Goal: Task Accomplishment & Management: Manage account settings

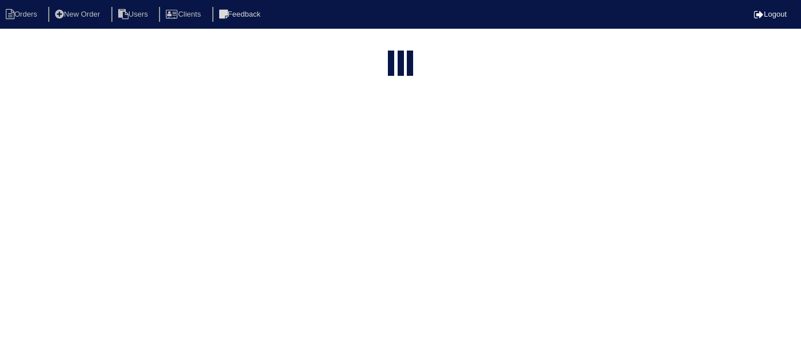
select select "15"
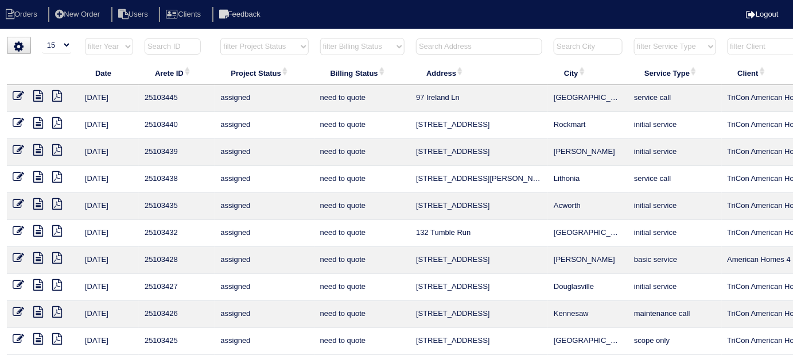
click at [431, 45] on input "text" at bounding box center [479, 46] width 126 height 16
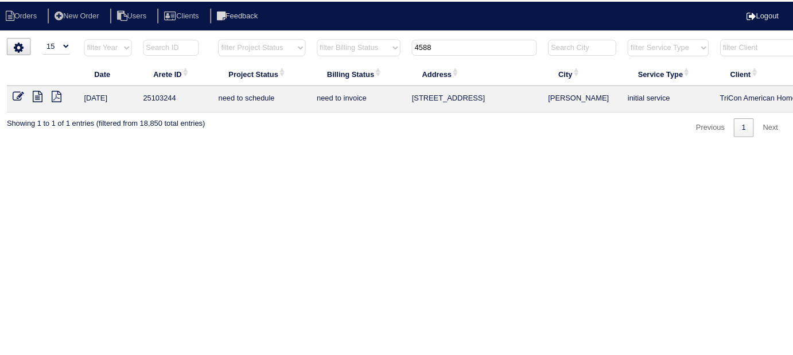
scroll to position [0, 200]
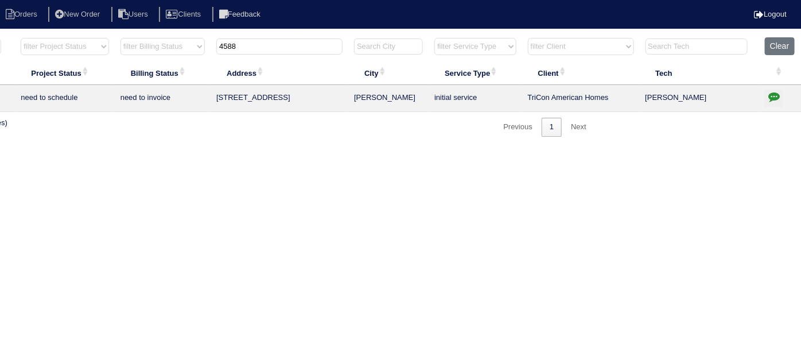
type input "4588"
click at [780, 94] on button "button" at bounding box center [774, 97] width 18 height 17
type textarea "9/8/25 - texted Dan to review quote - rk 9/9/25 - Replace package unit approved…"
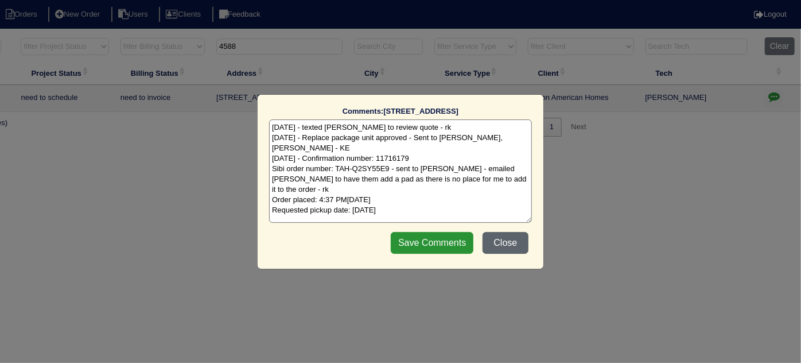
click at [523, 244] on button "Close" at bounding box center [505, 243] width 46 height 22
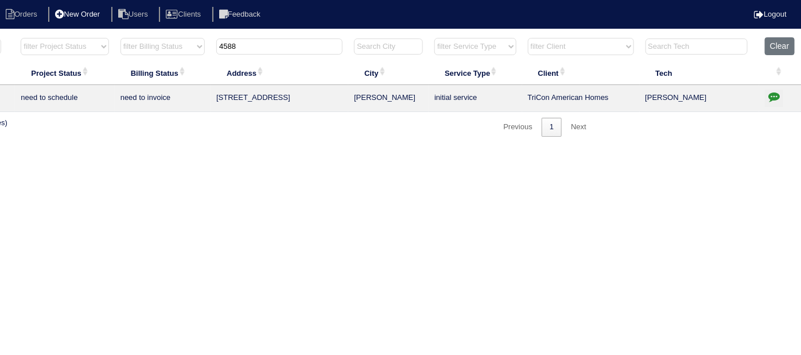
drag, startPoint x: 261, startPoint y: 48, endPoint x: 70, endPoint y: 21, distance: 193.0
click at [78, 37] on body "Orders New Order Users Clients Feedback Logout Orders New Order Users Clients M…" at bounding box center [200, 87] width 801 height 100
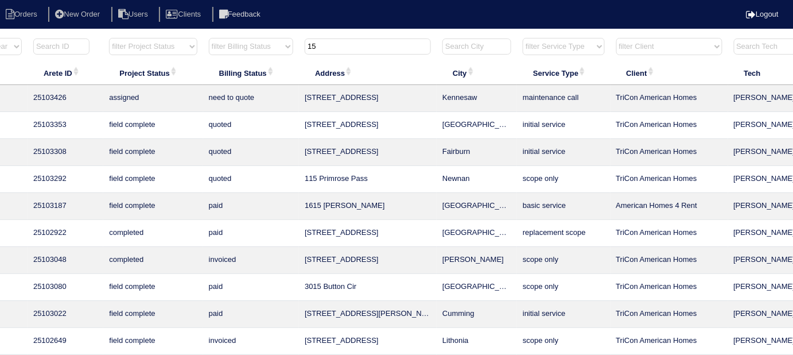
scroll to position [0, 0]
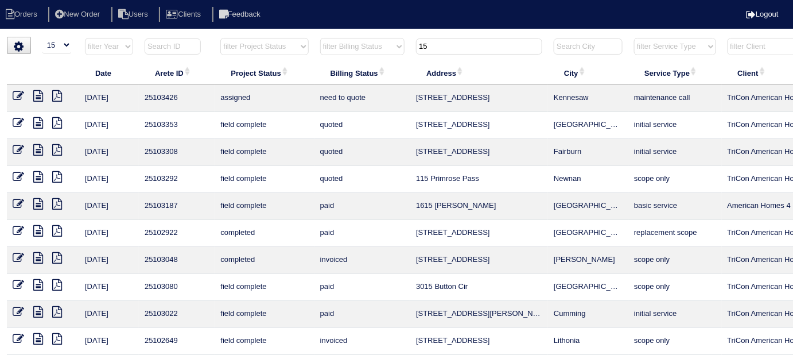
type input "15"
click at [18, 120] on icon at bounding box center [18, 122] width 11 height 11
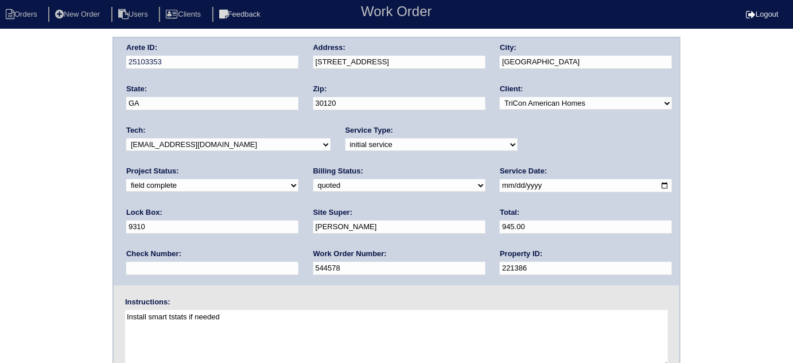
drag, startPoint x: 131, startPoint y: 182, endPoint x: 130, endPoint y: 188, distance: 5.8
click at [313, 182] on select "need to quote quoted need to invoice invoiced paid warranty purchase order need…" at bounding box center [399, 185] width 172 height 13
select select "need to invoice"
click at [313, 179] on select "need to quote quoted need to invoice invoiced paid warranty purchase order need…" at bounding box center [399, 185] width 172 height 13
click at [85, 231] on div "Arete ID: 25103353 Address: 15 Oakbrook Dr City: Cartersville State: GA Zip: 30…" at bounding box center [396, 269] width 793 height 464
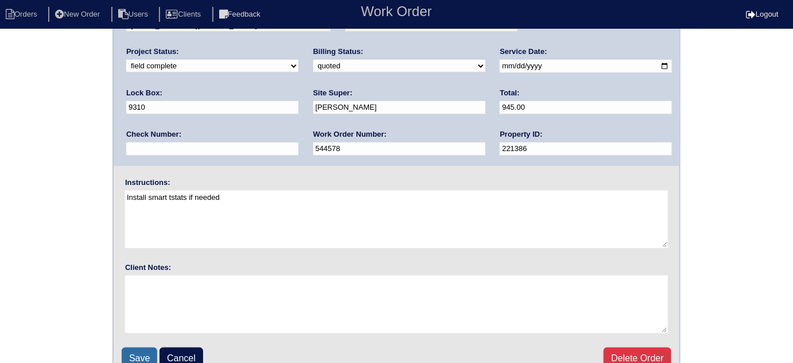
scroll to position [135, 0]
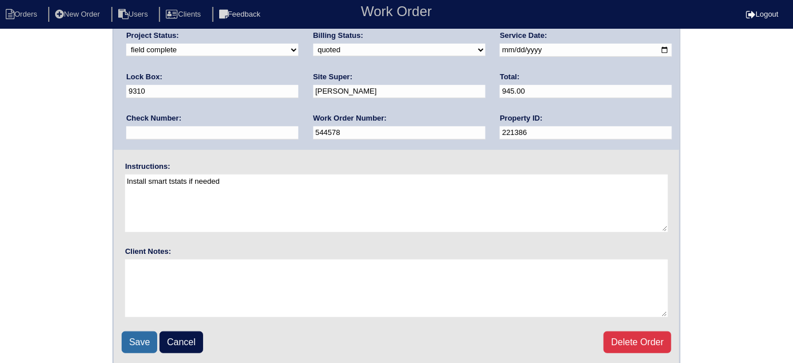
click at [139, 336] on input "Save" at bounding box center [140, 342] width 36 height 22
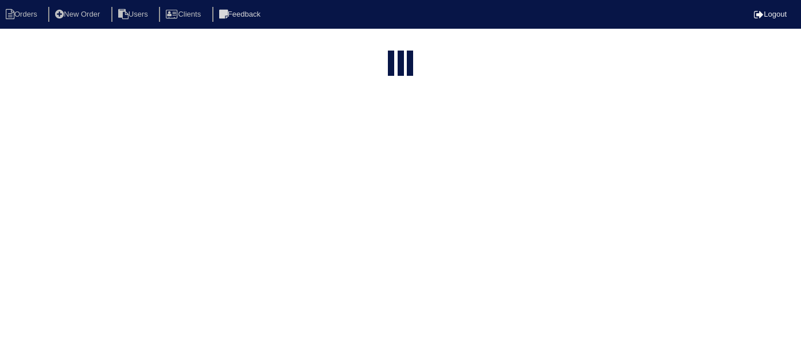
select select "15"
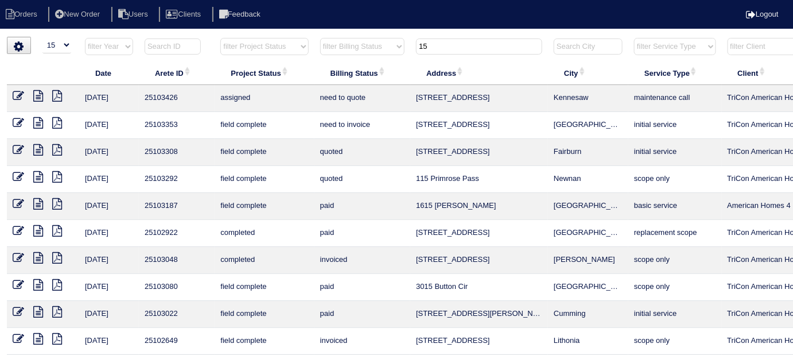
drag, startPoint x: 437, startPoint y: 41, endPoint x: 313, endPoint y: -1, distance: 130.6
click at [313, 0] on html "Orders New Order Users Clients Feedback Logout Orders New Order Users Clients M…" at bounding box center [396, 262] width 793 height 525
type input "2974"
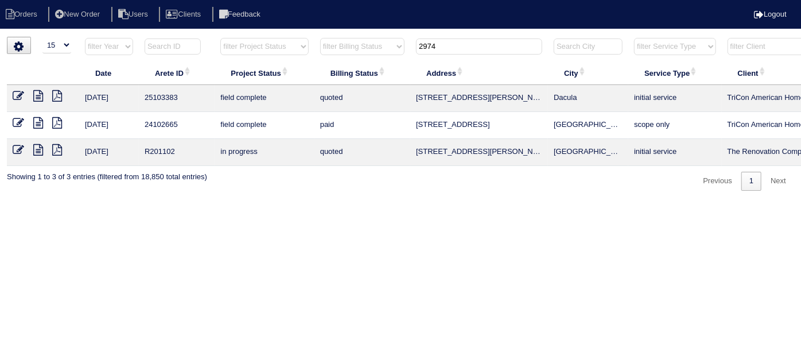
click at [15, 93] on icon at bounding box center [18, 95] width 11 height 11
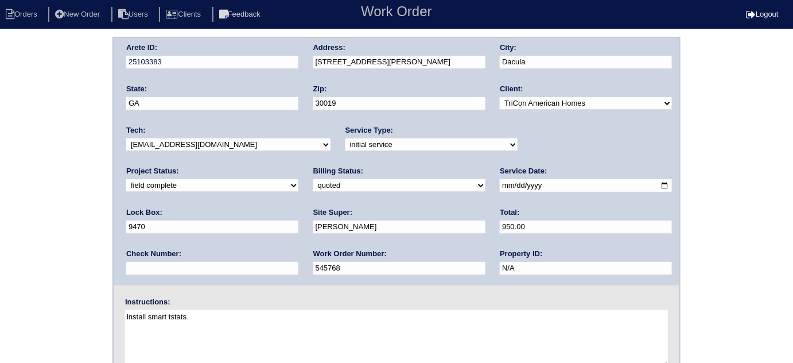
drag, startPoint x: 150, startPoint y: 182, endPoint x: 150, endPoint y: 189, distance: 6.9
click at [313, 182] on select "need to quote quoted need to invoice invoiced paid warranty purchase order need…" at bounding box center [399, 185] width 172 height 13
select select "need to invoice"
click at [313, 179] on select "need to quote quoted need to invoice invoiced paid warranty purchase order need…" at bounding box center [399, 185] width 172 height 13
drag, startPoint x: 11, startPoint y: 251, endPoint x: 15, endPoint y: 309, distance: 58.1
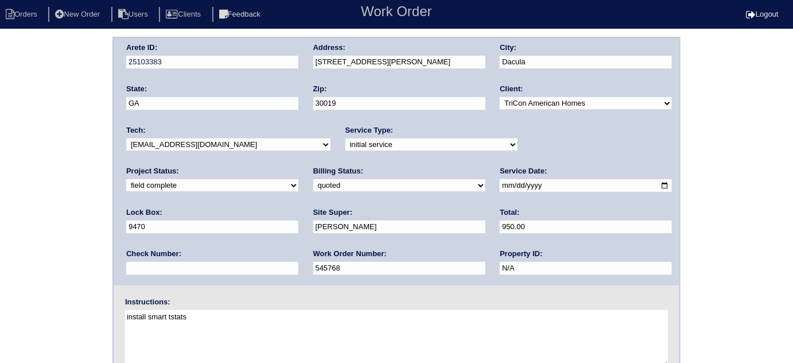
click at [7, 252] on div "Arete ID: 25103383 Address: 2974 Olivine Dr SE City: Dacula State: GA Zip: 3001…" at bounding box center [396, 269] width 793 height 464
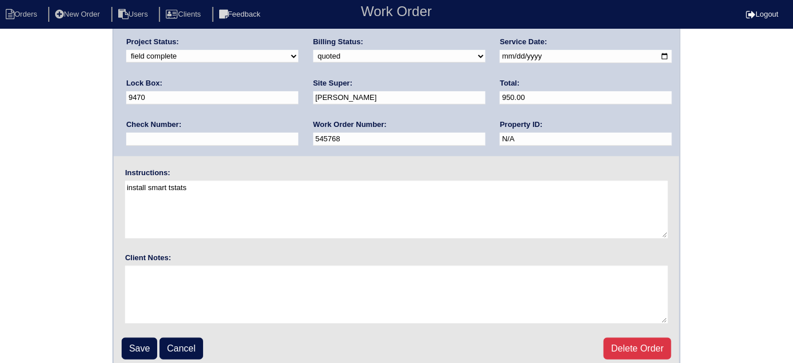
scroll to position [135, 0]
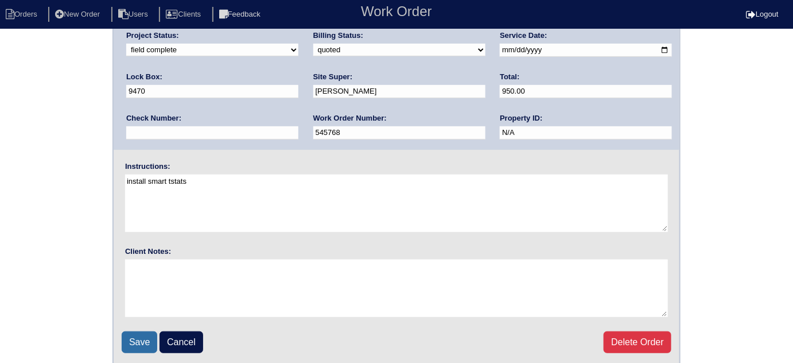
click at [127, 334] on input "Save" at bounding box center [140, 342] width 36 height 22
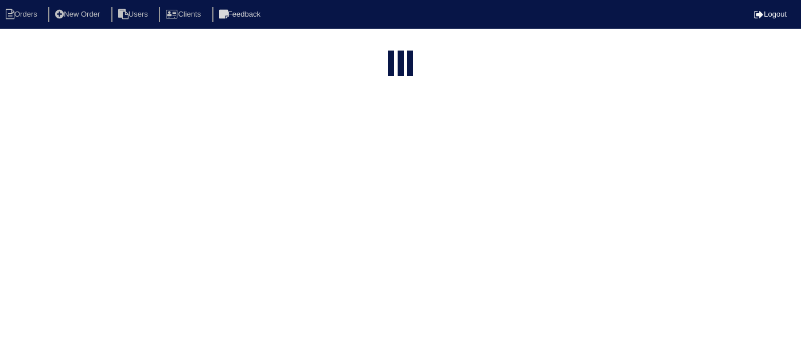
select select "15"
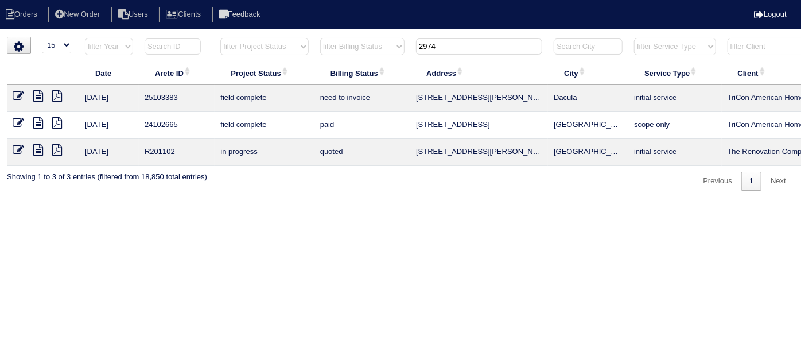
drag, startPoint x: 456, startPoint y: 44, endPoint x: 423, endPoint y: 38, distance: 33.2
click at [423, 38] on input "2974" at bounding box center [479, 46] width 126 height 16
drag, startPoint x: 372, startPoint y: 45, endPoint x: 364, endPoint y: 48, distance: 8.5
click at [370, 45] on select "filter Billing Status -- Any Billing Status -- need to quote quoted need to inv…" at bounding box center [362, 46] width 84 height 17
type input "2"
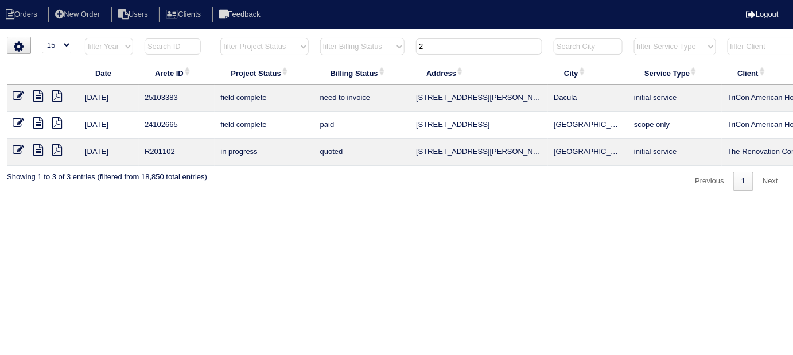
click at [430, 49] on input "2" at bounding box center [479, 46] width 126 height 16
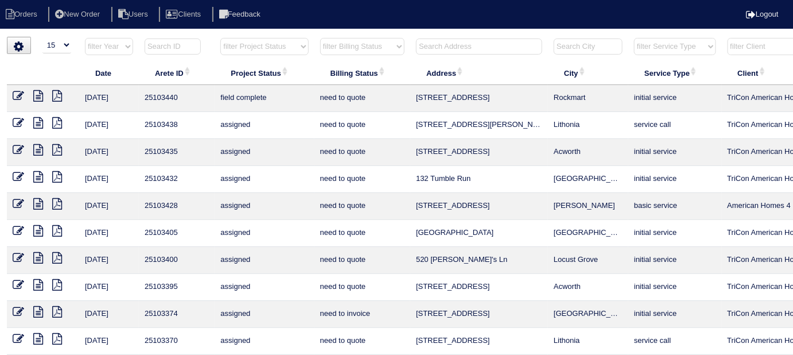
click at [345, 50] on select "filter Billing Status -- Any Billing Status -- need to quote quoted need to inv…" at bounding box center [362, 46] width 84 height 17
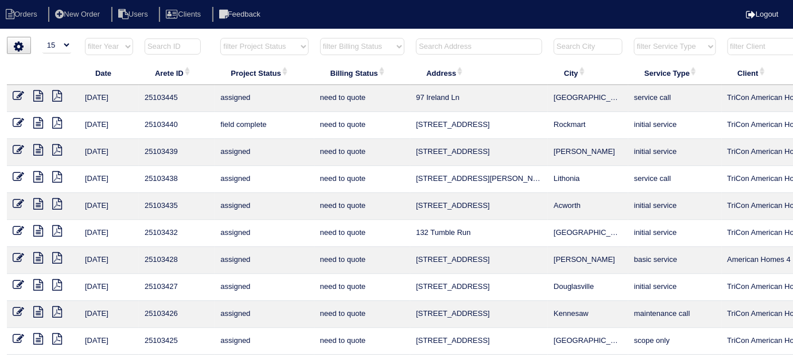
click at [320, 38] on select "filter Billing Status -- Any Billing Status -- need to quote quoted need to inv…" at bounding box center [362, 46] width 84 height 17
select select "in quickbooks"
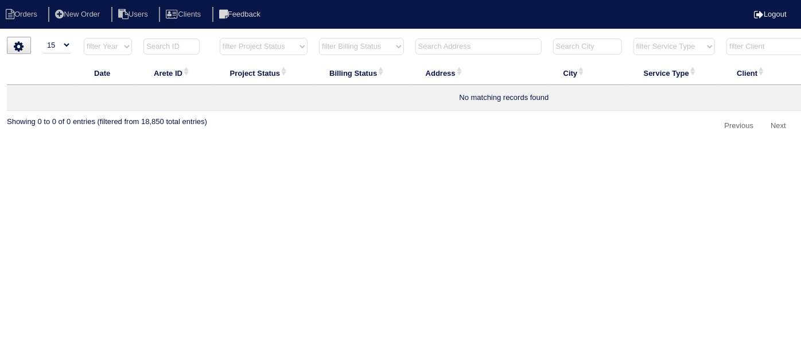
drag, startPoint x: 377, startPoint y: 47, endPoint x: 376, endPoint y: 53, distance: 5.8
click at [377, 47] on select "filter Billing Status -- Any Billing Status -- need to quote quoted need to inv…" at bounding box center [361, 46] width 85 height 17
select select
click at [319, 38] on select "filter Billing Status -- Any Billing Status -- need to quote quoted need to inv…" at bounding box center [361, 46] width 85 height 17
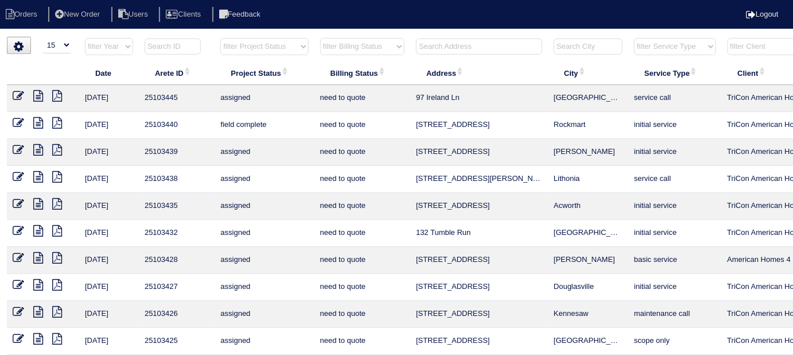
click at [419, 42] on input "text" at bounding box center [479, 46] width 126 height 16
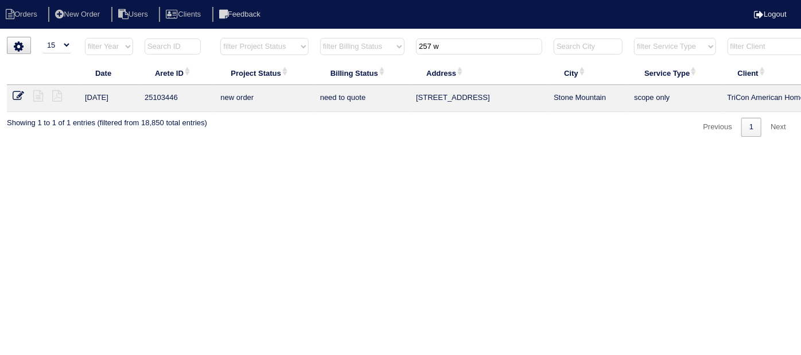
drag, startPoint x: 449, startPoint y: 47, endPoint x: 334, endPoint y: 13, distance: 120.2
click at [334, 37] on body "Orders New Order Users Clients Feedback Logout Orders New Order Users Clients M…" at bounding box center [400, 87] width 801 height 100
drag, startPoint x: 462, startPoint y: 48, endPoint x: 333, endPoint y: -10, distance: 141.5
click at [333, 0] on html "Orders New Order Users Clients Feedback Logout Orders New Order Users Clients M…" at bounding box center [400, 74] width 801 height 148
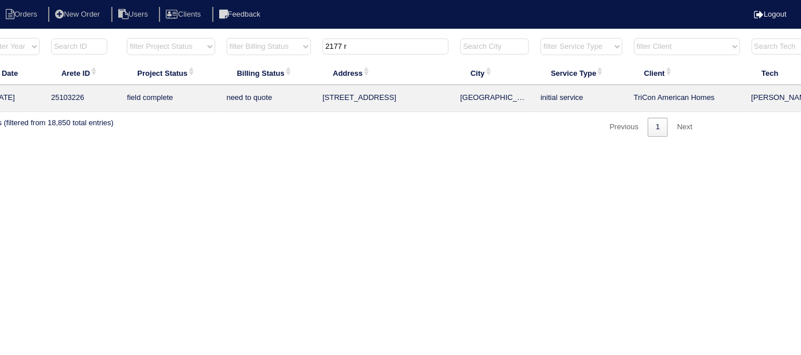
scroll to position [0, 200]
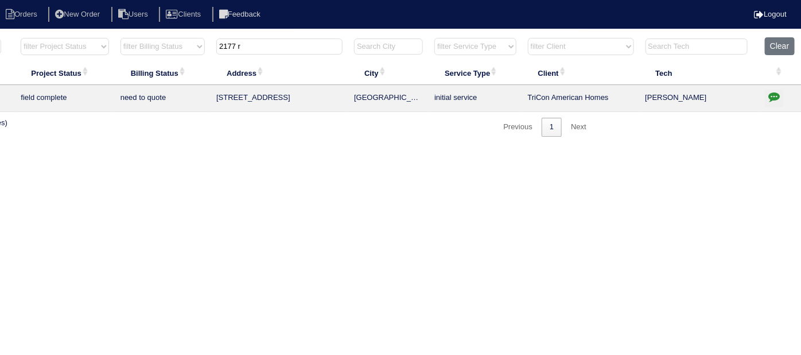
type input "2177 r"
click at [776, 94] on icon "button" at bounding box center [773, 96] width 11 height 11
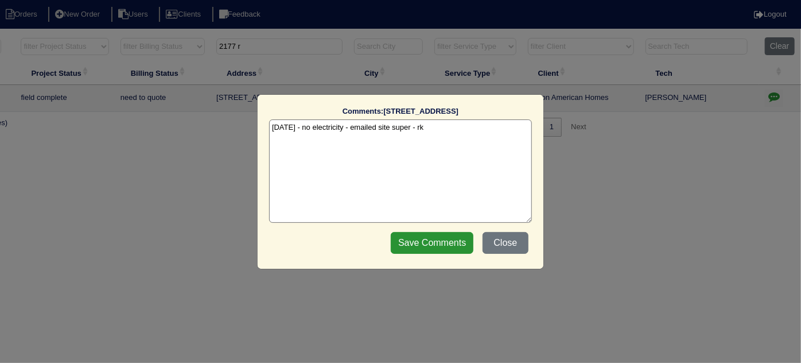
click at [450, 130] on textarea "9/9/25 - no electricity - emailed site super - rk" at bounding box center [400, 170] width 263 height 103
click at [494, 250] on button "Close" at bounding box center [505, 243] width 46 height 22
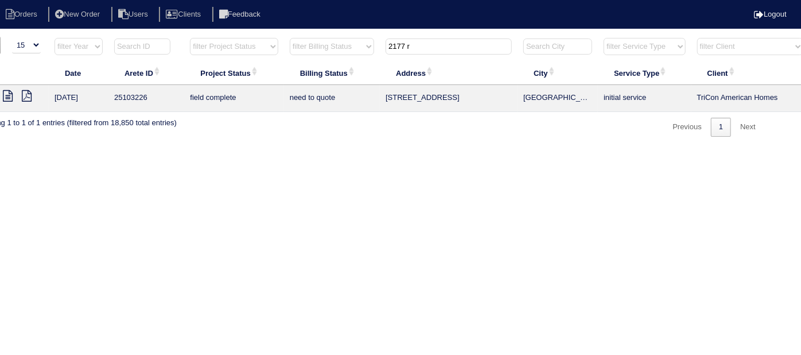
scroll to position [0, 0]
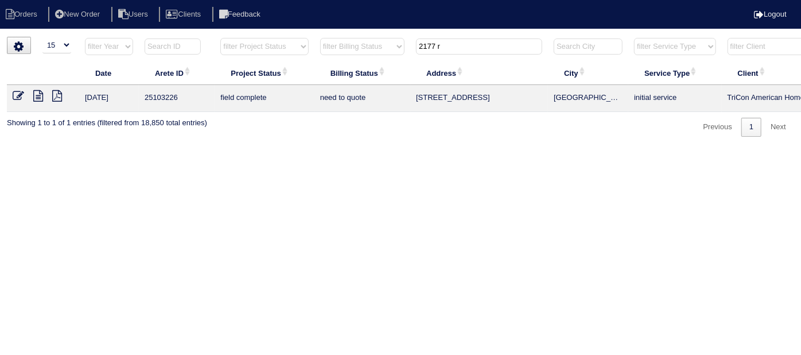
click at [39, 99] on icon at bounding box center [38, 95] width 10 height 11
click at [18, 93] on icon at bounding box center [18, 95] width 11 height 11
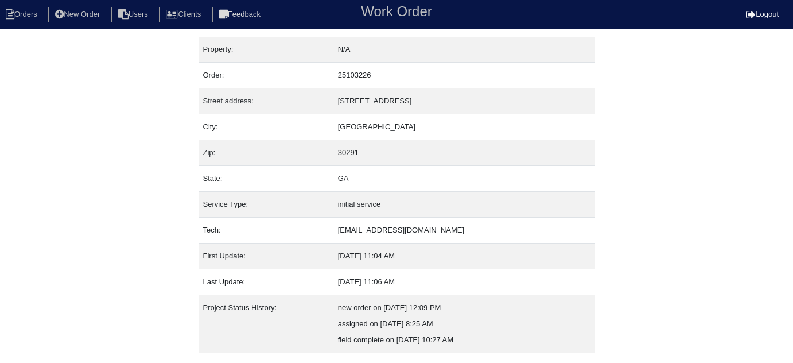
scroll to position [78, 0]
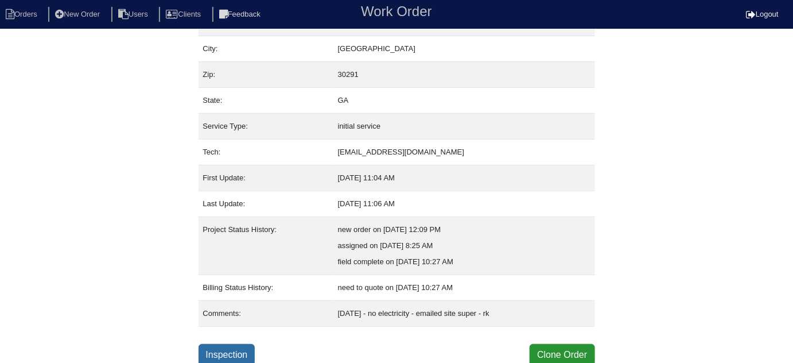
click at [224, 348] on link "Inspection" at bounding box center [226, 355] width 57 height 22
select select "0"
select select "Rheem"
select select "1"
select select "0"
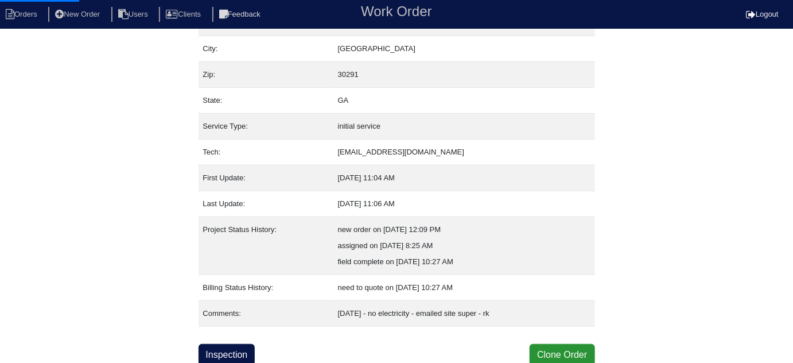
select select "0"
select select "1"
select select "0"
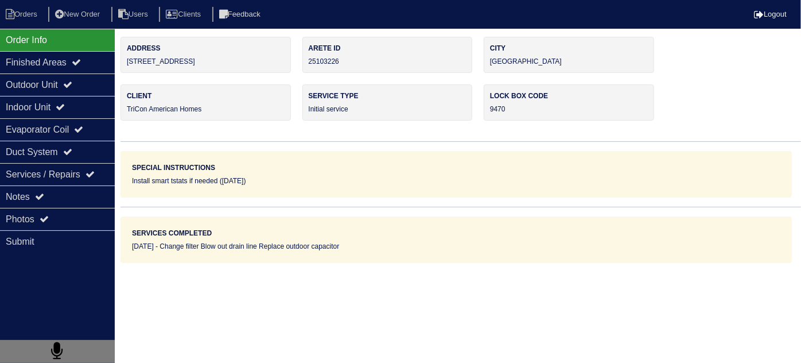
click at [67, 92] on div "Outdoor Unit" at bounding box center [57, 84] width 115 height 22
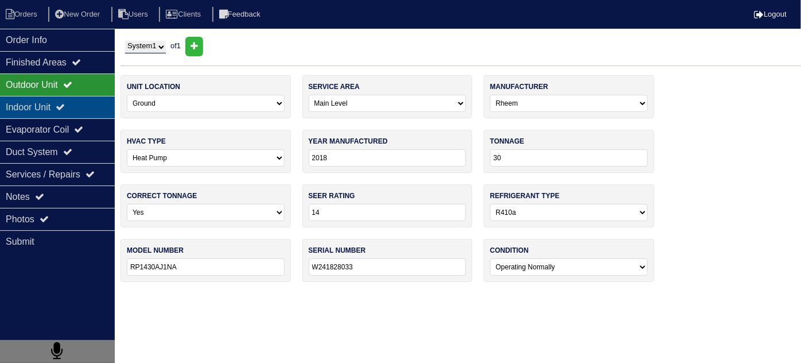
click at [64, 96] on div "Indoor Unit" at bounding box center [57, 107] width 115 height 22
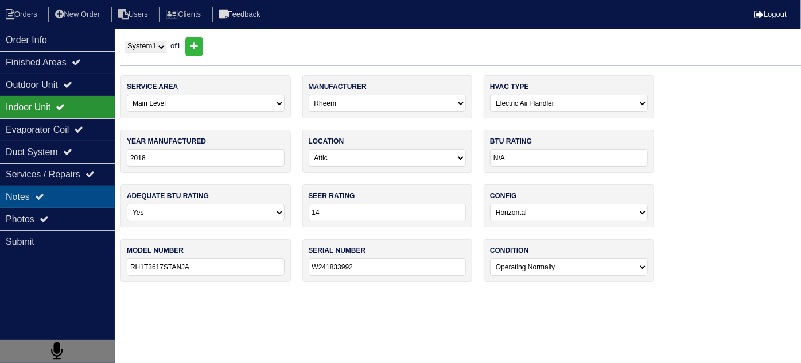
click at [77, 194] on div "Notes" at bounding box center [57, 196] width 115 height 22
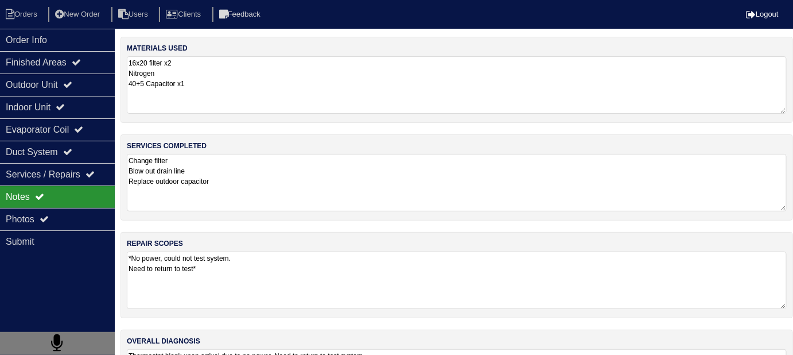
click at [383, 191] on textarea "Change filter Blow out drain line Replace outdoor capacitor" at bounding box center [457, 182] width 660 height 57
click at [367, 265] on textarea "*No power, could not test system. Need to return to test*" at bounding box center [457, 279] width 660 height 57
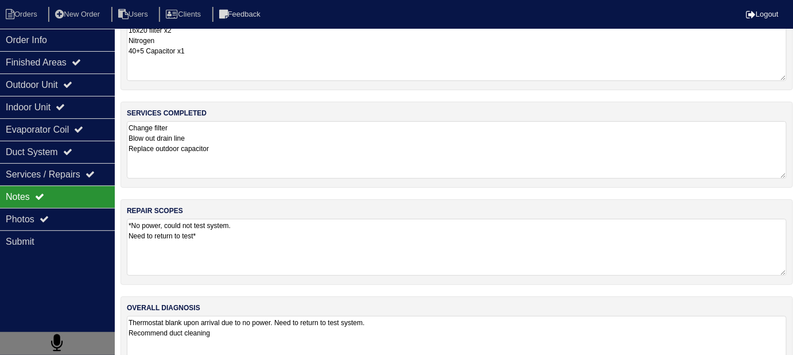
scroll to position [68, 0]
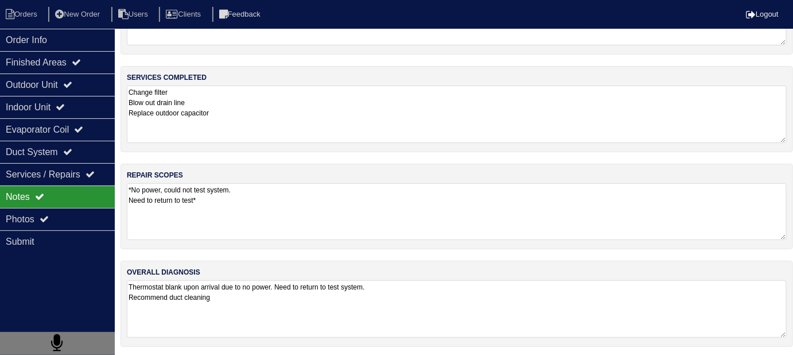
click at [412, 302] on textarea "Thermostat blank upon arrival due to no power. Need to return to test system. R…" at bounding box center [457, 308] width 660 height 57
click at [32, 42] on div "Order Info" at bounding box center [57, 40] width 115 height 22
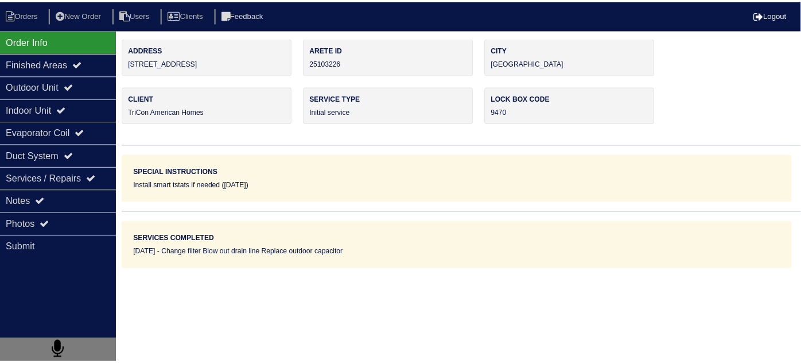
scroll to position [0, 0]
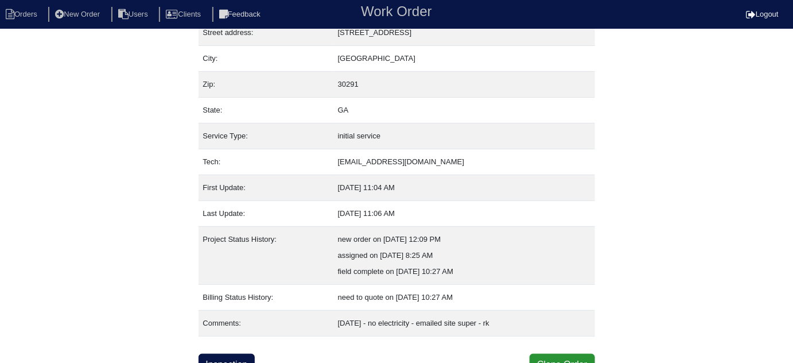
scroll to position [78, 0]
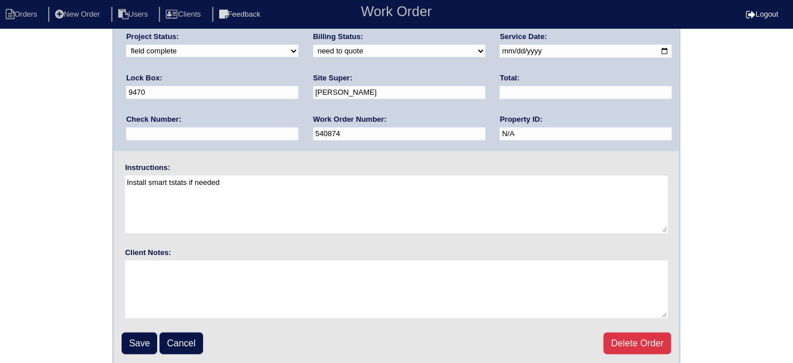
scroll to position [135, 0]
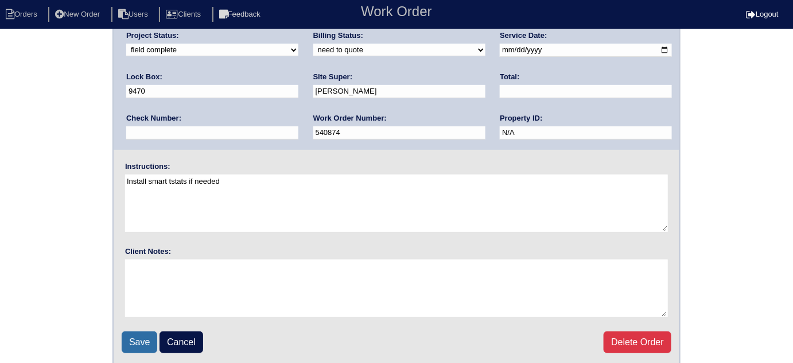
click at [136, 341] on input "Save" at bounding box center [140, 342] width 36 height 22
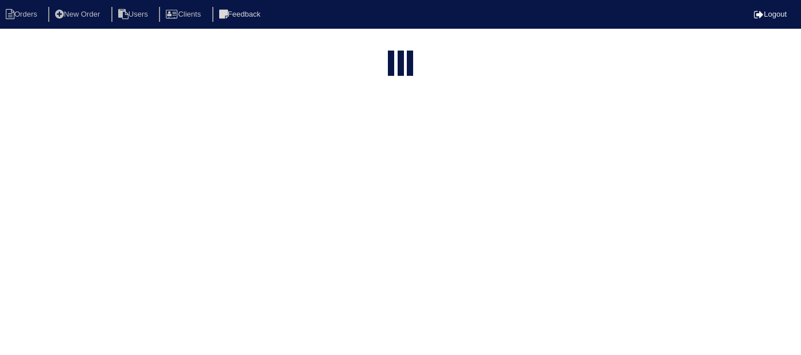
select select "15"
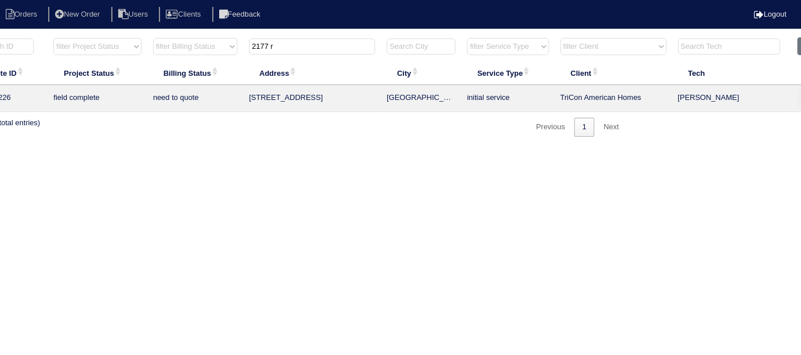
scroll to position [0, 200]
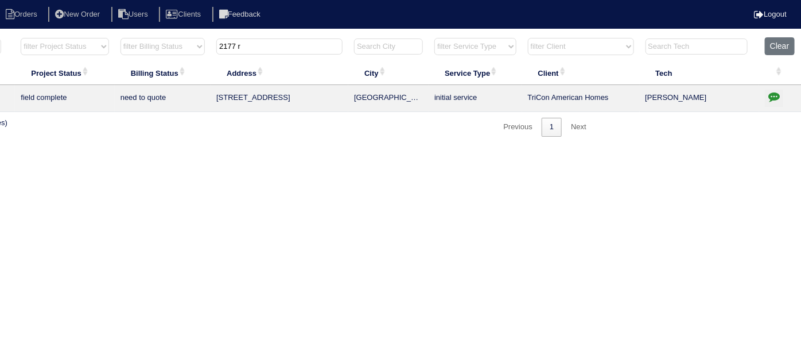
click at [765, 98] on button "button" at bounding box center [774, 97] width 18 height 17
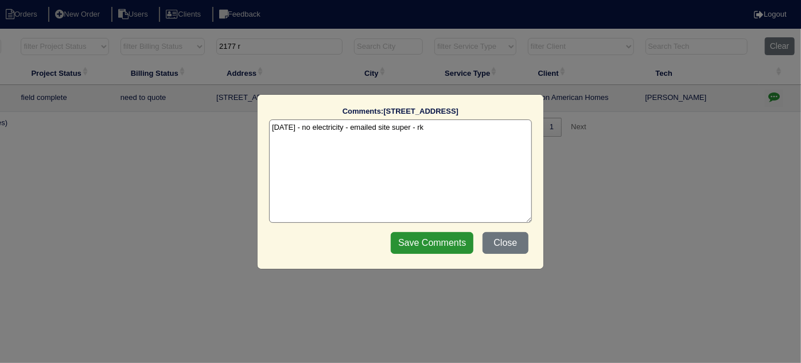
click at [451, 124] on textarea "9/9/25 - no electricity - emailed site super - rk" at bounding box center [400, 170] width 263 height 103
type textarea "9/9/25 - no electricity - emailed site super - rk 9/17/25 - Emailed site super …"
click at [415, 241] on input "Save Comments" at bounding box center [432, 243] width 83 height 22
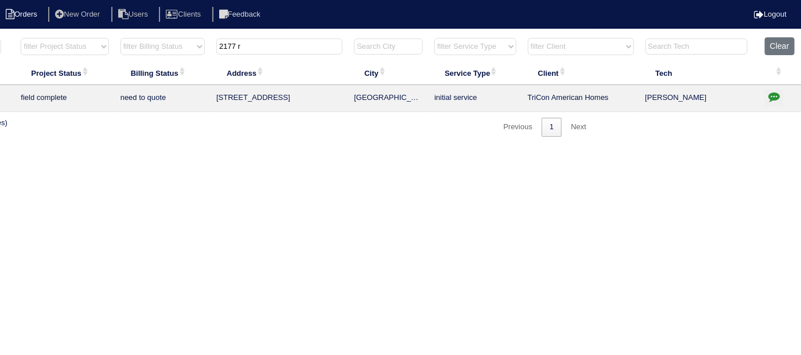
drag, startPoint x: 322, startPoint y: 45, endPoint x: 45, endPoint y: 22, distance: 277.4
click at [45, 37] on body "Orders New Order Users Clients Feedback Logout Orders New Order Users Clients M…" at bounding box center [200, 87] width 801 height 100
type input "1985 c"
click at [770, 94] on icon "button" at bounding box center [773, 96] width 11 height 11
type textarea "9/10/25 - Appian was $40 short - matched - KE Replace Lower Level/Service Main …"
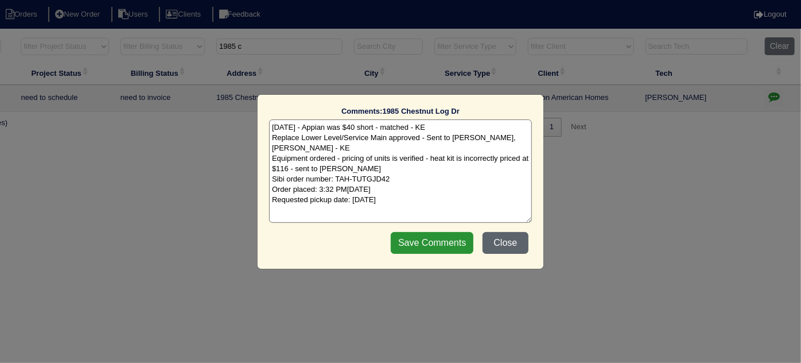
click at [520, 235] on button "Close" at bounding box center [505, 243] width 46 height 22
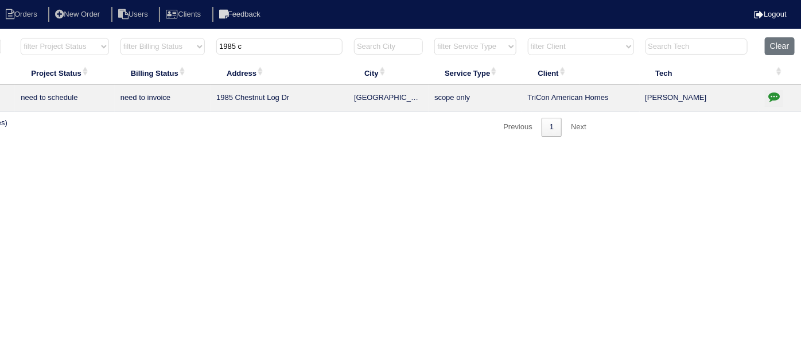
drag, startPoint x: 274, startPoint y: 44, endPoint x: 243, endPoint y: 42, distance: 31.0
click at [243, 42] on input "1985 c" at bounding box center [279, 46] width 126 height 16
type input "1"
type input "2177"
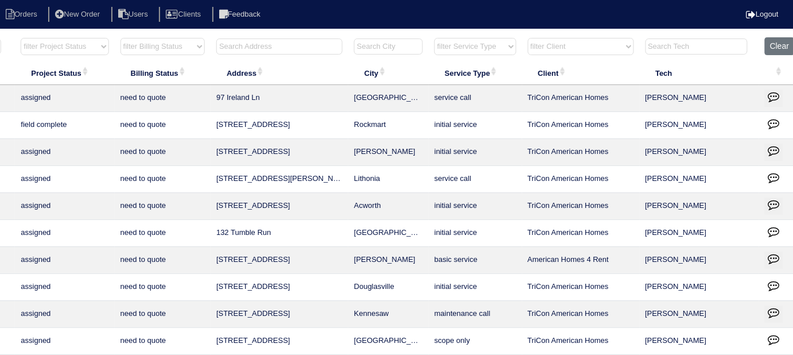
click at [234, 49] on input "text" at bounding box center [279, 46] width 126 height 16
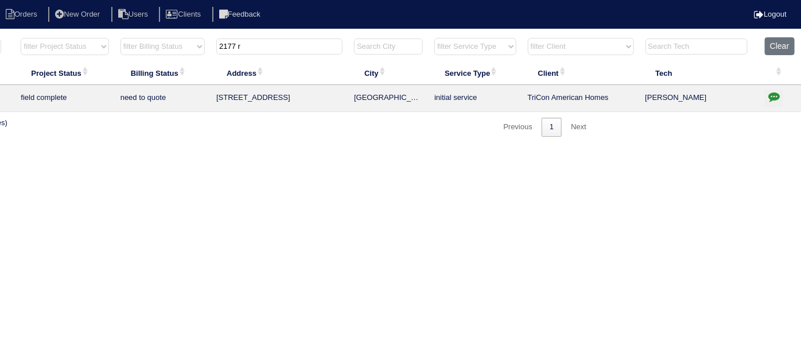
type input "2177 r"
click at [774, 94] on icon "button" at bounding box center [773, 96] width 11 height 11
type textarea "9/9/25 - no electricity - emailed site super - rk 9/17/25 - Emailed site super …"
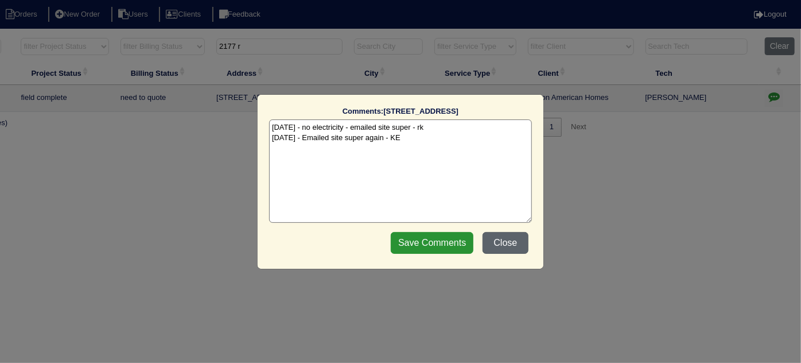
click at [500, 247] on button "Close" at bounding box center [505, 243] width 46 height 22
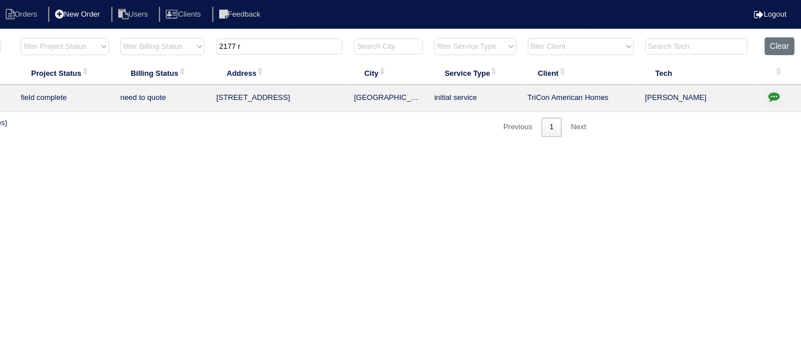
drag, startPoint x: 176, startPoint y: 34, endPoint x: 98, endPoint y: 21, distance: 78.7
click at [106, 37] on body "Orders New Order Users Clients Feedback Logout Orders New Order Users Clients M…" at bounding box center [200, 87] width 801 height 100
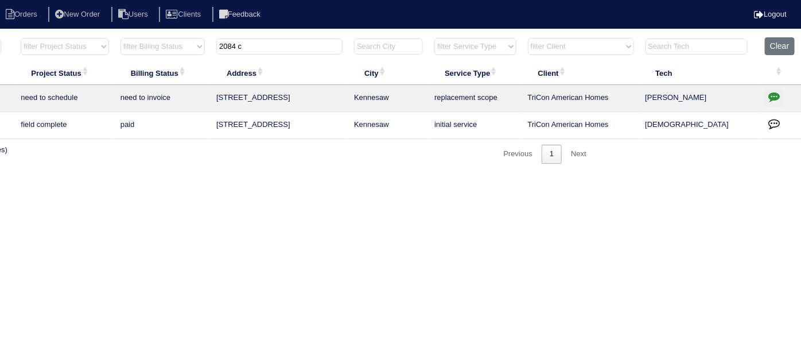
type input "2084 c"
click at [777, 96] on icon "button" at bounding box center [773, 96] width 11 height 11
type textarea "9/12/25 - reassigned to tech to scope for replacement - rk 9/15/25 - Replacemen…"
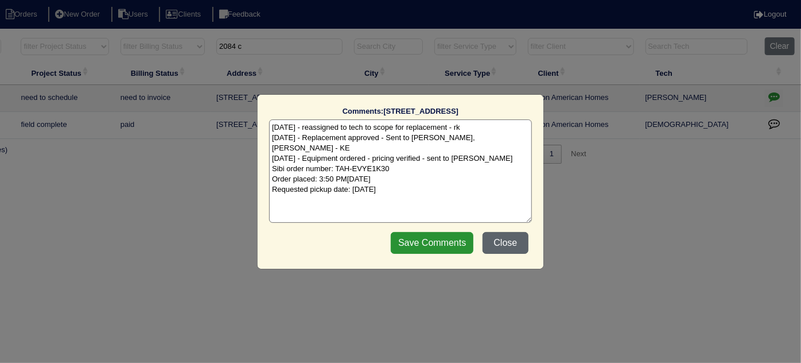
click at [491, 248] on button "Close" at bounding box center [505, 243] width 46 height 22
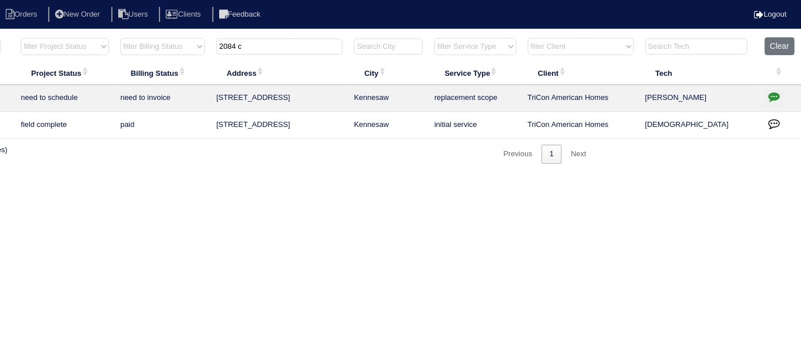
drag, startPoint x: 275, startPoint y: 48, endPoint x: 12, endPoint y: 22, distance: 264.6
click at [28, 37] on body "Orders New Order Users Clients Feedback Logout Orders New Order Users Clients M…" at bounding box center [200, 100] width 801 height 127
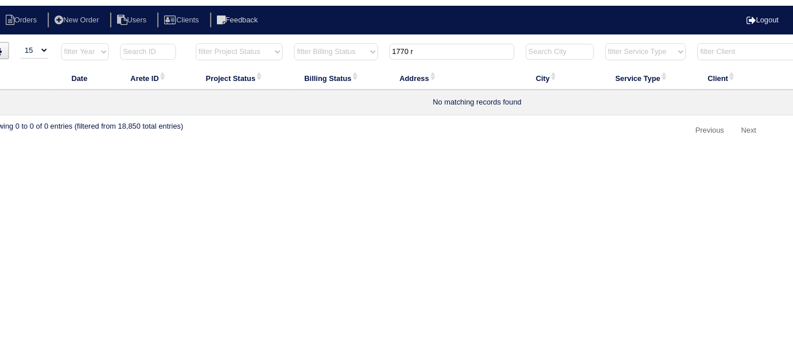
scroll to position [0, 0]
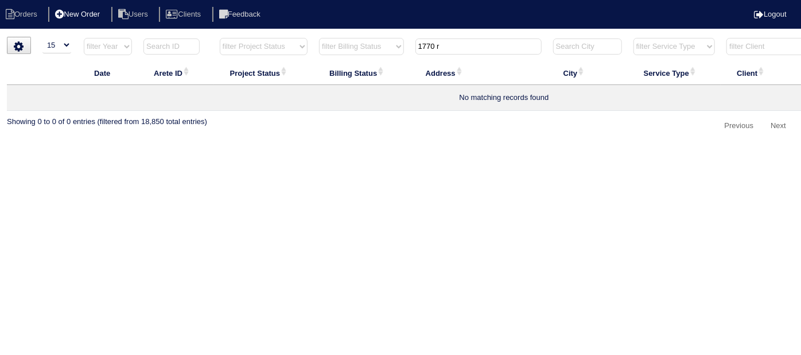
type input "1770 r"
click at [88, 15] on li "New Order" at bounding box center [78, 14] width 61 height 15
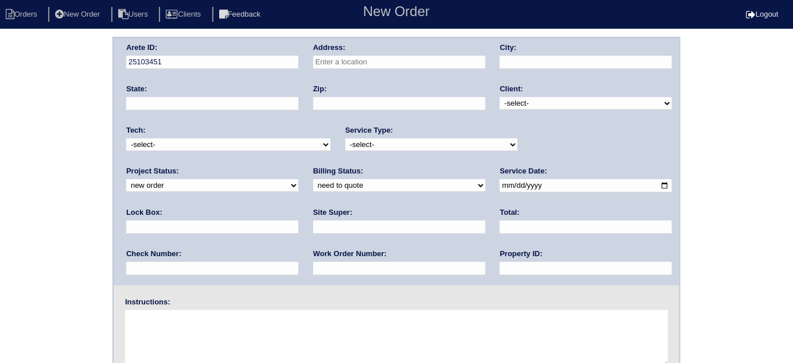
click at [337, 64] on input "text" at bounding box center [399, 62] width 172 height 13
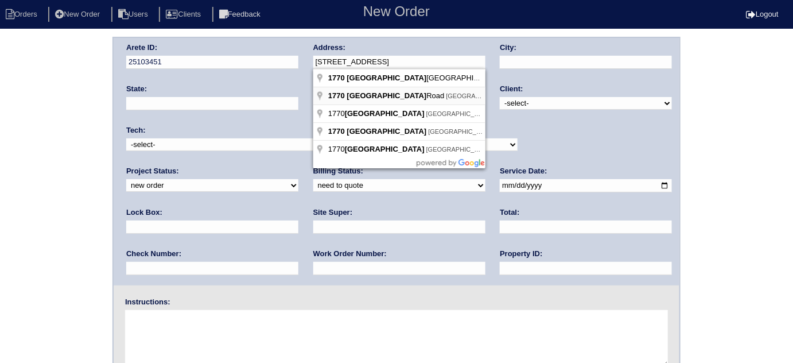
type input "[STREET_ADDRESS]"
type input "Monroe"
type input "GA"
type input "30656"
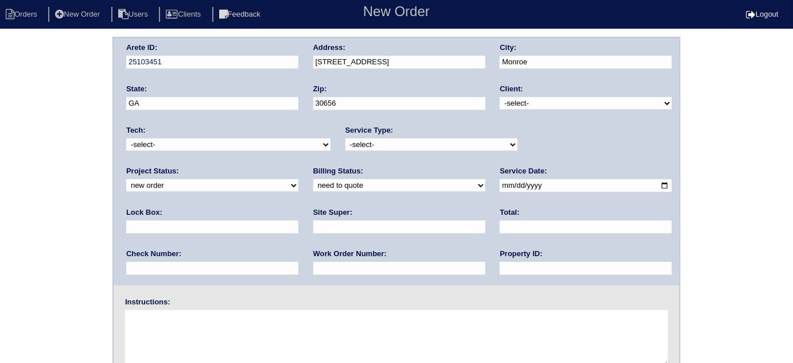
click at [551, 107] on select "-select- TriCon American Homes American Homes 4 Rent First Key Homes Zillow The…" at bounding box center [586, 103] width 172 height 13
select select "1"
click at [500, 97] on select "-select- TriCon American Homes American Homes 4 Rent First Key Homes Zillow The…" at bounding box center [586, 103] width 172 height 13
drag, startPoint x: 427, startPoint y: 139, endPoint x: 420, endPoint y: 149, distance: 11.9
click at [427, 139] on select "-select- initial service basic service maintenance call replacement scope servi…" at bounding box center [431, 144] width 172 height 13
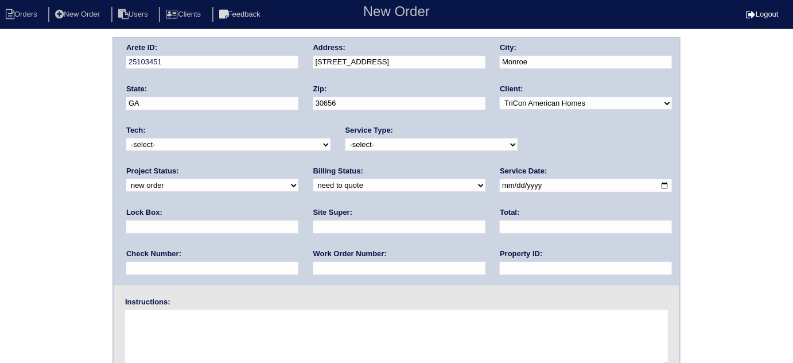
select select "scope only"
click at [345, 138] on select "-select- initial service basic service maintenance call replacement scope servi…" at bounding box center [431, 144] width 172 height 13
click at [298, 220] on input "text" at bounding box center [212, 226] width 172 height 13
type input "0302 - front door"
click at [500, 183] on input "date" at bounding box center [586, 185] width 172 height 13
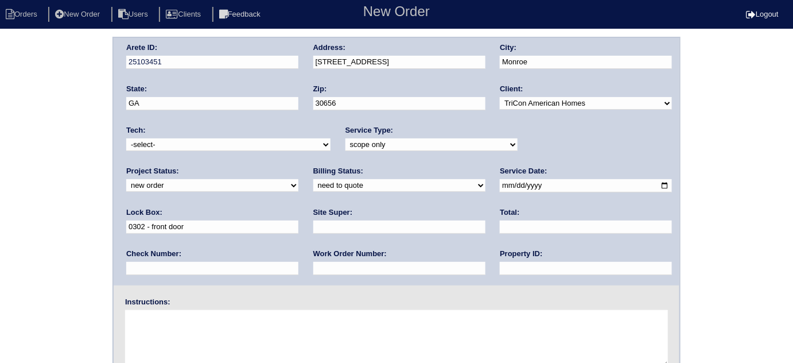
type input "[DATE]"
click at [500, 269] on input "text" at bounding box center [586, 268] width 172 height 13
type input "N/A"
click at [313, 224] on input "text" at bounding box center [399, 226] width 172 height 13
type input "Sharon Campana"
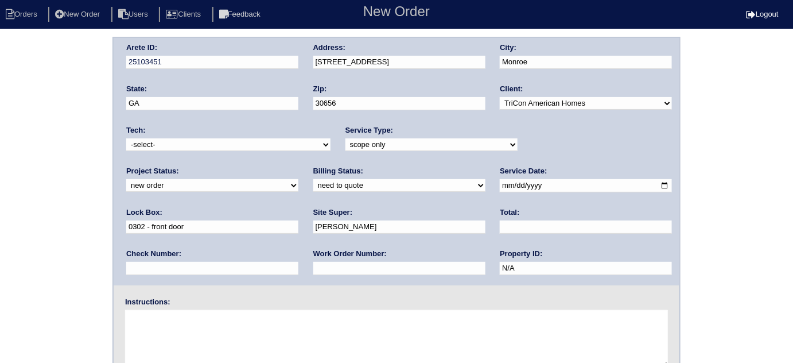
click at [196, 340] on textarea at bounding box center [396, 338] width 543 height 57
type textarea "Scope for service/repairs needed"
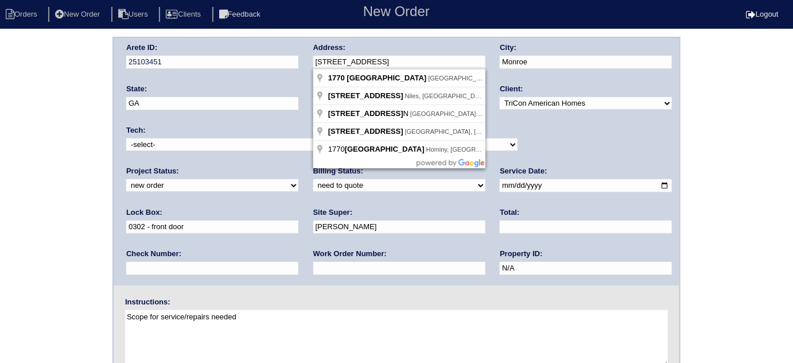
click at [282, 65] on div "Arete ID: 25103451 Address: 1770 River Bluff Rd City: Monroe State: GA Zip: 306…" at bounding box center [397, 161] width 566 height 247
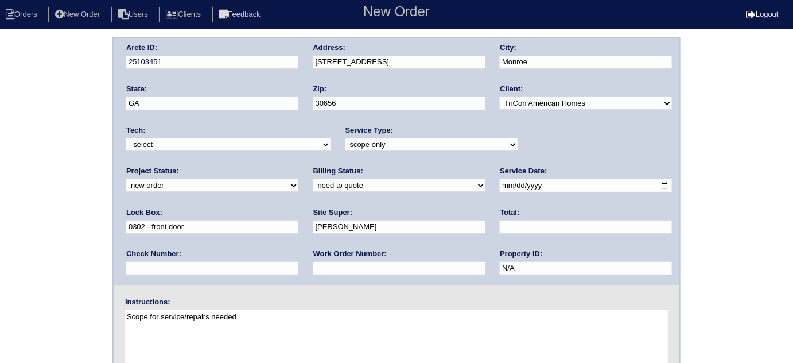
click at [0, 131] on div "Arete ID: 25103451 Address: 1770 River Bluff Rd City: Monroe State: GA Zip: 306…" at bounding box center [396, 269] width 793 height 464
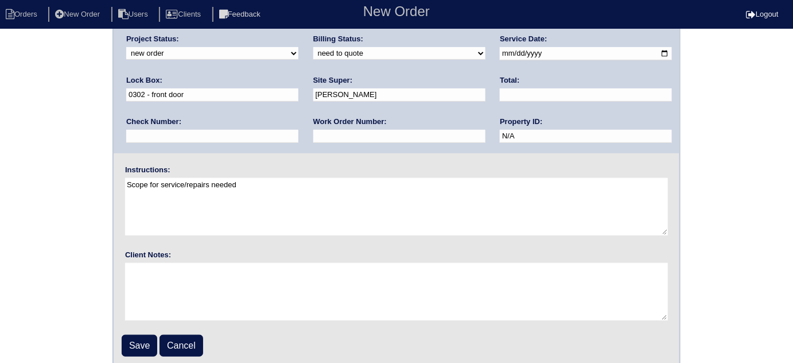
scroll to position [135, 0]
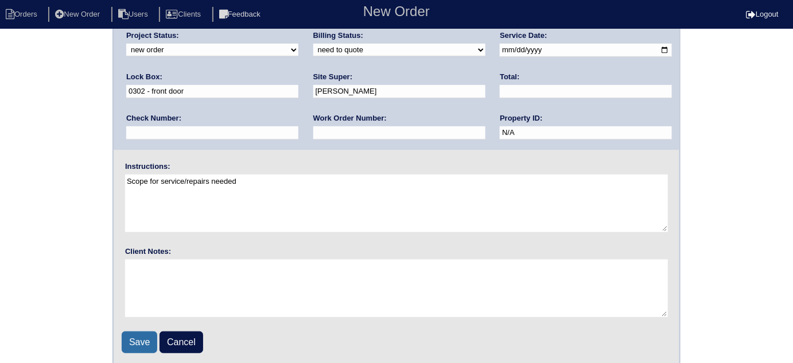
click at [147, 338] on input "Save" at bounding box center [140, 342] width 36 height 22
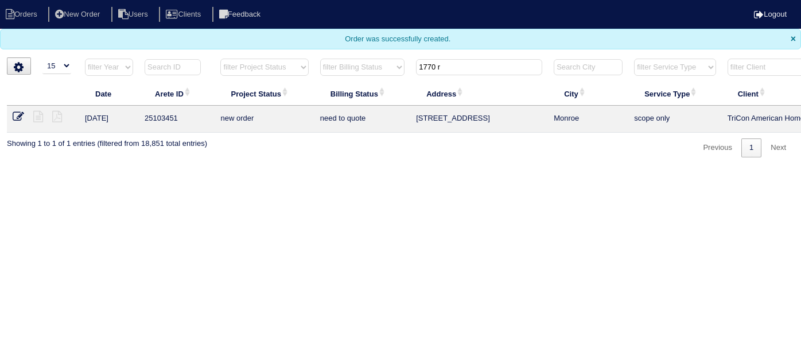
select select "15"
drag, startPoint x: 459, startPoint y: 67, endPoint x: 383, endPoint y: 57, distance: 77.5
click at [383, 58] on tr "filter Year -- Any Year -- 2025 2024 2023 2022 2021 2020 2019 filter Project St…" at bounding box center [504, 70] width 994 height 24
type input "3990 c"
click at [21, 112] on icon at bounding box center [18, 116] width 11 height 11
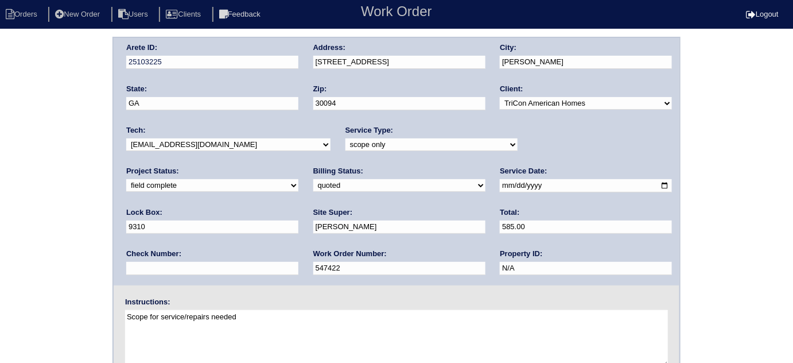
click at [298, 179] on select "new order assigned in progress field complete need to schedule admin review arc…" at bounding box center [212, 185] width 172 height 13
select select "need to schedule"
click at [298, 179] on select "new order assigned in progress field complete need to schedule admin review arc…" at bounding box center [212, 185] width 172 height 13
click at [500, 183] on input "[DATE]" at bounding box center [586, 185] width 172 height 13
type input "[DATE]"
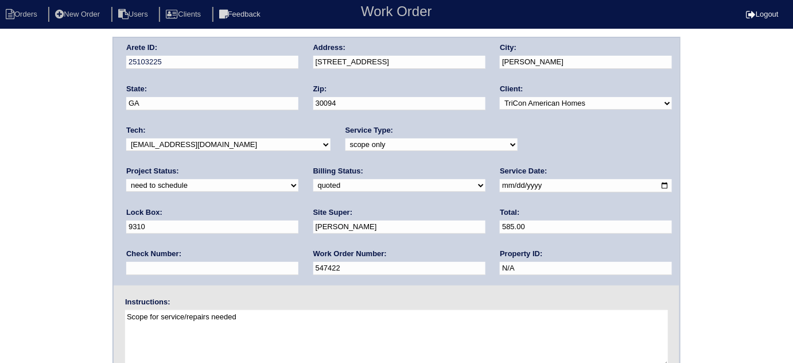
click at [0, 252] on div "Arete ID: 25103225 Address: [STREET_ADDRESS] City: [PERSON_NAME] State: [GEOGRA…" at bounding box center [396, 269] width 793 height 464
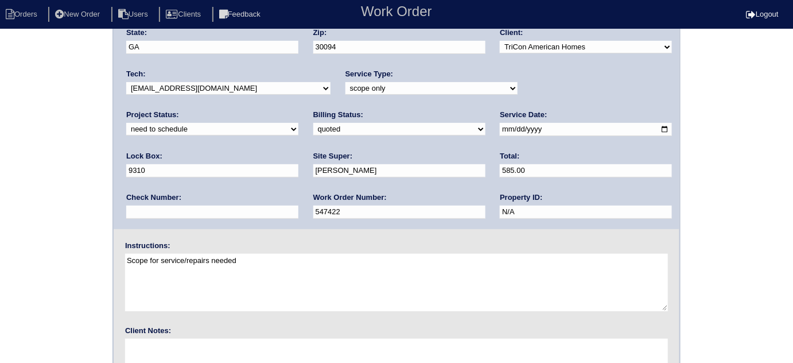
scroll to position [135, 0]
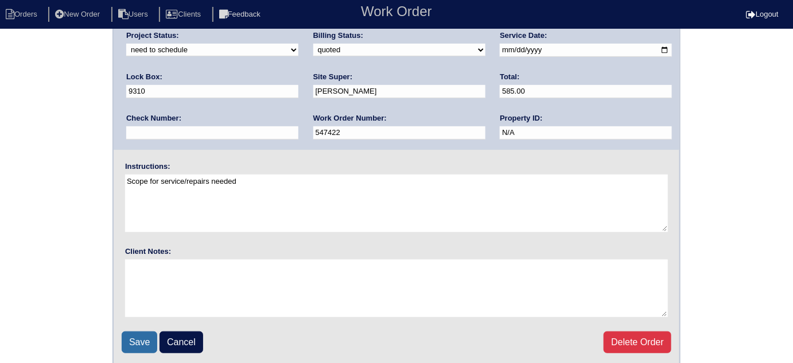
drag, startPoint x: 138, startPoint y: 334, endPoint x: 130, endPoint y: 333, distance: 8.2
click at [135, 334] on input "Save" at bounding box center [140, 342] width 36 height 22
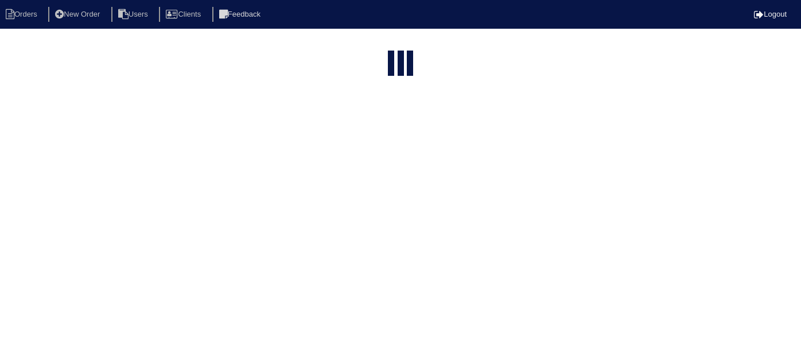
select select "15"
type input "3990 c"
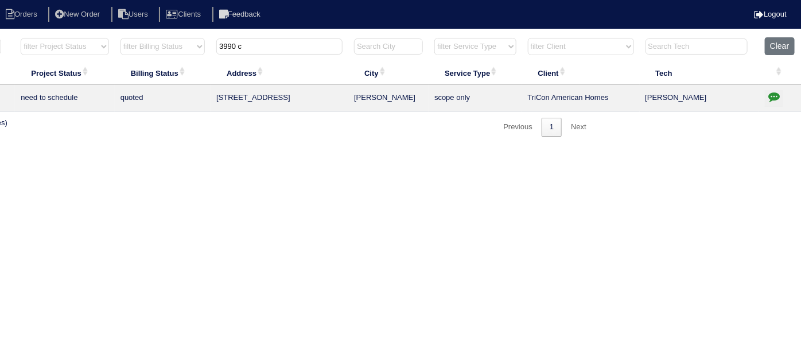
click at [776, 93] on icon "button" at bounding box center [773, 96] width 11 height 11
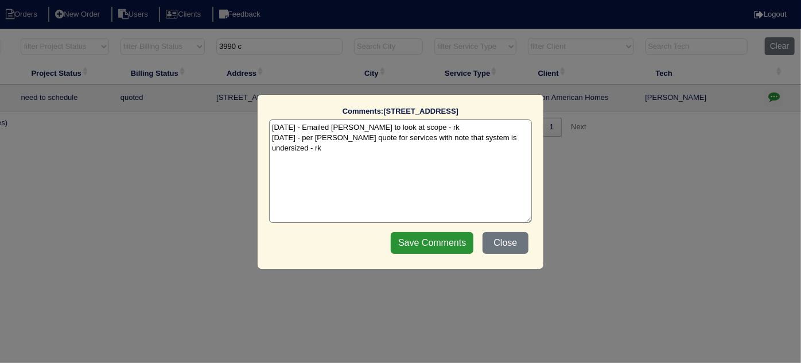
click at [281, 151] on textarea "[DATE] - Emailed [PERSON_NAME] to look at scope - rk [DATE] - per [PERSON_NAME]…" at bounding box center [400, 170] width 263 height 103
click at [529, 136] on textarea "[DATE] - Emailed [PERSON_NAME] to look at scope - rk [DATE] - per [PERSON_NAME]…" at bounding box center [400, 170] width 263 height 103
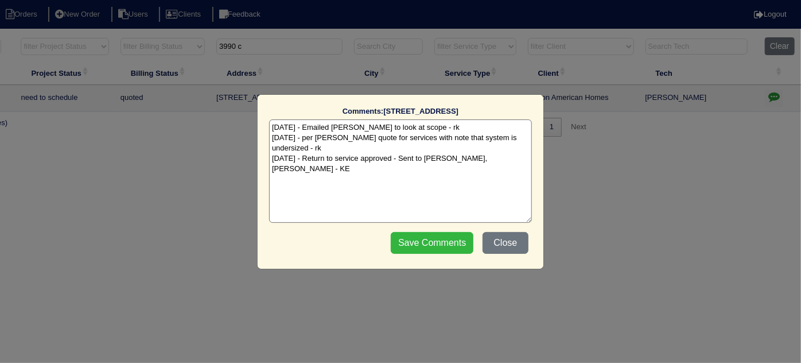
type textarea "[DATE] - Emailed [PERSON_NAME] to look at scope - rk [DATE] - per [PERSON_NAME]…"
click at [450, 236] on input "Save Comments" at bounding box center [432, 243] width 83 height 22
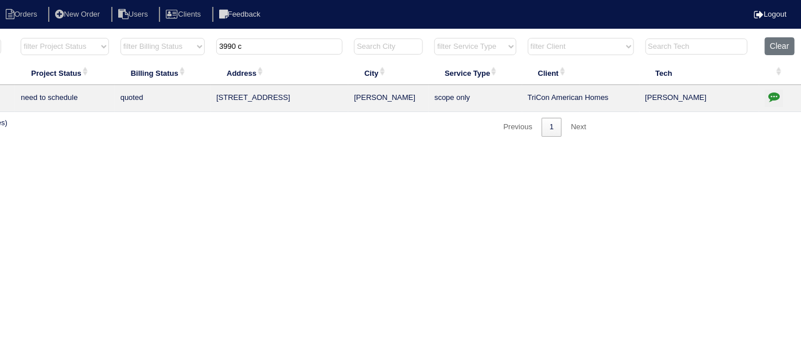
drag, startPoint x: 299, startPoint y: 48, endPoint x: 194, endPoint y: 40, distance: 105.3
click at [200, 40] on tr "filter Year -- Any Year -- 2025 2024 2023 2022 2021 2020 2019 filter Project St…" at bounding box center [304, 49] width 994 height 24
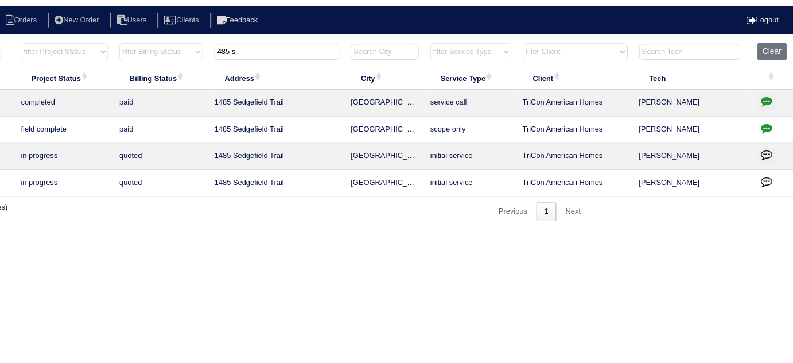
scroll to position [0, 0]
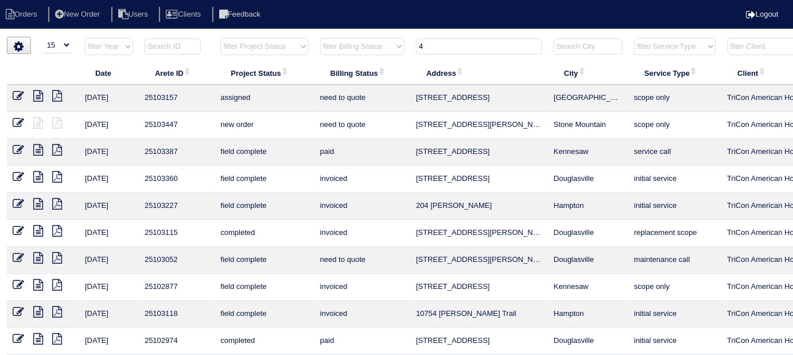
type input "4"
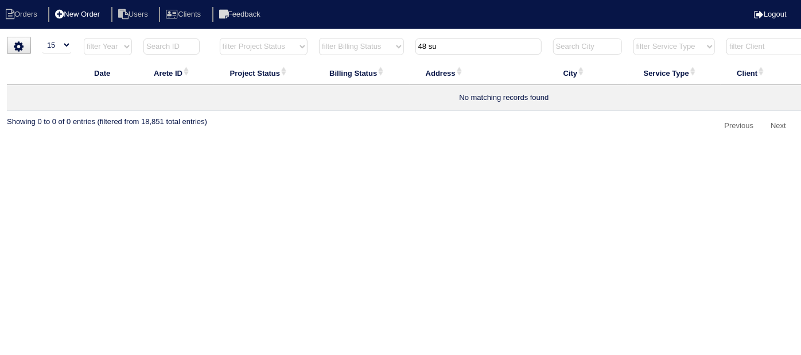
type input "48 su"
click at [96, 10] on li "New Order" at bounding box center [78, 14] width 61 height 15
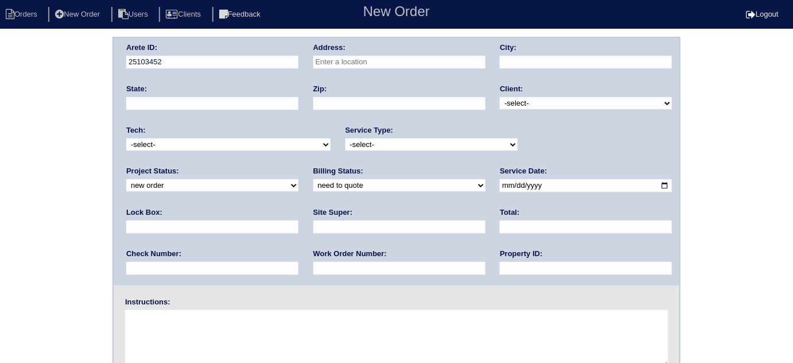
click at [384, 64] on input "text" at bounding box center [399, 62] width 172 height 13
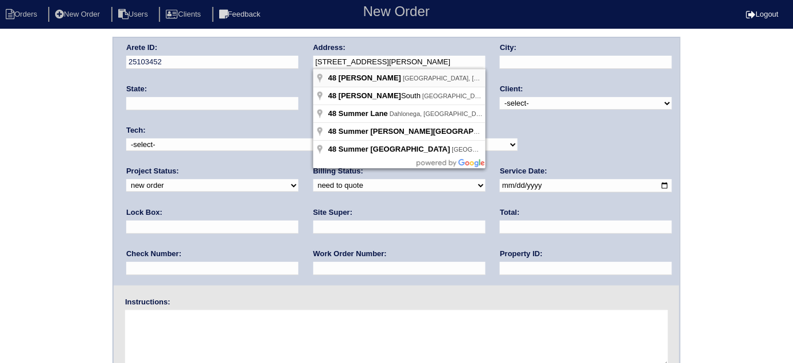
type input "48 Sumer Ln N"
type input "Douglasville"
type input "GA"
type input "30134"
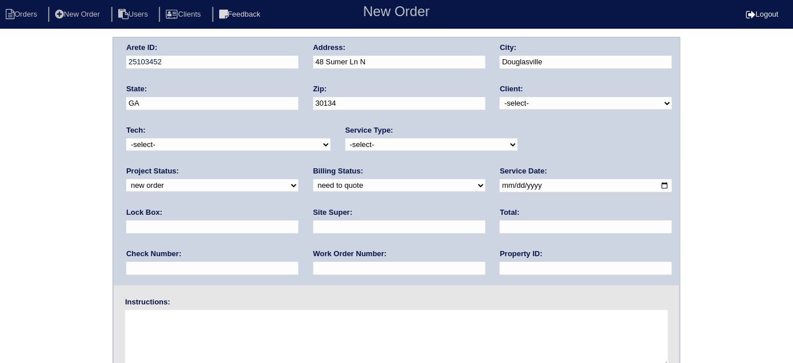
click at [543, 104] on select "-select- TriCon American Homes American Homes 4 Rent First Key Homes Zillow The…" at bounding box center [586, 103] width 172 height 13
select select "1"
click at [500, 97] on select "-select- TriCon American Homes American Homes 4 Rent First Key Homes Zillow The…" at bounding box center [586, 103] width 172 height 13
click at [421, 136] on div "Service Type: -select- initial service basic service maintenance call replaceme…" at bounding box center [431, 141] width 172 height 32
drag, startPoint x: 420, startPoint y: 139, endPoint x: 416, endPoint y: 146, distance: 8.3
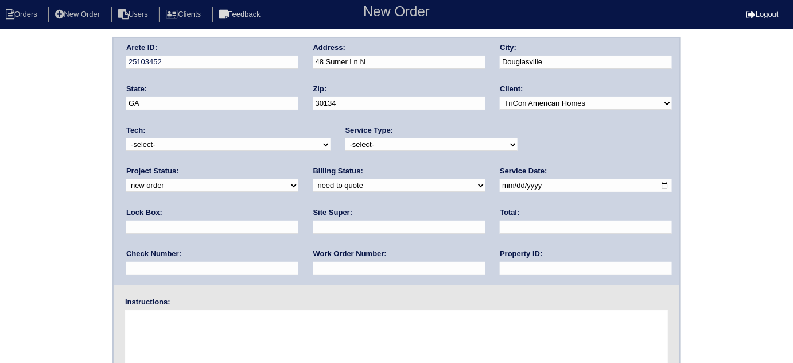
click at [420, 139] on select "-select- initial service basic service maintenance call replacement scope servi…" at bounding box center [431, 144] width 172 height 13
select select "initial service"
click at [345, 138] on select "-select- initial service basic service maintenance call replacement scope servi…" at bounding box center [431, 144] width 172 height 13
click at [313, 268] on input "text" at bounding box center [399, 268] width 172 height 13
type input "547723"
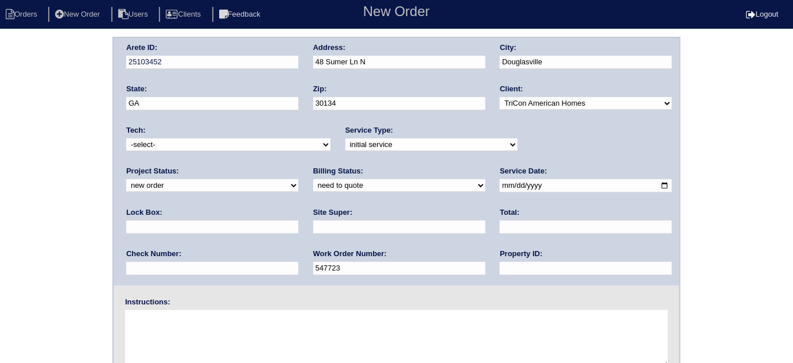
click at [500, 182] on input "date" at bounding box center [586, 185] width 172 height 13
type input "[DATE]"
click at [500, 273] on input "text" at bounding box center [586, 268] width 172 height 13
type input "N/A"
click at [313, 224] on input "text" at bounding box center [399, 226] width 172 height 13
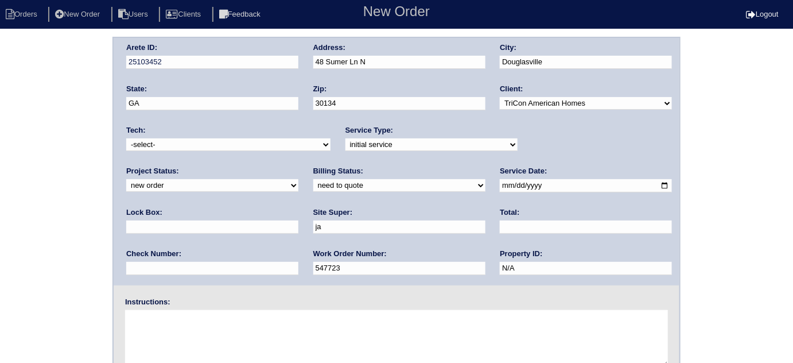
type input "James House"
click at [298, 220] on input "text" at bounding box center [212, 226] width 172 height 13
type input "9310"
click at [327, 324] on textarea at bounding box center [396, 338] width 543 height 57
click at [251, 337] on textarea at bounding box center [396, 338] width 543 height 57
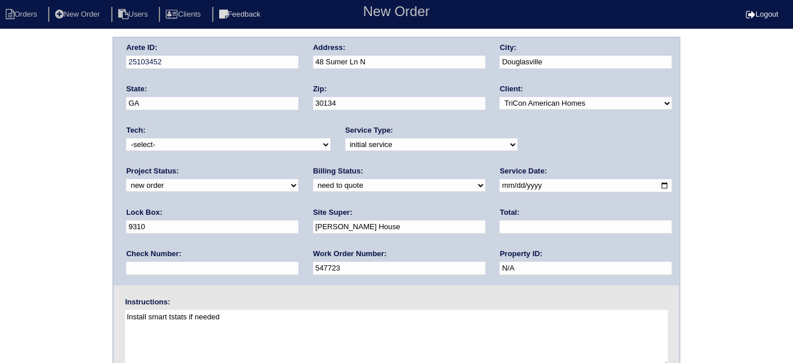
type textarea "Install smart tstats if needed"
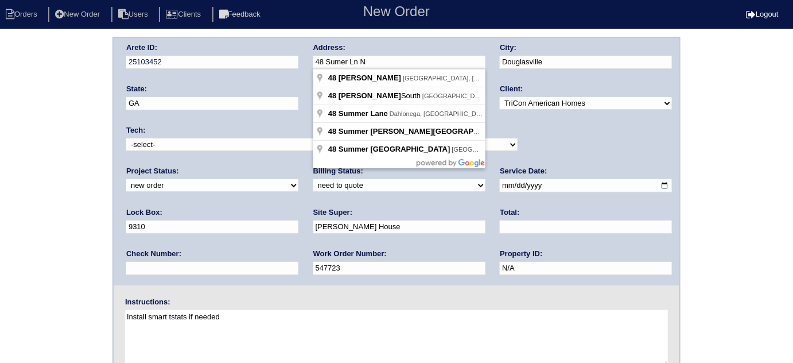
drag, startPoint x: 383, startPoint y: 63, endPoint x: 351, endPoint y: 62, distance: 32.1
click at [351, 62] on input "48 Sumer Ln N" at bounding box center [399, 62] width 172 height 13
drag, startPoint x: 382, startPoint y: 59, endPoint x: 305, endPoint y: 54, distance: 77.0
click at [305, 54] on div "Arete ID: 25103452 Address: 48 Sumer Ln N City: Douglasville State: GA Zip: 301…" at bounding box center [397, 161] width 566 height 247
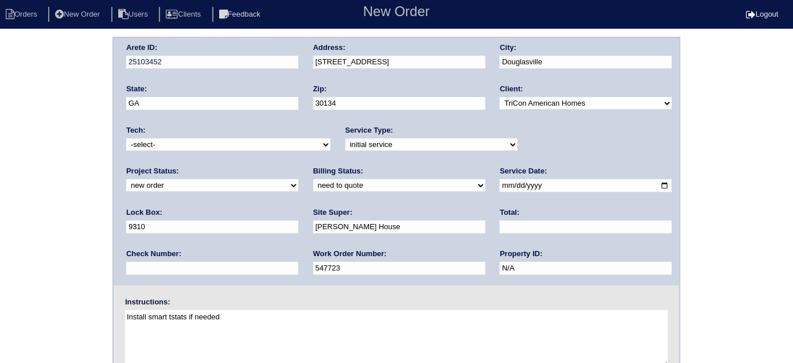
type input "48 Sumer Ln S"
click at [37, 133] on div "Arete ID: 25103452 Address: 48 Sumer Ln S City: Douglasville State: GA Zip: 301…" at bounding box center [396, 269] width 793 height 464
click at [102, 73] on div "Arete ID: 25103452 Address: 48 Sumer Ln S City: Douglasville State: GA Zip: 301…" at bounding box center [396, 269] width 793 height 464
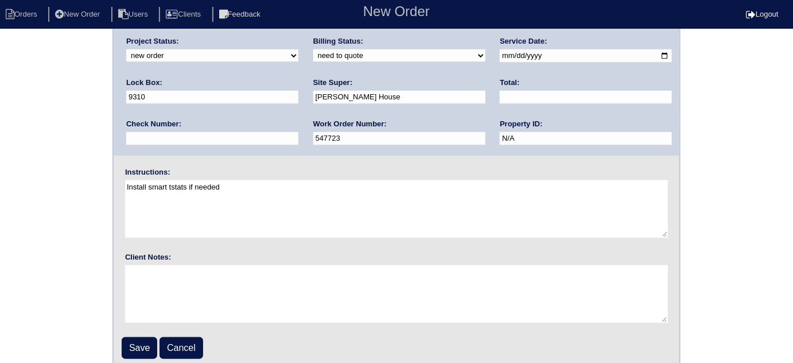
scroll to position [135, 0]
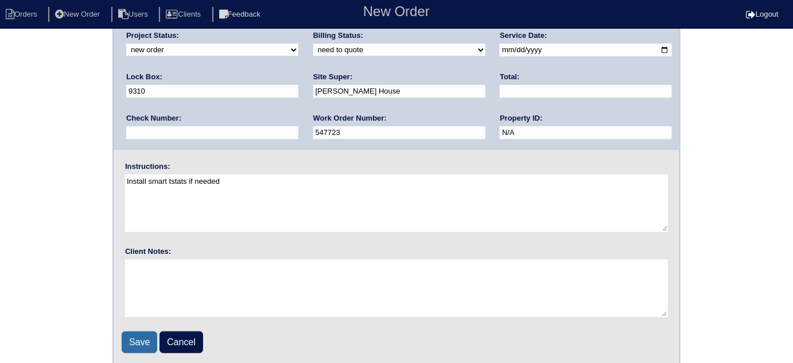
click at [132, 336] on input "Save" at bounding box center [140, 342] width 36 height 22
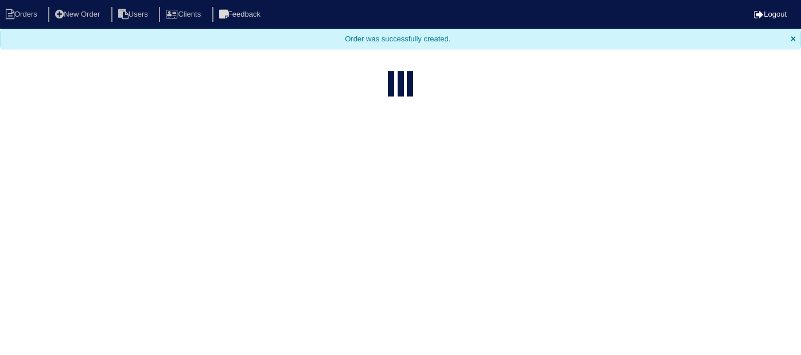
select select "15"
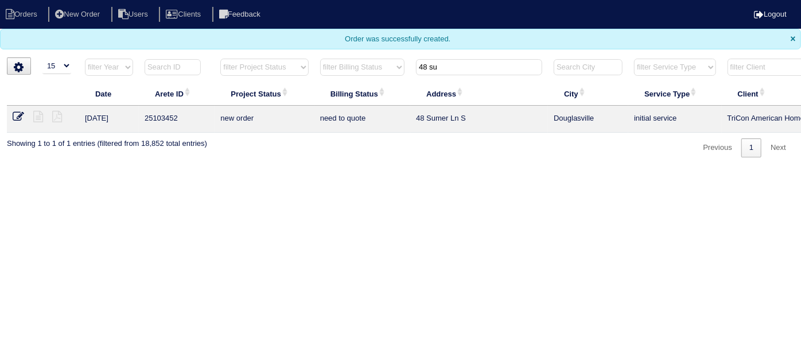
drag, startPoint x: 470, startPoint y: 61, endPoint x: 400, endPoint y: 51, distance: 70.1
click at [400, 51] on body "Orders New Order Users Clients Feedback Logout Orders New Order Users Clients M…" at bounding box center [400, 78] width 801 height 157
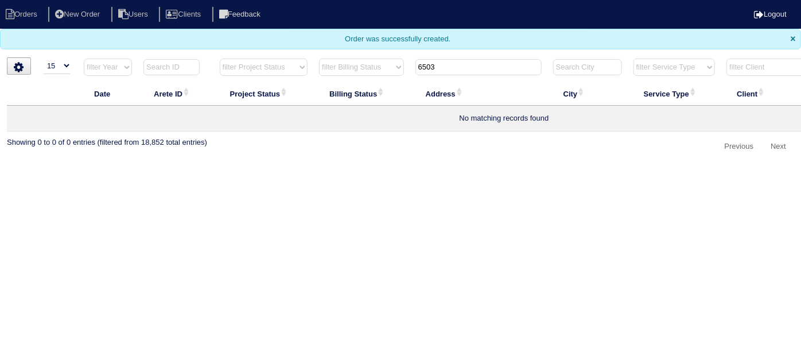
type input "6503"
click at [80, 17] on li "New Order" at bounding box center [78, 14] width 61 height 15
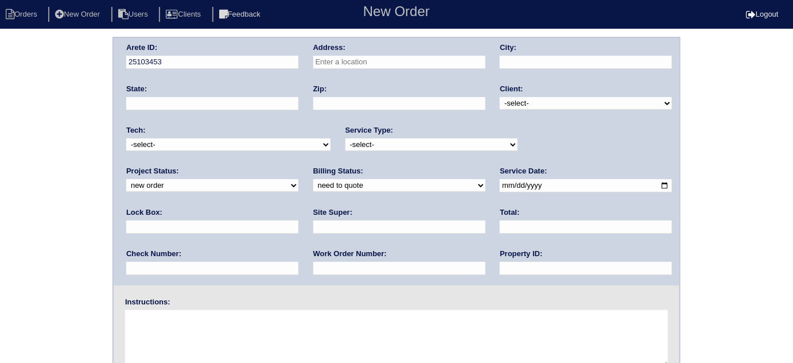
click at [418, 54] on div "Address:" at bounding box center [399, 58] width 172 height 32
click at [410, 56] on input "text" at bounding box center [399, 62] width 172 height 13
type input "[STREET_ADDRESS]"
type input "Riverdale"
type input "GA"
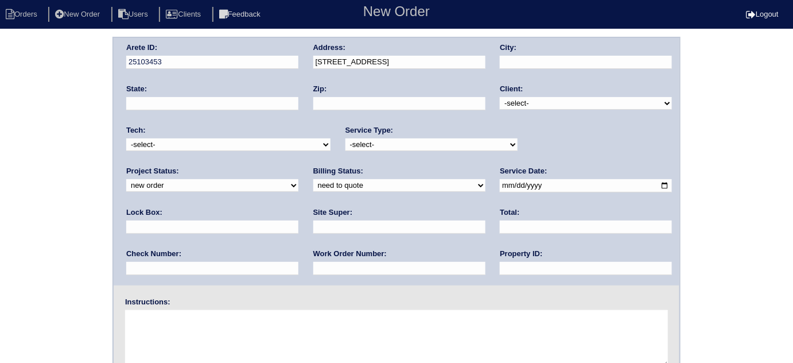
type input "30296"
drag, startPoint x: 508, startPoint y: 98, endPoint x: 505, endPoint y: 107, distance: 8.9
click at [508, 98] on select "-select- TriCon American Homes American Homes 4 Rent First Key Homes Zillow The…" at bounding box center [586, 103] width 172 height 13
select select "1"
click at [500, 97] on select "-select- TriCon American Homes American Homes 4 Rent First Key Homes Zillow The…" at bounding box center [586, 103] width 172 height 13
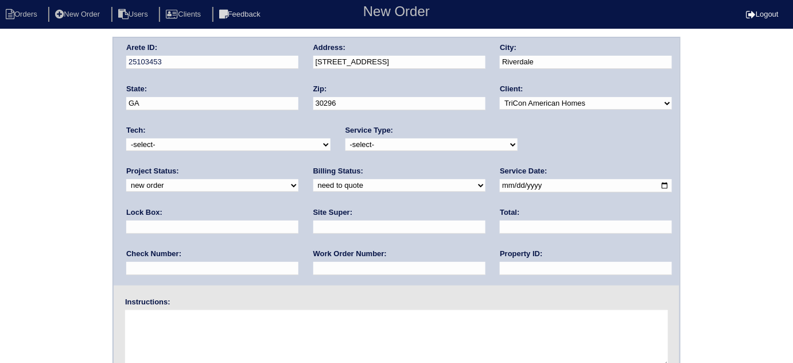
click at [359, 147] on select "-select- initial service basic service maintenance call replacement scope servi…" at bounding box center [431, 144] width 172 height 13
select select "initial service"
click at [345, 138] on select "-select- initial service basic service maintenance call replacement scope servi…" at bounding box center [431, 144] width 172 height 13
click at [298, 220] on input "text" at bounding box center [212, 226] width 172 height 13
type input "9470"
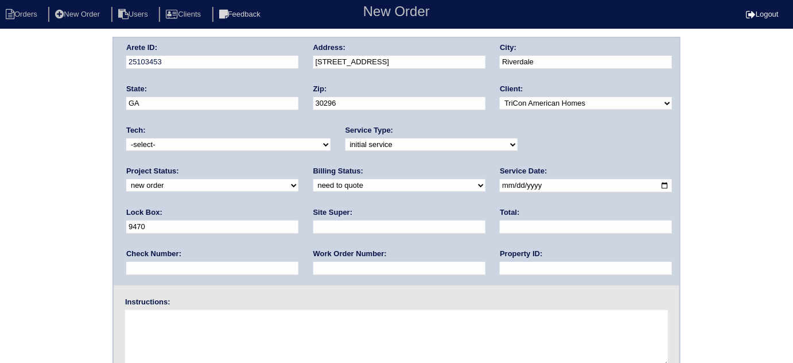
click at [500, 190] on input "date" at bounding box center [586, 185] width 172 height 13
click at [500, 185] on input "date" at bounding box center [586, 185] width 172 height 13
type input "[DATE]"
click at [500, 271] on input "text" at bounding box center [586, 268] width 172 height 13
type input "N/A"
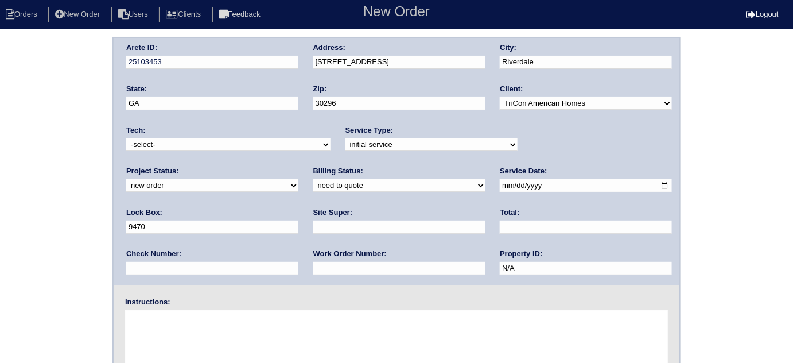
click at [313, 225] on input "text" at bounding box center [399, 226] width 172 height 13
type input "547734"
drag, startPoint x: 173, startPoint y: 225, endPoint x: 124, endPoint y: 219, distance: 49.8
click at [124, 219] on div "Arete ID: 25103453 Address: 6503 Grey Fox Way City: Riverdale State: GA Zip: 30…" at bounding box center [397, 161] width 566 height 247
click at [313, 271] on input "text" at bounding box center [399, 268] width 172 height 13
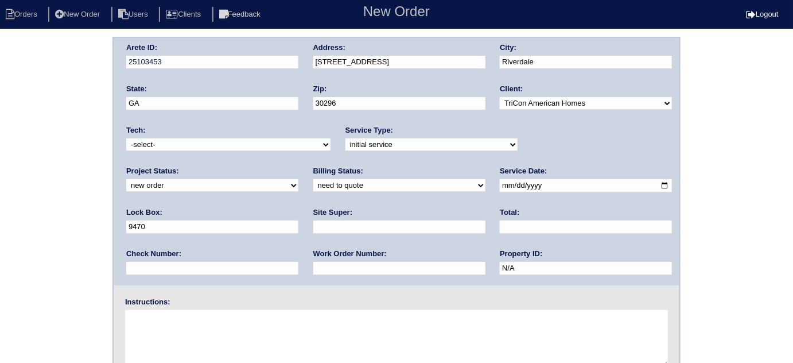
paste input "547734"
type input "547734"
click at [313, 232] on div "Site Super:" at bounding box center [399, 223] width 172 height 32
click at [313, 226] on input "text" at bounding box center [399, 226] width 172 height 13
type input "Ithamar Yehudah"
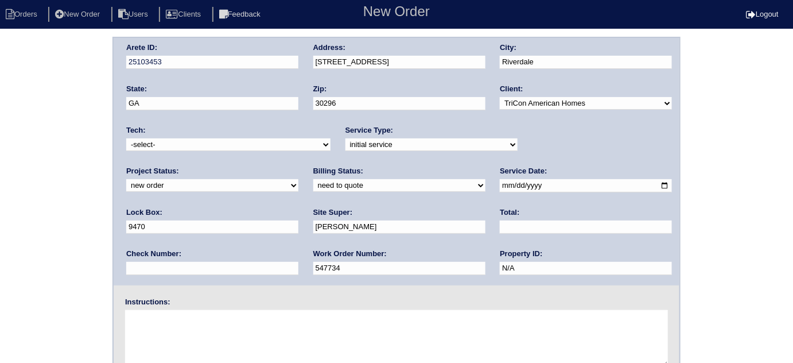
click at [177, 332] on textarea at bounding box center [396, 338] width 543 height 57
type textarea "Install smart tstats if needed"
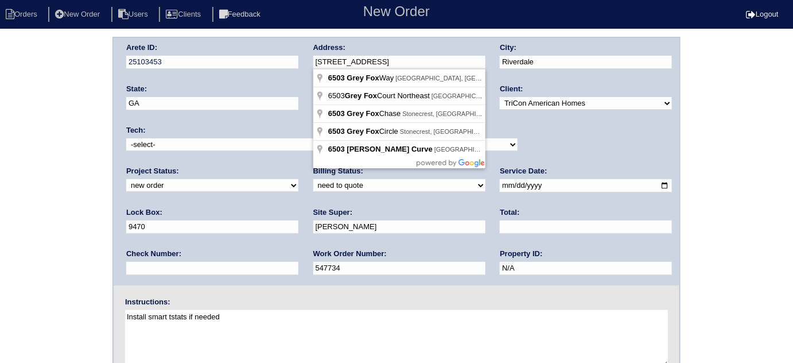
click at [263, 64] on div "Arete ID: 25103453 Address: 6503 Grey Fox Way City: Riverdale State: GA Zip: 30…" at bounding box center [397, 161] width 566 height 247
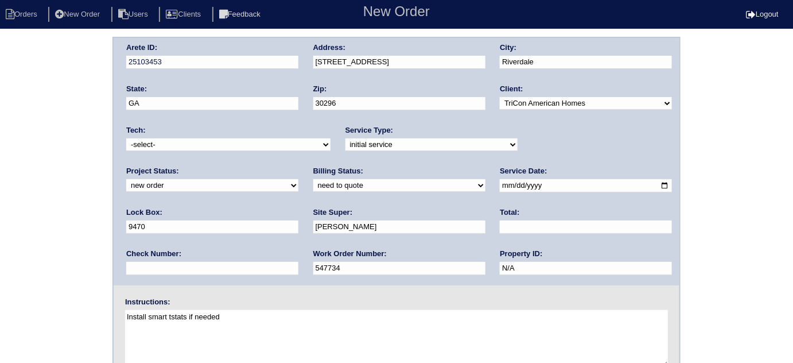
click at [26, 153] on div "Arete ID: 25103453 Address: 6503 Grey Fox Way City: Riverdale State: GA Zip: 30…" at bounding box center [396, 269] width 793 height 464
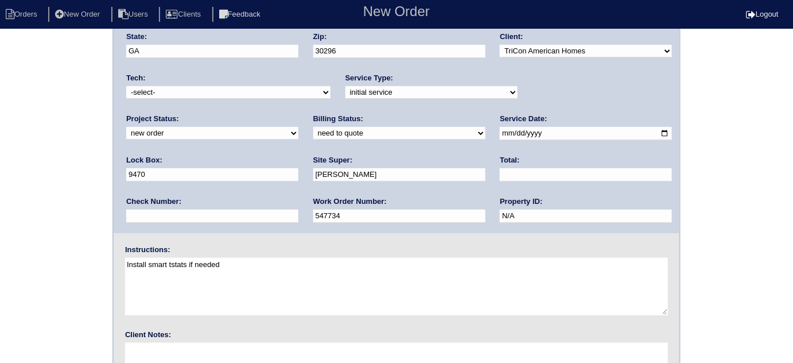
scroll to position [135, 0]
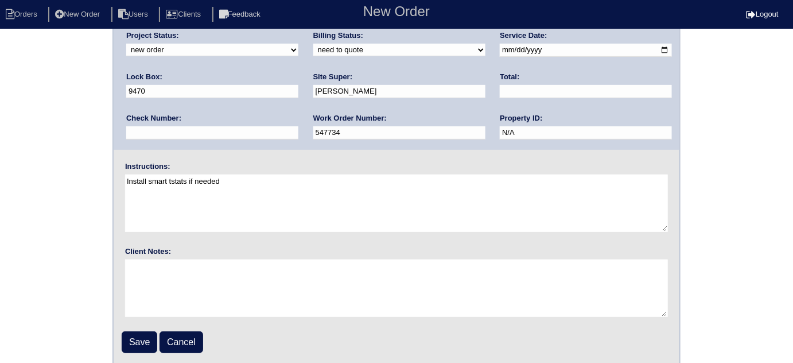
click at [72, 289] on div "Arete ID: 25103453 Address: 6503 Grey Fox Way City: Riverdale State: GA Zip: 30…" at bounding box center [396, 133] width 793 height 464
click at [131, 336] on input "Save" at bounding box center [140, 342] width 36 height 22
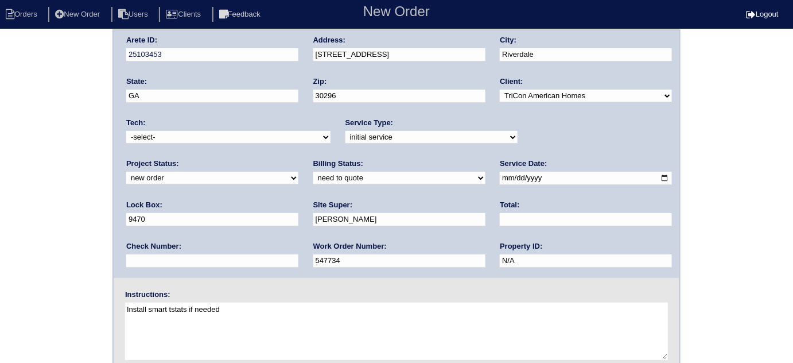
scroll to position [0, 0]
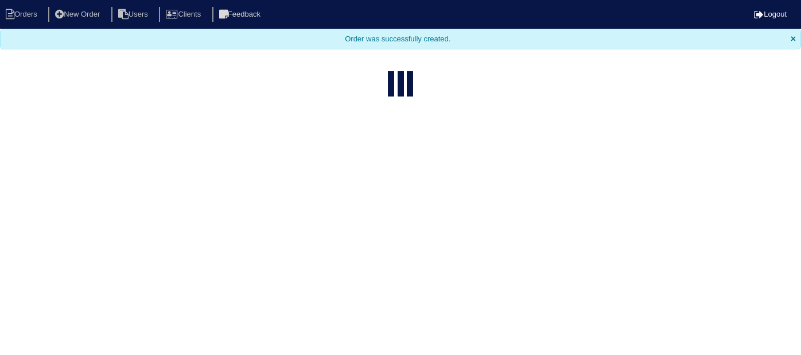
select select "15"
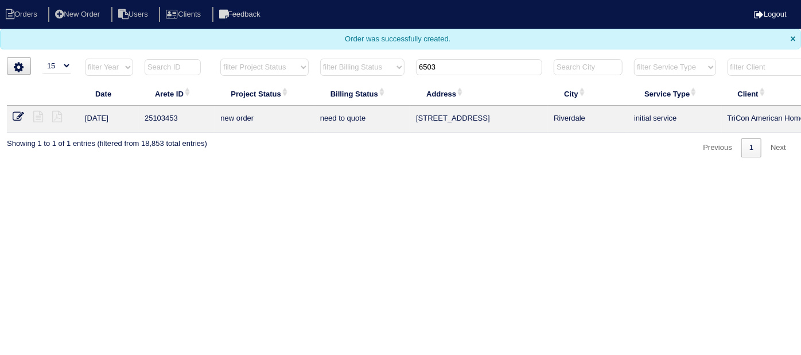
drag, startPoint x: 445, startPoint y: 68, endPoint x: 0, endPoint y: 102, distance: 445.9
click at [77, 93] on table "Date Arete ID Project Status Billing Status Address City Service Type Client Te…" at bounding box center [504, 95] width 994 height 75
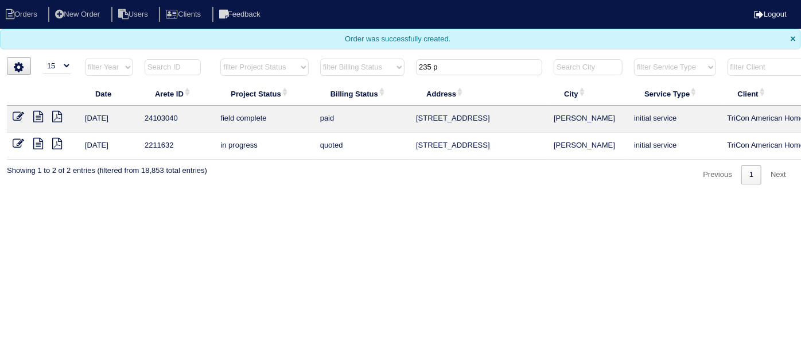
type input "235 p"
click at [35, 114] on icon at bounding box center [38, 116] width 10 height 11
click at [37, 115] on icon at bounding box center [38, 116] width 10 height 11
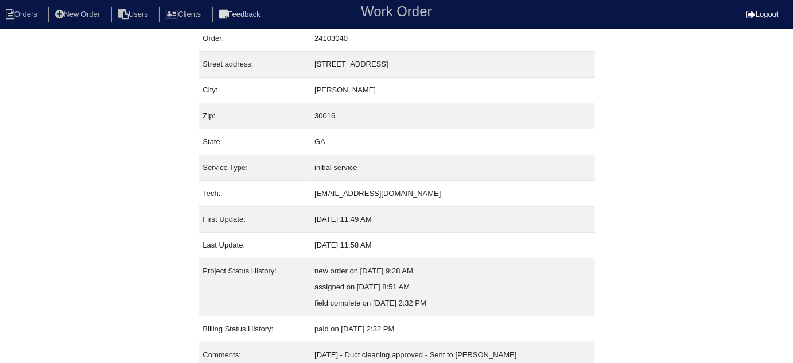
scroll to position [95, 0]
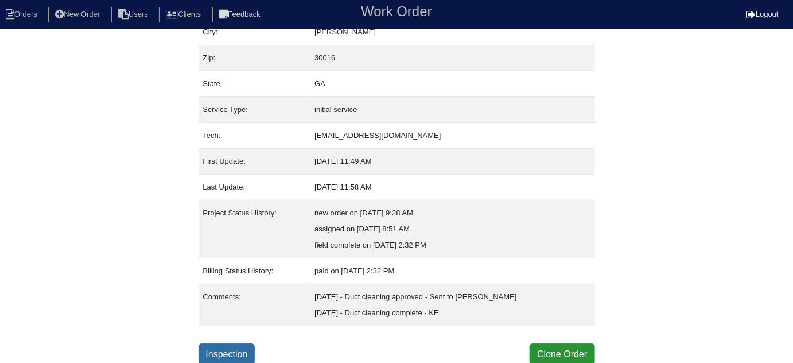
click at [235, 348] on link "Inspection" at bounding box center [226, 354] width 57 height 22
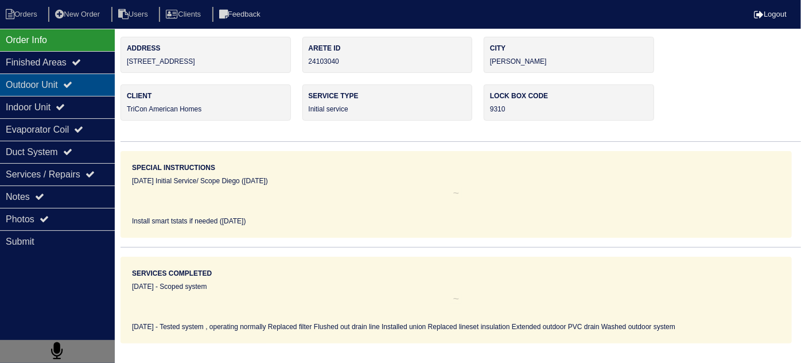
click at [22, 80] on div "Outdoor Unit" at bounding box center [57, 84] width 115 height 22
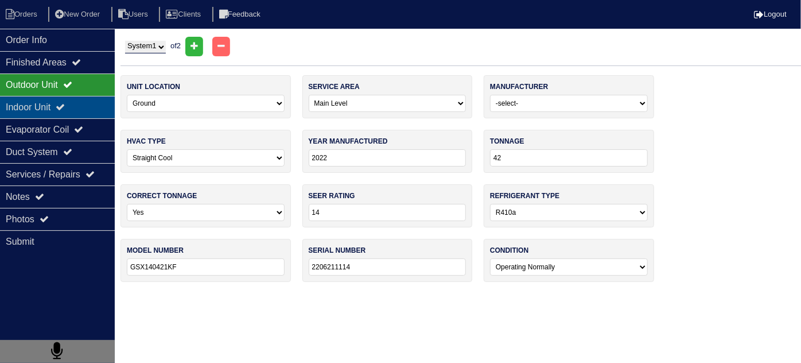
drag, startPoint x: 26, startPoint y: 115, endPoint x: 24, endPoint y: 106, distance: 9.1
click at [26, 115] on div "Indoor Unit" at bounding box center [57, 107] width 115 height 22
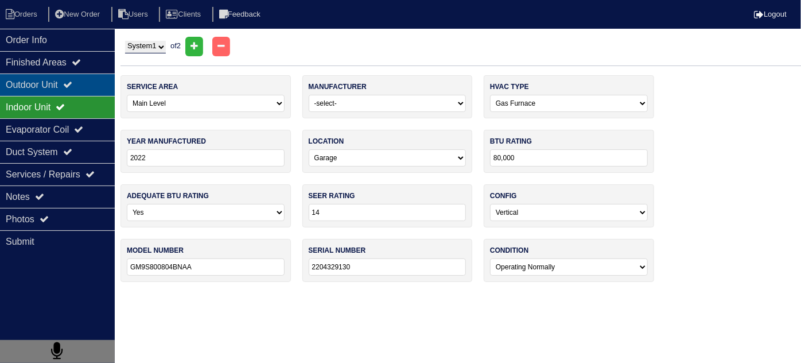
click at [22, 89] on div "Outdoor Unit" at bounding box center [57, 84] width 115 height 22
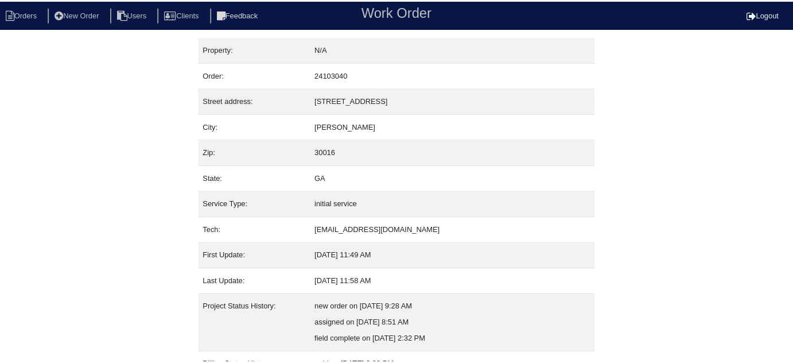
scroll to position [95, 0]
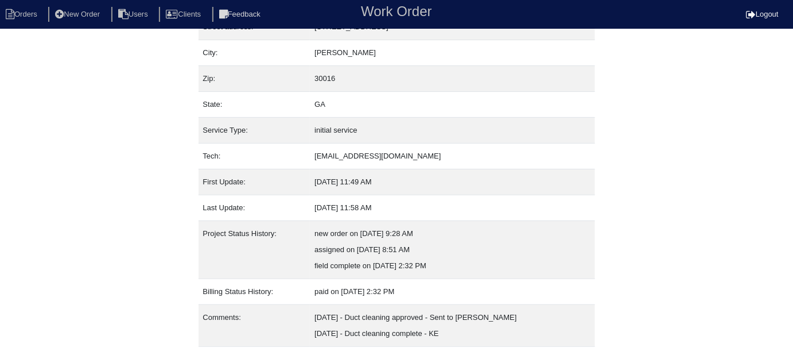
scroll to position [95, 0]
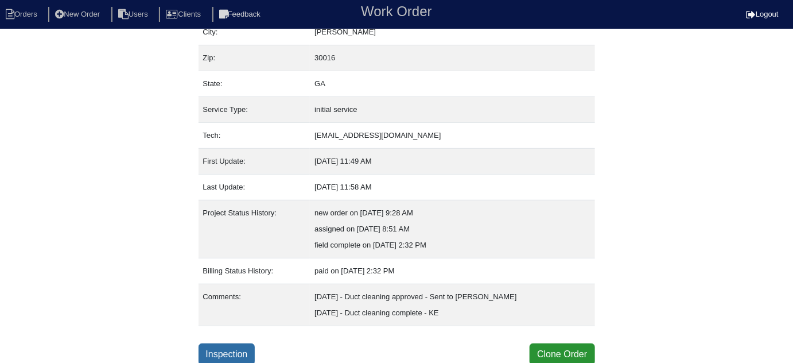
click at [236, 343] on link "Inspection" at bounding box center [226, 354] width 57 height 22
select select "0"
select select "[PERSON_NAME]"
select select "0"
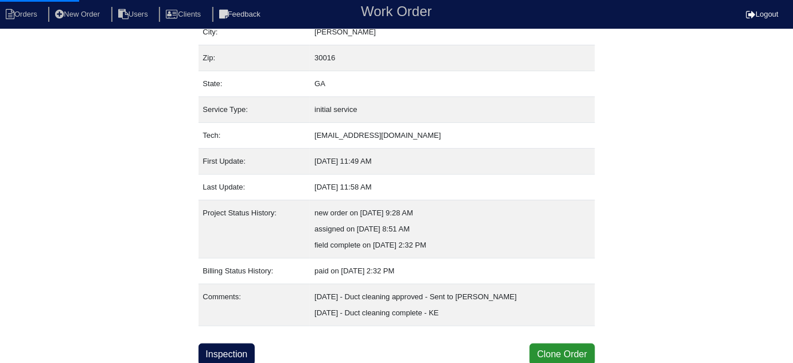
select select "0"
select select "1"
select select "0"
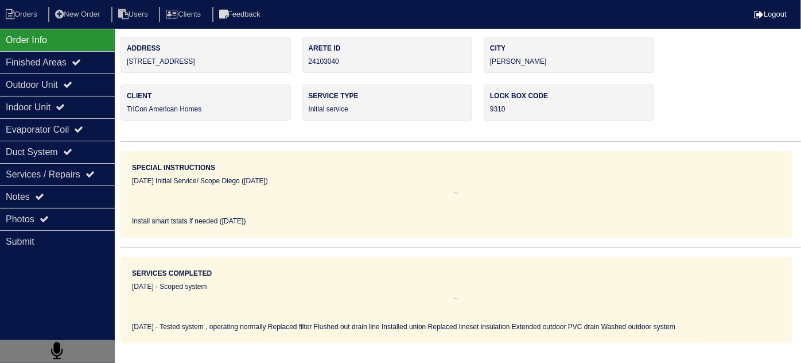
click at [28, 85] on div "Outdoor Unit" at bounding box center [57, 84] width 115 height 22
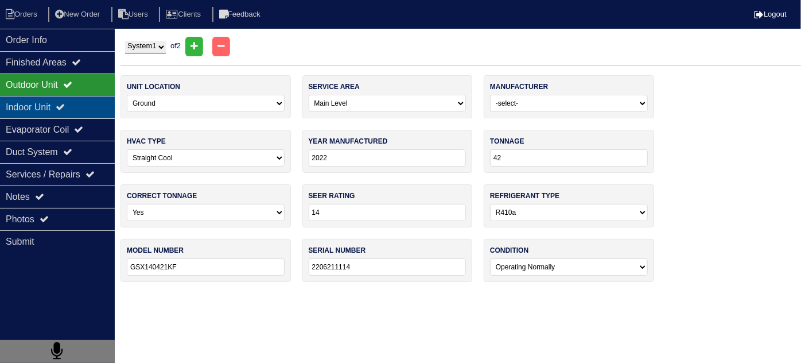
click at [42, 111] on div "Indoor Unit" at bounding box center [57, 107] width 115 height 22
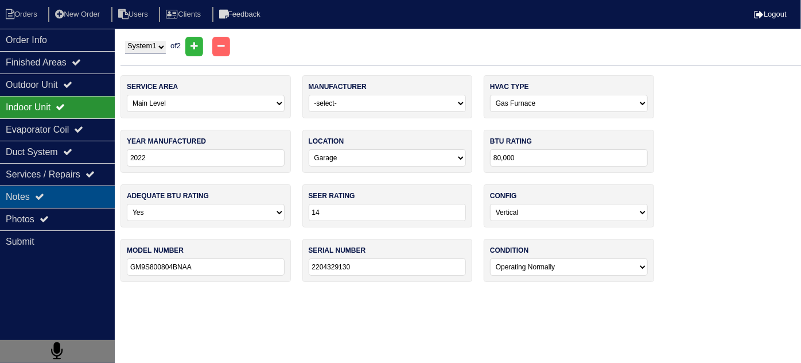
click at [40, 192] on icon at bounding box center [39, 196] width 9 height 9
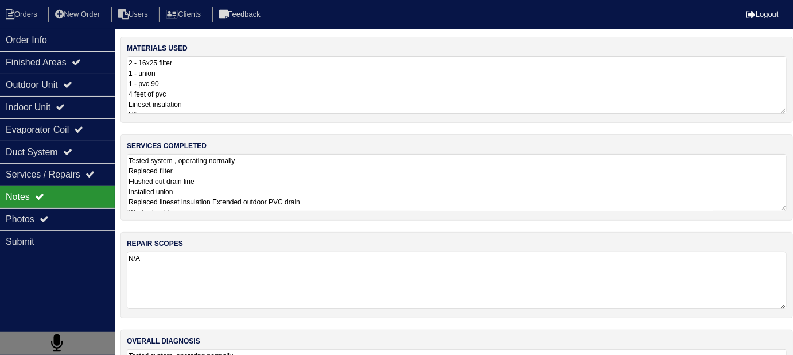
click at [318, 172] on textarea "Tested system , operating normally Replaced filter Flushed out drain line Insta…" at bounding box center [457, 182] width 660 height 57
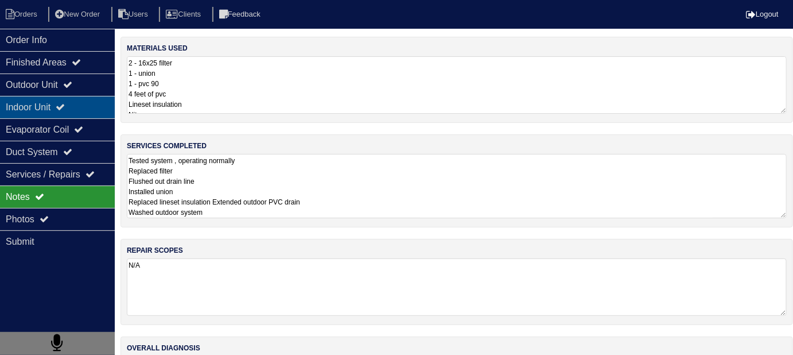
click at [81, 96] on div "Indoor Unit" at bounding box center [57, 107] width 115 height 22
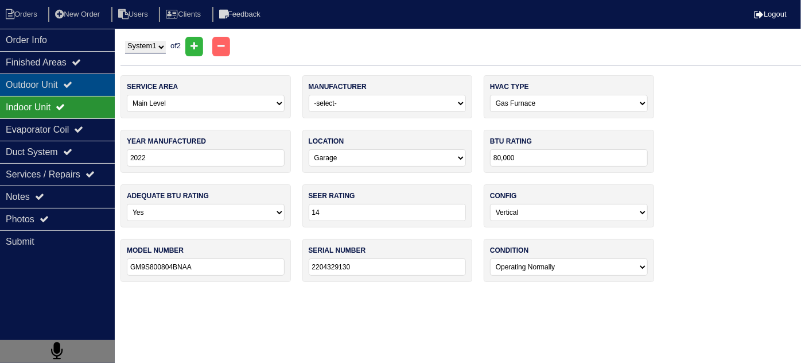
click at [62, 77] on div "Outdoor Unit" at bounding box center [57, 84] width 115 height 22
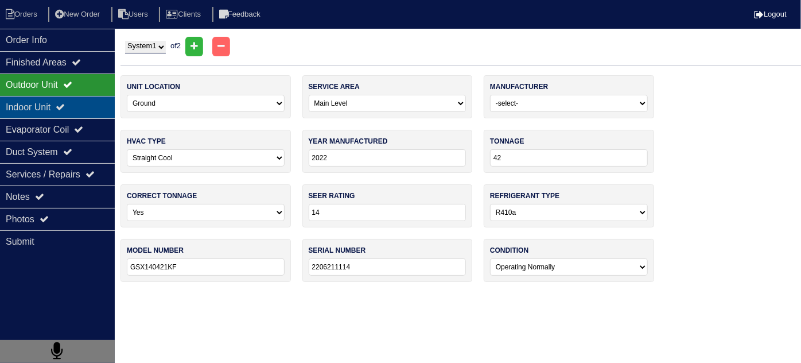
click at [60, 103] on div "Indoor Unit" at bounding box center [57, 107] width 115 height 22
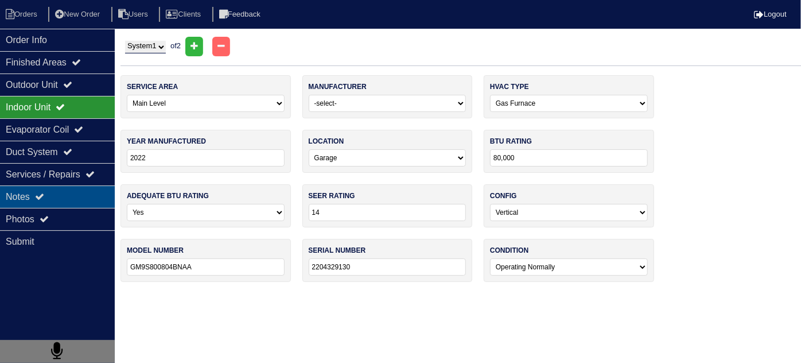
click at [65, 197] on div "Notes" at bounding box center [57, 196] width 115 height 22
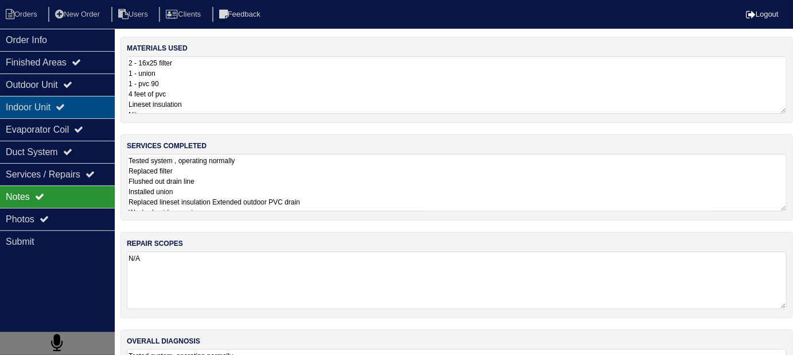
click at [56, 114] on div "Indoor Unit" at bounding box center [57, 107] width 115 height 22
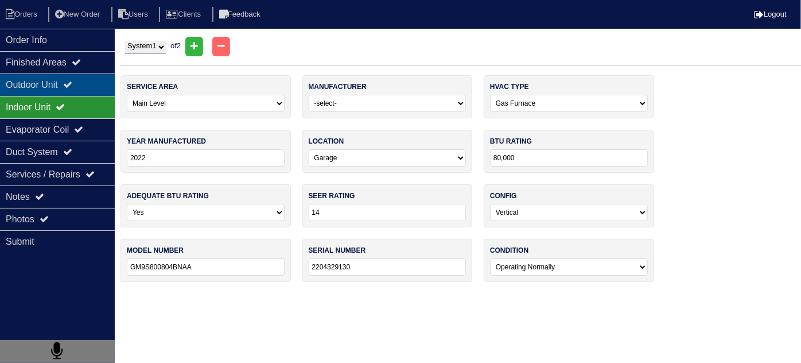
click at [56, 94] on div "Outdoor Unit" at bounding box center [57, 84] width 115 height 22
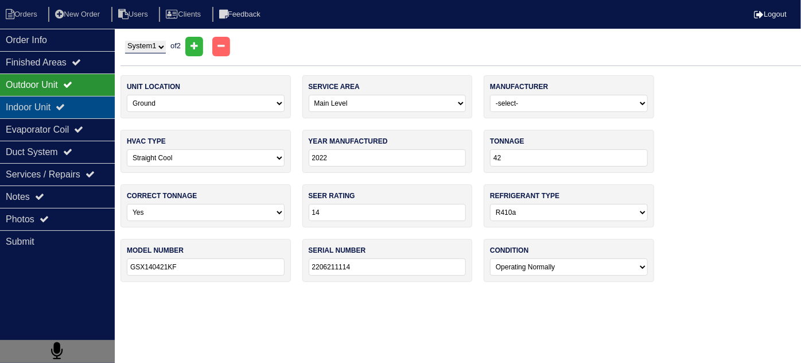
click at [56, 101] on div "Indoor Unit" at bounding box center [57, 107] width 115 height 22
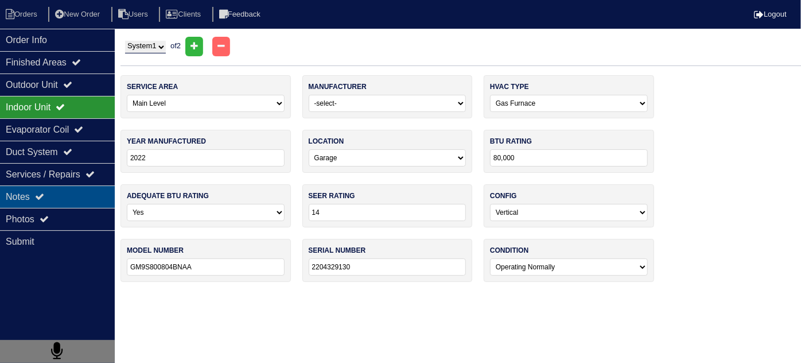
click at [63, 200] on div "Notes" at bounding box center [57, 196] width 115 height 22
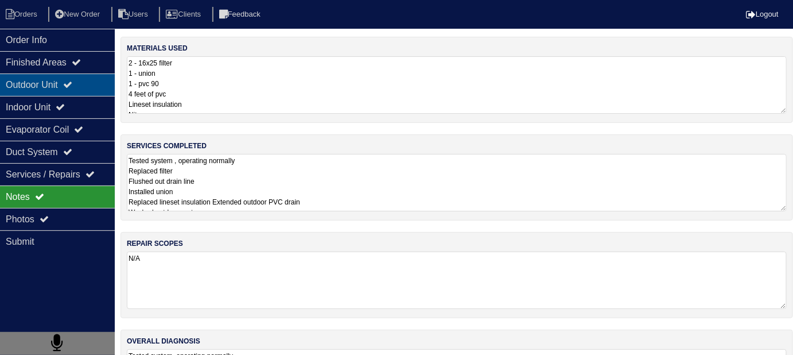
click at [62, 85] on div "Outdoor Unit" at bounding box center [57, 84] width 115 height 22
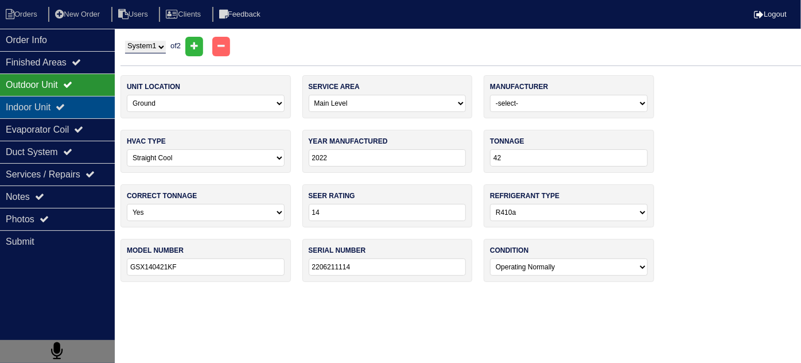
click at [56, 100] on div "Indoor Unit" at bounding box center [57, 107] width 115 height 22
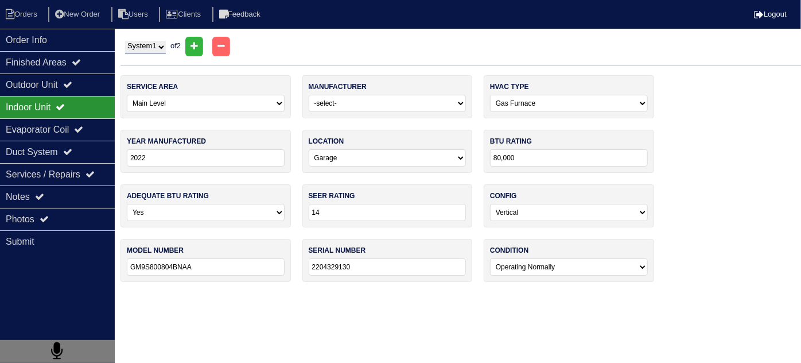
drag, startPoint x: 156, startPoint y: 45, endPoint x: 156, endPoint y: 52, distance: 6.3
click at [156, 45] on select "System 1 System 2" at bounding box center [145, 47] width 41 height 13
select select "2"
click at [125, 41] on select "System 1 System 2" at bounding box center [145, 47] width 41 height 13
select select "2"
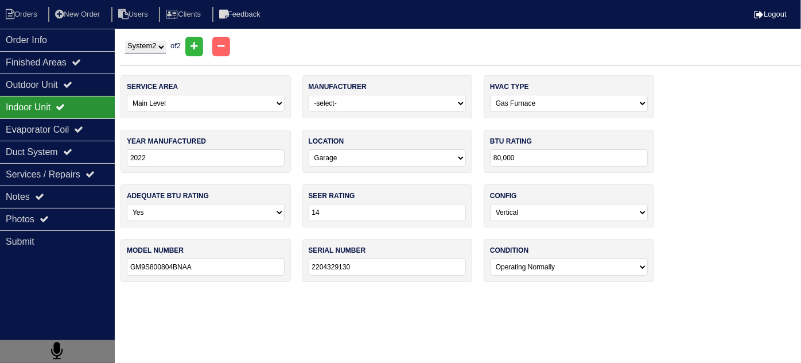
select select "Daikin"
select select "1"
select select "3"
type input "N/A"
type input "13"
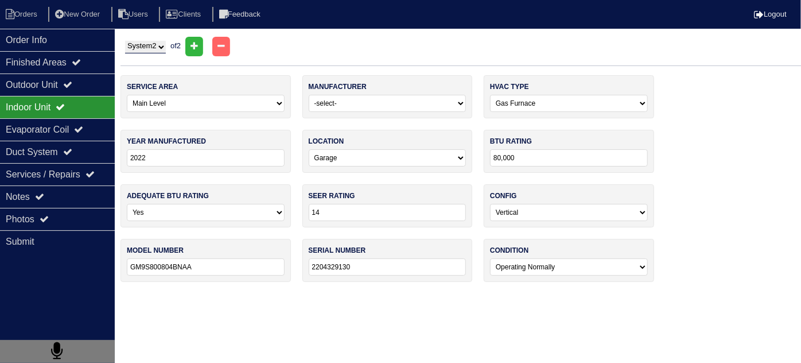
select select "1"
type input "RXB12AXVJU"
type input "K112020"
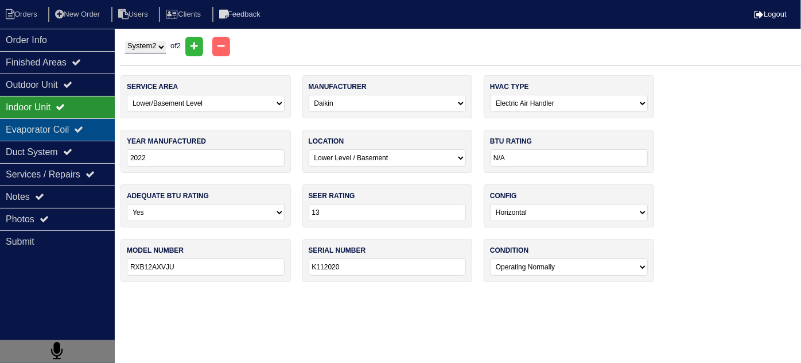
click at [78, 118] on div "Evaporator Coil" at bounding box center [57, 129] width 115 height 22
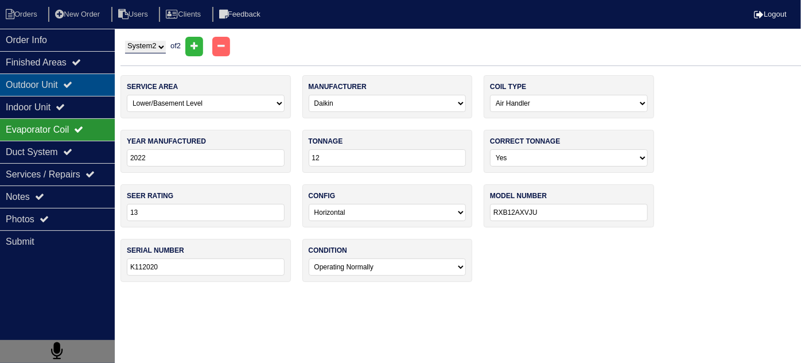
click at [65, 85] on div "Outdoor Unit" at bounding box center [57, 84] width 115 height 22
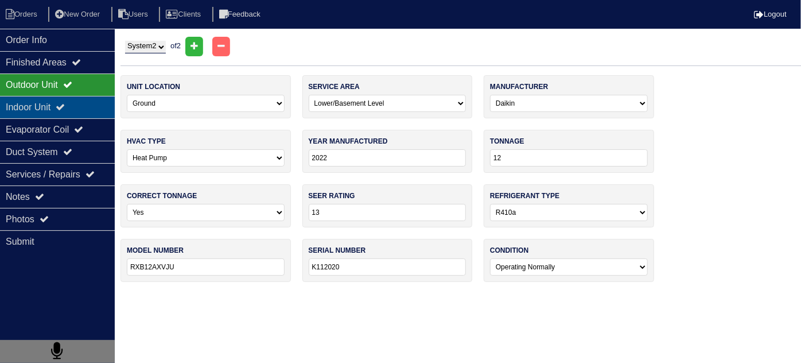
click at [64, 103] on div "Indoor Unit" at bounding box center [57, 107] width 115 height 22
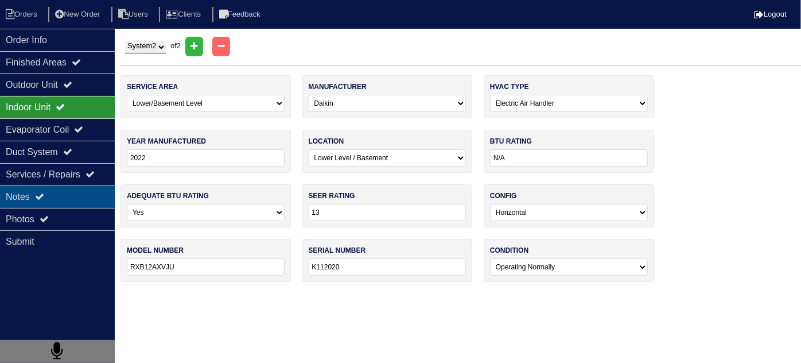
click at [54, 195] on div "Notes" at bounding box center [57, 196] width 115 height 22
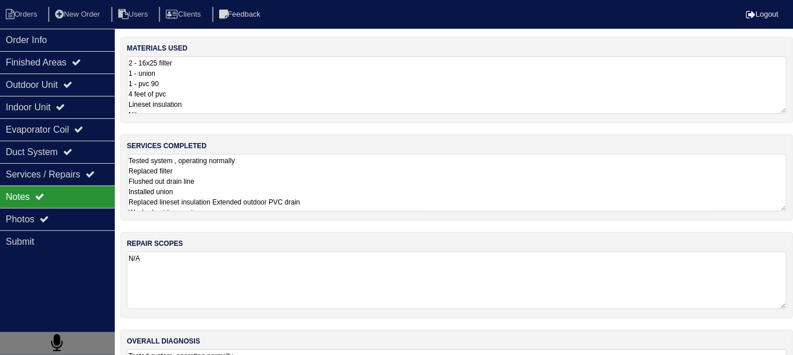
click at [364, 181] on textarea "Tested system , operating normally Replaced filter Flushed out drain line Insta…" at bounding box center [457, 182] width 660 height 57
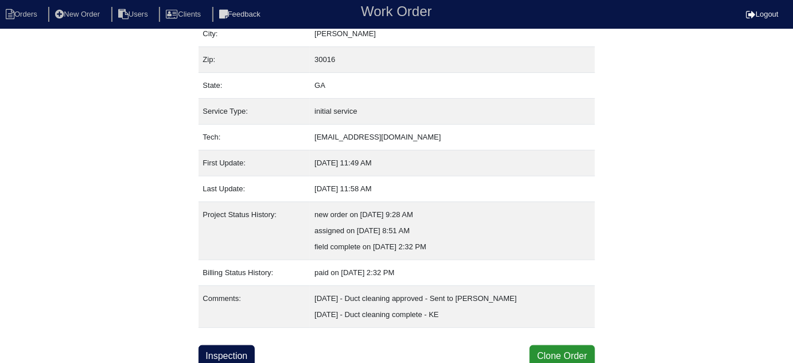
scroll to position [95, 0]
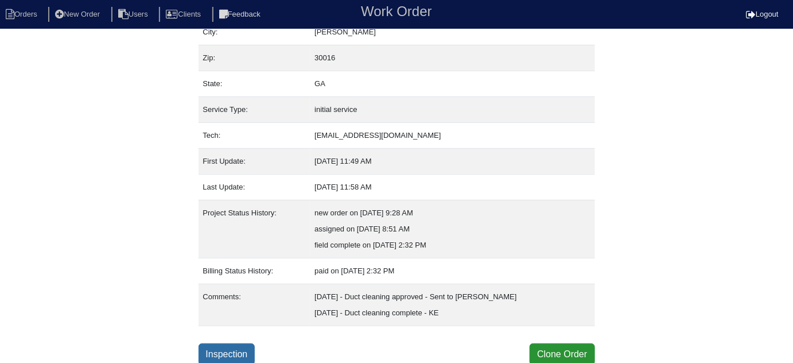
click at [211, 344] on link "Inspection" at bounding box center [226, 354] width 57 height 22
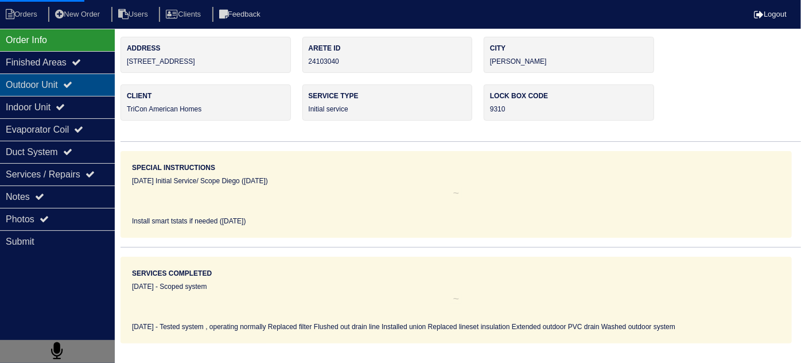
drag, startPoint x: 56, startPoint y: 84, endPoint x: 47, endPoint y: 99, distance: 17.5
click at [56, 85] on div "Outdoor Unit" at bounding box center [57, 84] width 115 height 22
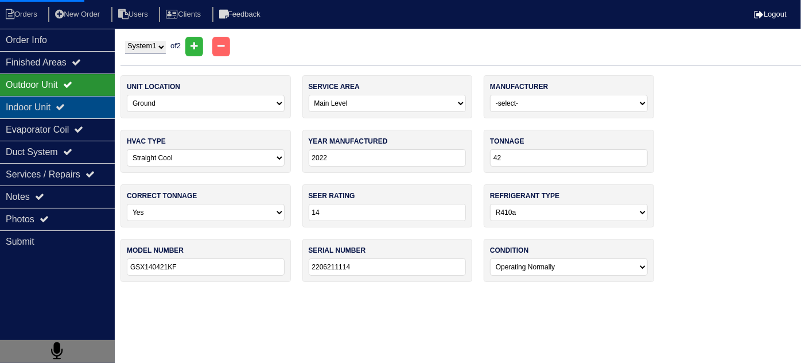
click at [47, 100] on div "Indoor Unit" at bounding box center [57, 107] width 115 height 22
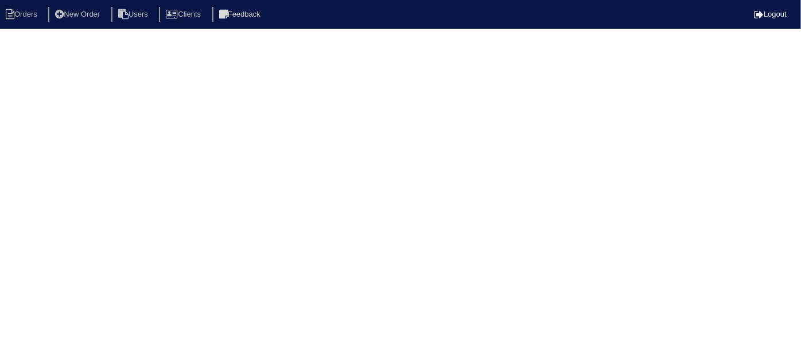
click at [53, 37] on html "Orders New Order Users Clients Feedback Logout Orders New Order Users Clients M…" at bounding box center [400, 18] width 801 height 37
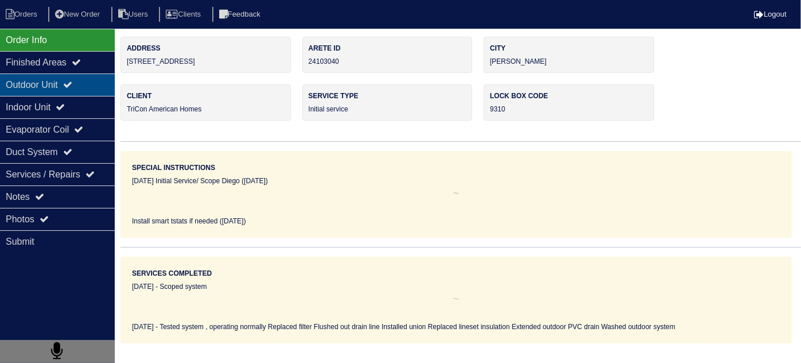
click at [65, 74] on div "Outdoor Unit" at bounding box center [57, 84] width 115 height 22
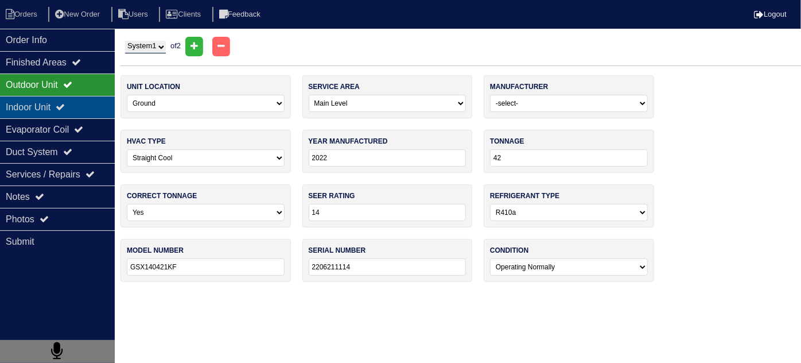
click at [57, 108] on div "Indoor Unit" at bounding box center [57, 107] width 115 height 22
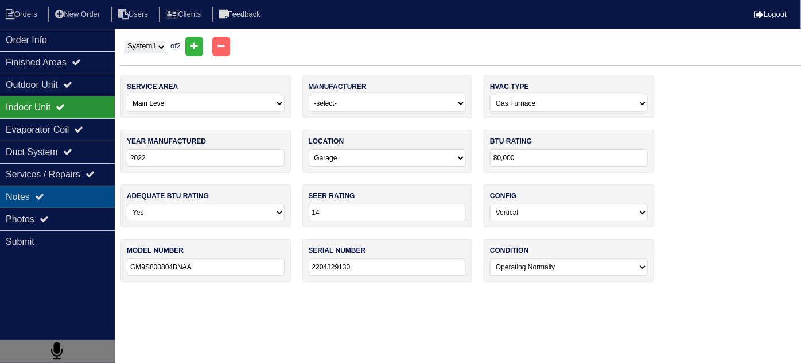
click at [61, 185] on div "Notes" at bounding box center [57, 196] width 115 height 22
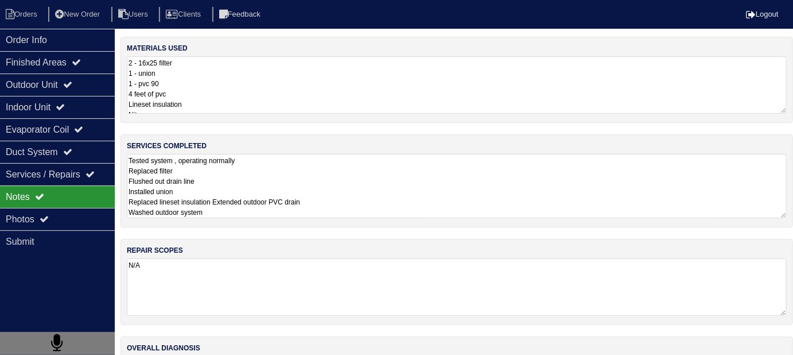
click at [360, 204] on textarea "Tested system , operating normally Replaced filter Flushed out drain line Insta…" at bounding box center [457, 186] width 660 height 64
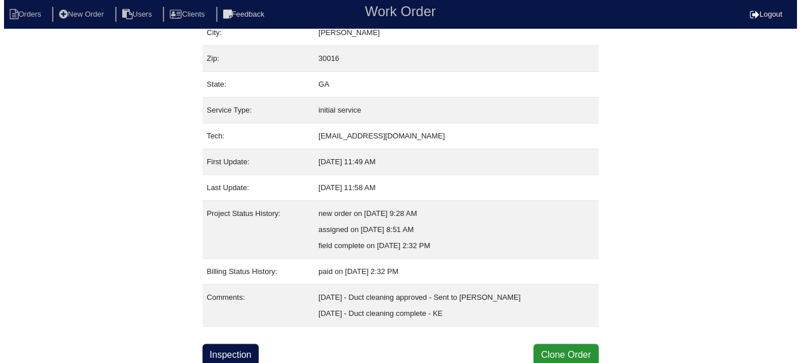
scroll to position [95, 0]
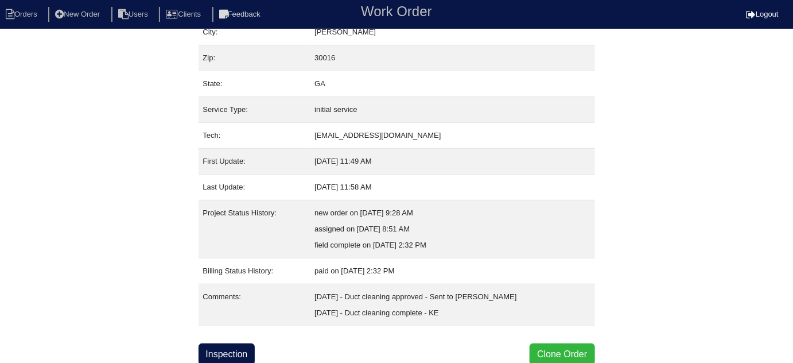
click at [561, 356] on button "Clone Order" at bounding box center [561, 354] width 65 height 22
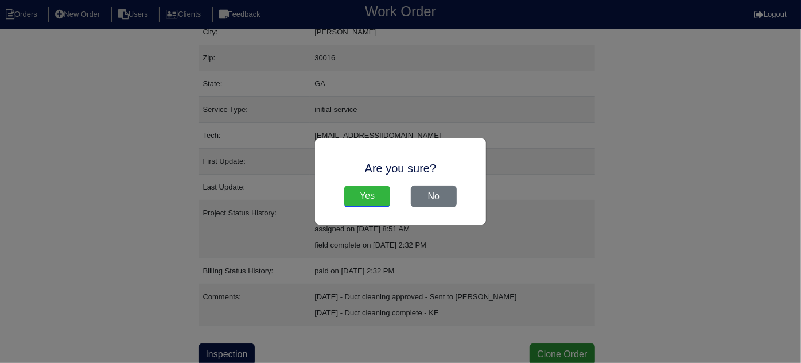
click at [367, 200] on input "Yes" at bounding box center [367, 196] width 46 height 22
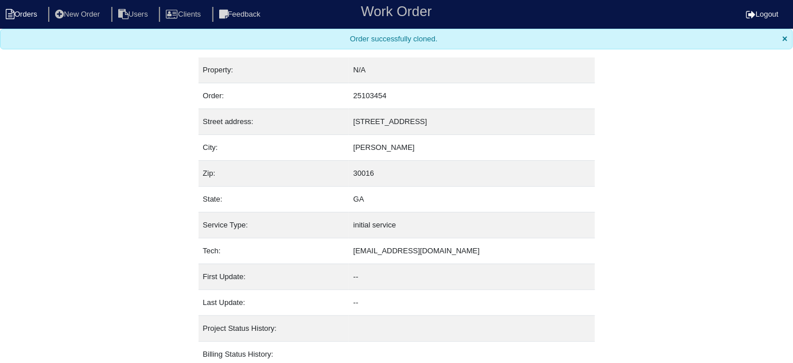
click at [23, 14] on li "Orders" at bounding box center [23, 14] width 46 height 15
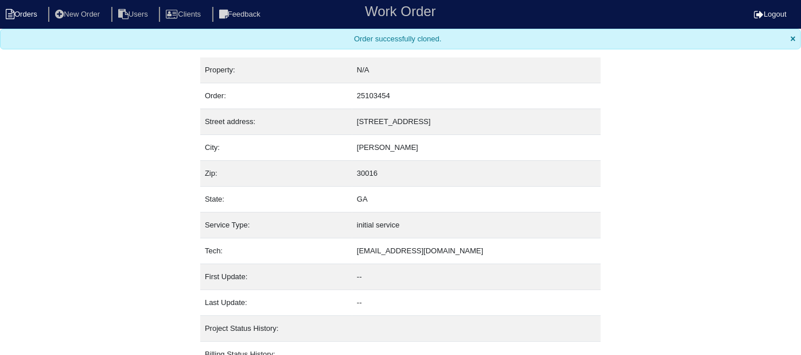
select select "15"
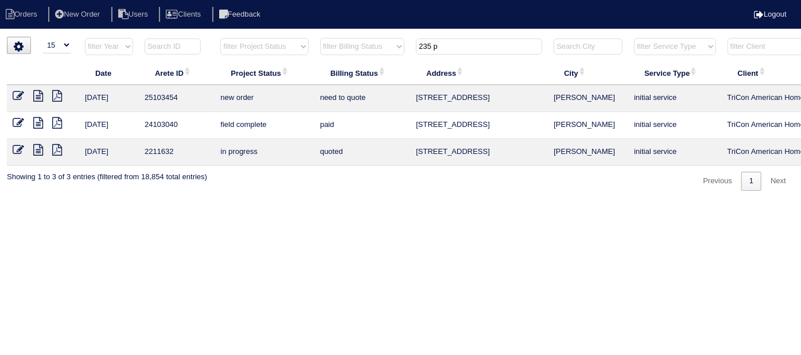
click at [18, 98] on icon at bounding box center [18, 95] width 11 height 11
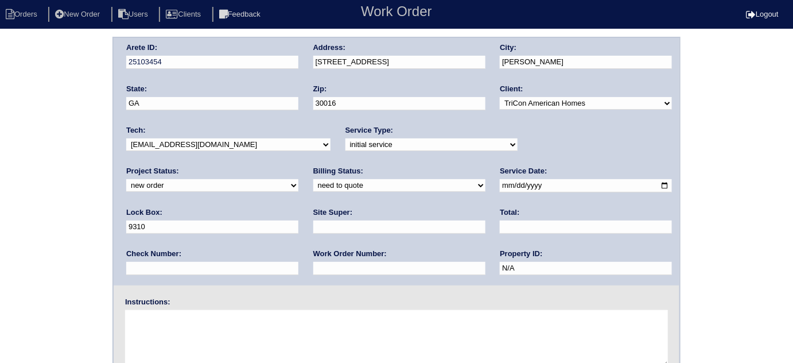
drag, startPoint x: 532, startPoint y: 188, endPoint x: 297, endPoint y: 91, distance: 254.4
click at [391, 133] on div "Arete ID: 25103454 Address: [STREET_ADDRESS] City: [GEOGRAPHIC_DATA] State: [GE…" at bounding box center [397, 161] width 566 height 247
type input "9470"
click at [0, 145] on div "Arete ID: 25103454 Address: 235 Princeton Way City: Covington State: GA Zip: 30…" at bounding box center [396, 269] width 793 height 464
click at [313, 224] on input "text" at bounding box center [399, 226] width 172 height 13
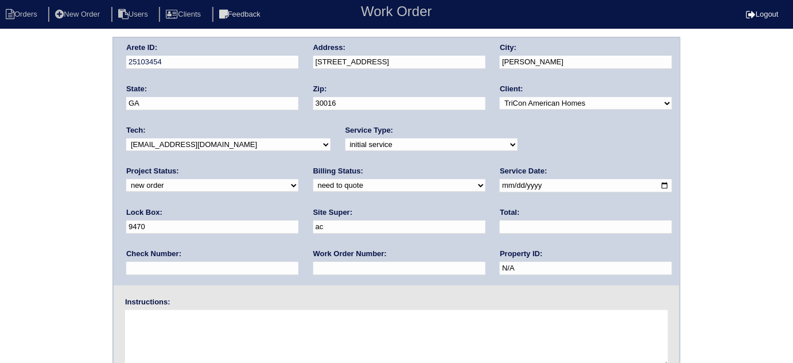
type input "Ackeem Cadet"
drag, startPoint x: 162, startPoint y: 262, endPoint x: 161, endPoint y: 236, distance: 25.9
click at [313, 263] on input "text" at bounding box center [399, 268] width 172 height 13
click at [313, 267] on input "text" at bounding box center [399, 268] width 172 height 13
type input "547746"
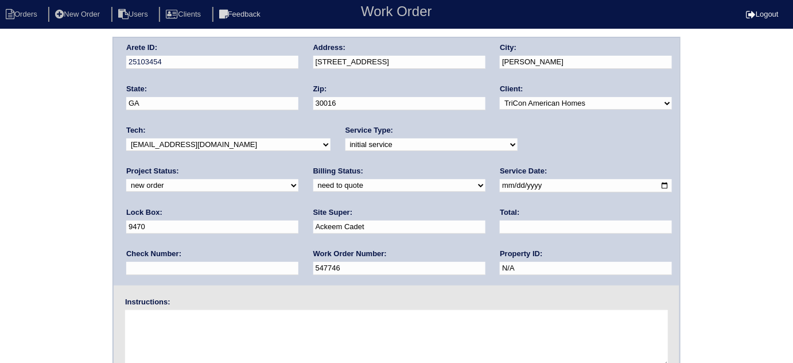
click at [225, 306] on div "Instructions:" at bounding box center [397, 333] width 566 height 73
click at [226, 324] on textarea at bounding box center [396, 338] width 543 height 57
click at [239, 327] on textarea at bounding box center [396, 338] width 543 height 57
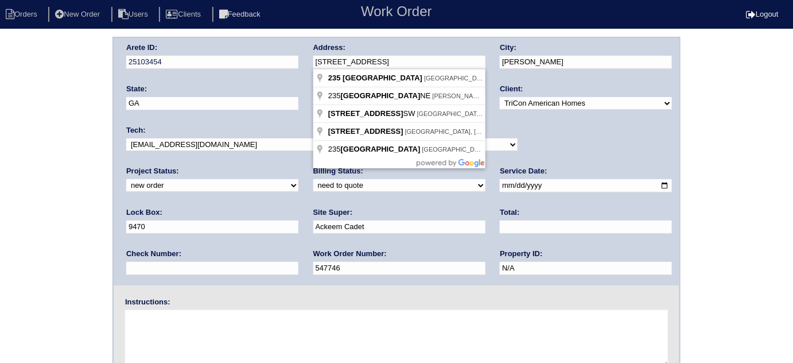
drag, startPoint x: 390, startPoint y: 64, endPoint x: 316, endPoint y: 64, distance: 74.0
click at [316, 64] on input "[STREET_ADDRESS]" at bounding box center [399, 62] width 172 height 13
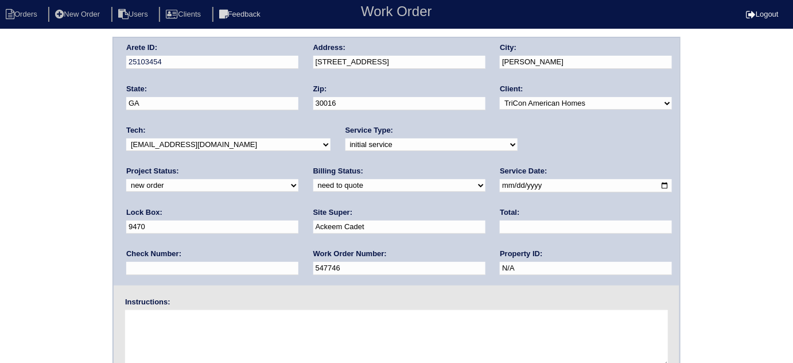
click at [36, 188] on div "Arete ID: 25103454 Address: 235 Princeton Way City: Covington State: GA Zip: 30…" at bounding box center [396, 269] width 793 height 464
click at [0, 217] on div "Arete ID: 25103454 Address: 235 Princeton Way City: Covington State: GA Zip: 30…" at bounding box center [396, 269] width 793 height 464
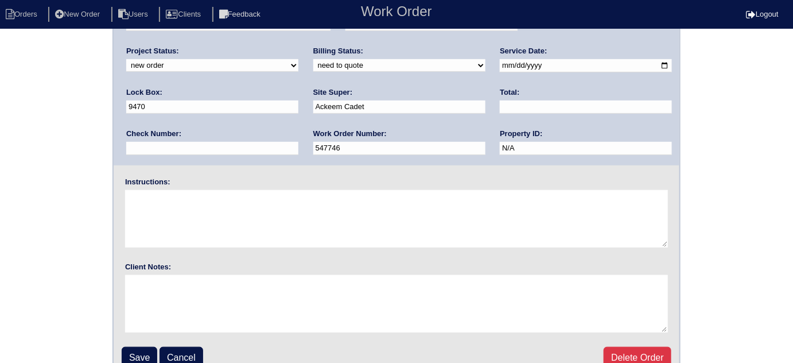
scroll to position [135, 0]
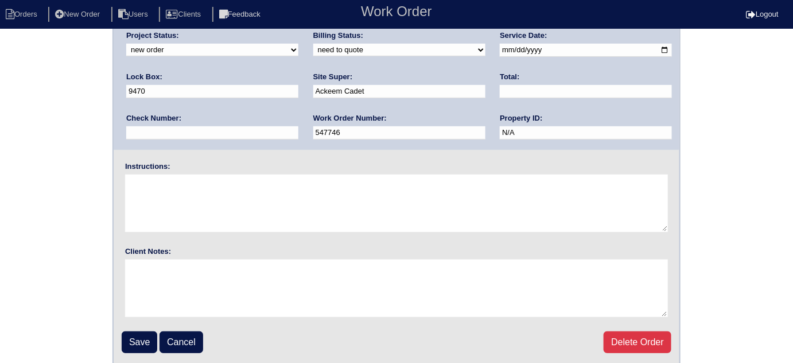
click at [162, 198] on textarea at bounding box center [396, 202] width 543 height 57
click at [175, 275] on textarea at bounding box center [396, 287] width 543 height 57
click at [136, 184] on textarea at bounding box center [396, 202] width 543 height 57
type textarea "Install smart tstats if needed"
click at [128, 344] on input "Save" at bounding box center [140, 342] width 36 height 22
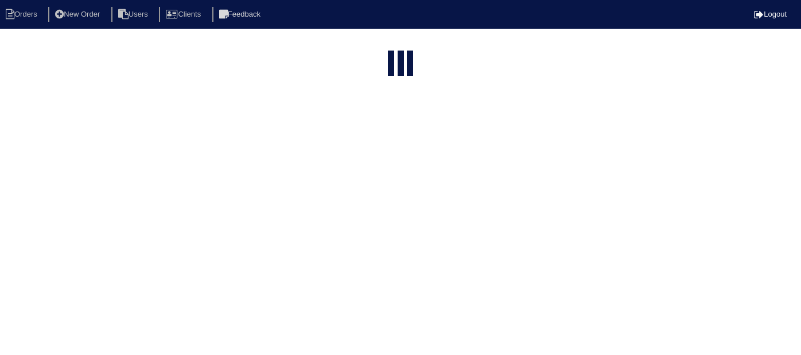
select select "15"
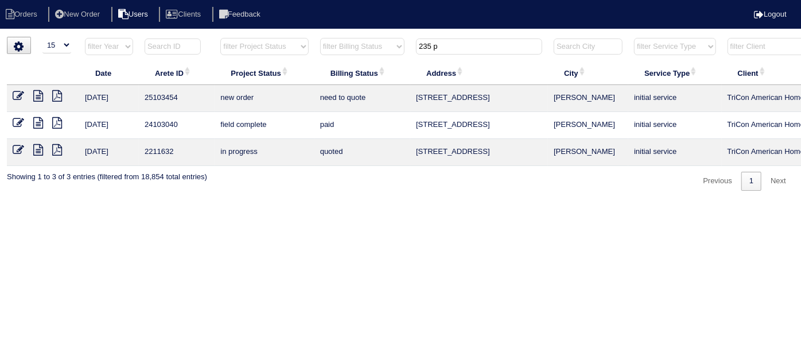
drag, startPoint x: 465, startPoint y: 48, endPoint x: 159, endPoint y: 20, distance: 307.6
click at [232, 37] on body "Orders New Order Users Clients Feedback Logout Orders New Order Users Clients M…" at bounding box center [400, 114] width 801 height 154
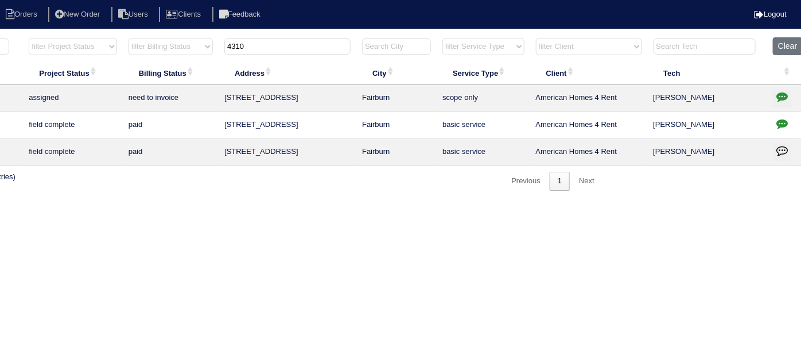
scroll to position [0, 200]
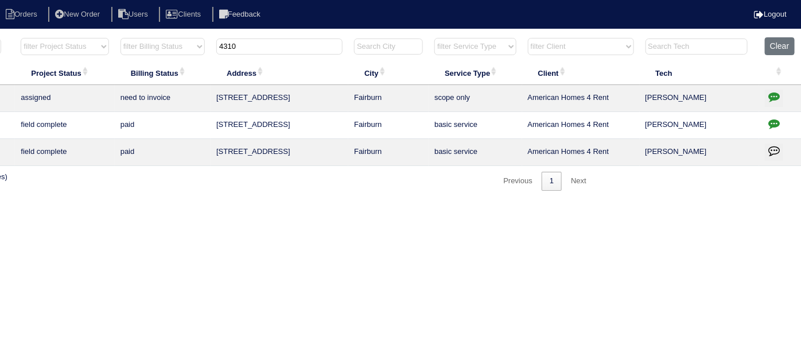
type input "4310"
click at [771, 91] on icon "button" at bounding box center [773, 96] width 11 height 11
type textarea "[DATE] - Texted [PERSON_NAME] to review quote and confirm accurate for quoting …"
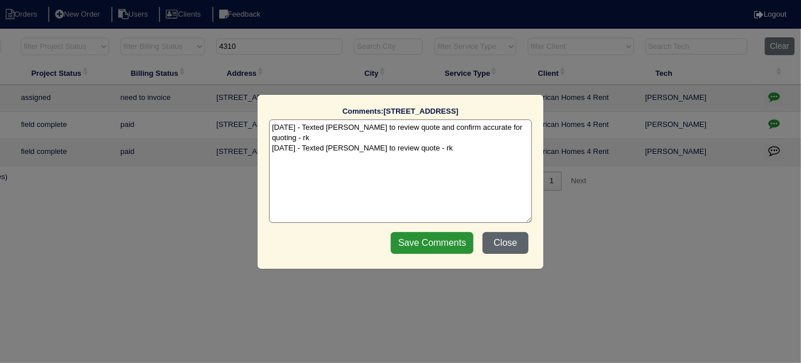
click at [502, 239] on button "Close" at bounding box center [505, 243] width 46 height 22
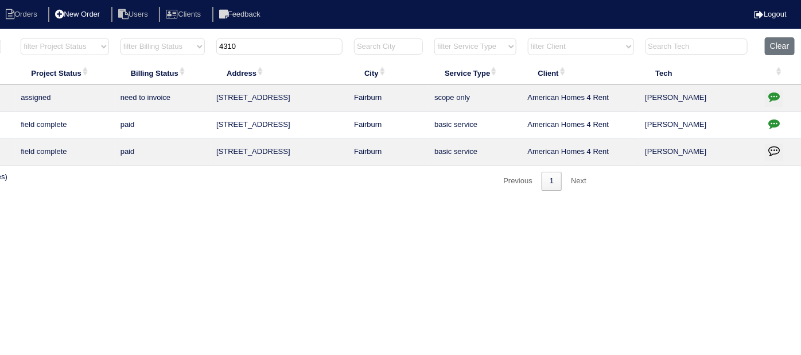
drag, startPoint x: 280, startPoint y: 46, endPoint x: 61, endPoint y: 11, distance: 221.2
click at [68, 37] on body "Orders New Order Users Clients Feedback Logout Orders New Order Users Clients M…" at bounding box center [200, 114] width 801 height 154
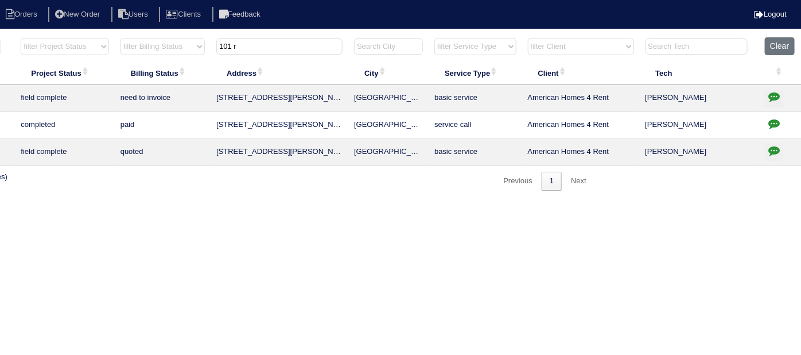
type input "101 r"
click at [262, 47] on input "101 r" at bounding box center [279, 46] width 126 height 16
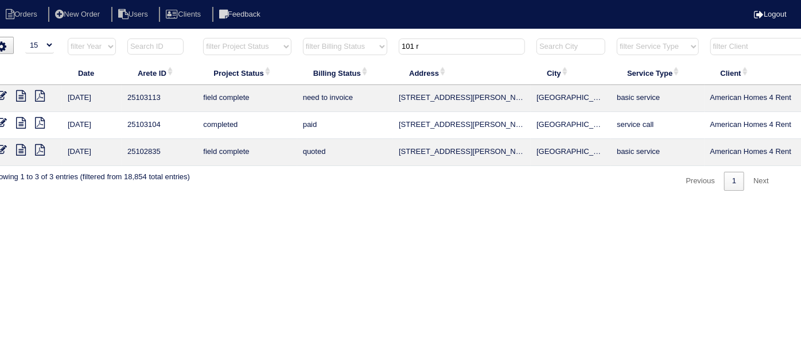
scroll to position [0, 0]
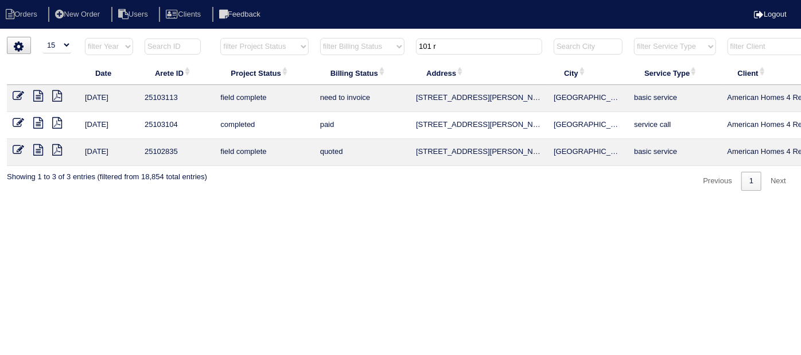
click at [13, 98] on icon at bounding box center [18, 95] width 11 height 11
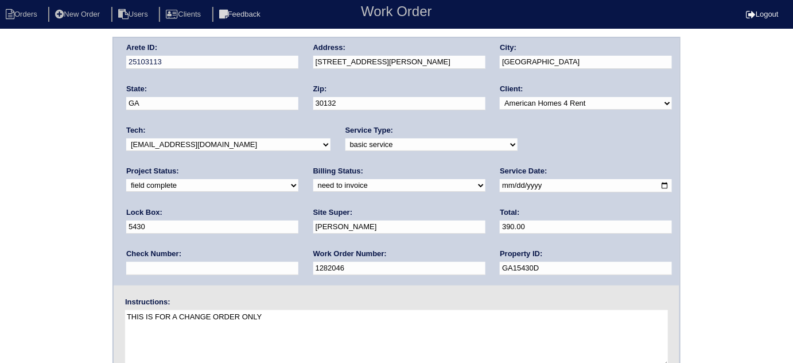
drag, startPoint x: 17, startPoint y: 207, endPoint x: 30, endPoint y: 231, distance: 27.0
click at [17, 207] on div "Arete ID: 25103113 Address: [STREET_ADDRESS][PERSON_NAME] City: [GEOGRAPHIC_DAT…" at bounding box center [396, 269] width 793 height 464
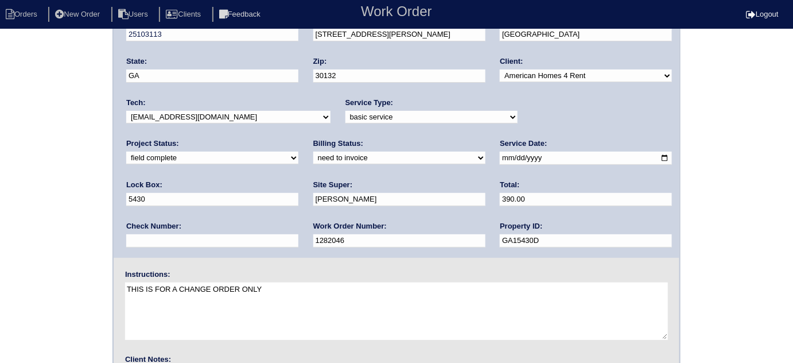
scroll to position [135, 0]
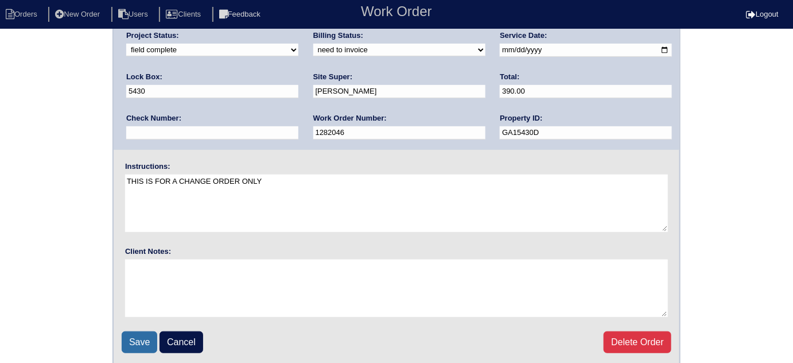
click at [130, 334] on input "Save" at bounding box center [140, 342] width 36 height 22
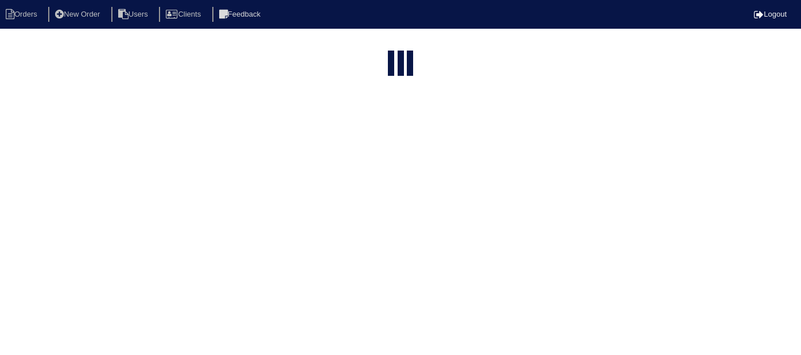
select select "15"
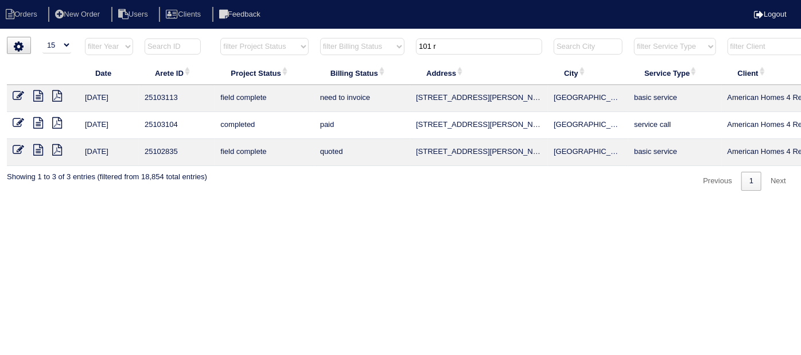
click at [449, 54] on th "101 r" at bounding box center [479, 49] width 138 height 24
drag, startPoint x: 446, startPoint y: 50, endPoint x: 114, endPoint y: 44, distance: 332.2
click at [153, 39] on tr "filter Year -- Any Year -- 2025 2024 2023 2022 2021 2020 2019 filter Project St…" at bounding box center [504, 49] width 994 height 24
type input "622 k"
click at [17, 93] on icon at bounding box center [18, 95] width 11 height 11
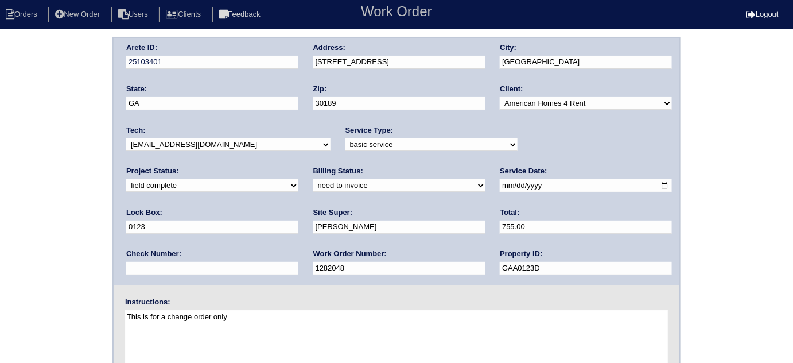
click at [25, 221] on div "Arete ID: 25103401 Address: 622 Keeneland Terrace City: Woodstock State: GA Zip…" at bounding box center [396, 269] width 793 height 464
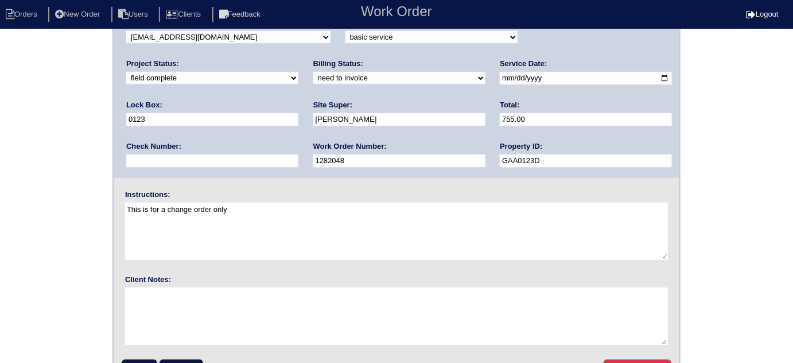
scroll to position [135, 0]
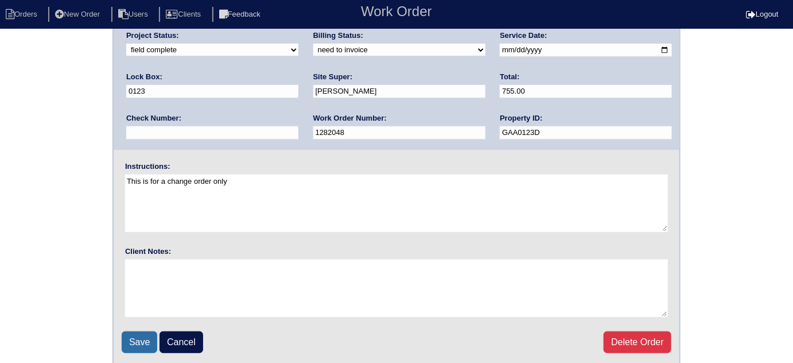
click at [144, 332] on input "Save" at bounding box center [140, 342] width 36 height 22
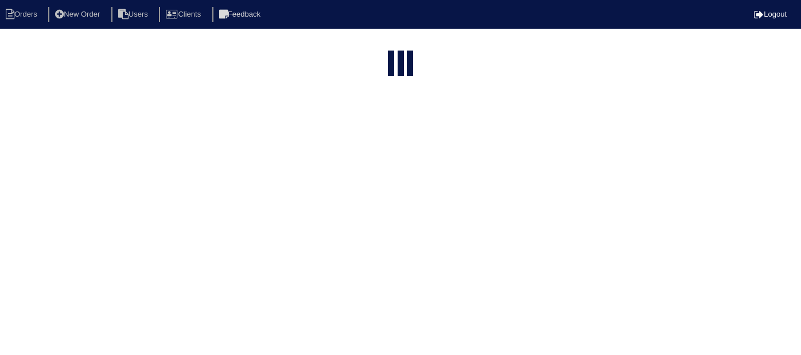
select select "15"
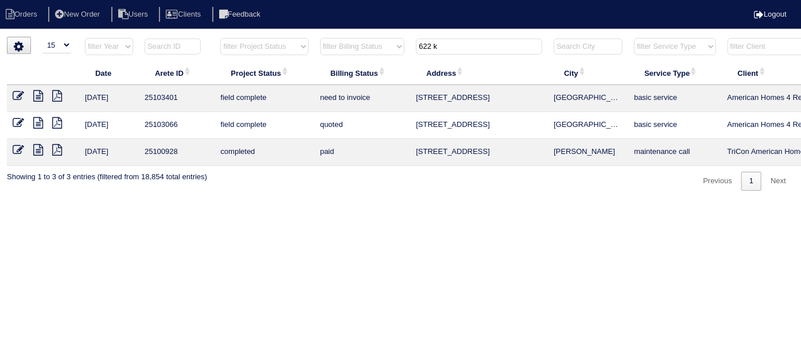
drag, startPoint x: 449, startPoint y: 48, endPoint x: 301, endPoint y: 16, distance: 152.0
click at [301, 37] on body "Orders New Order Users Clients Feedback Logout Orders New Order Users Clients M…" at bounding box center [400, 114] width 801 height 154
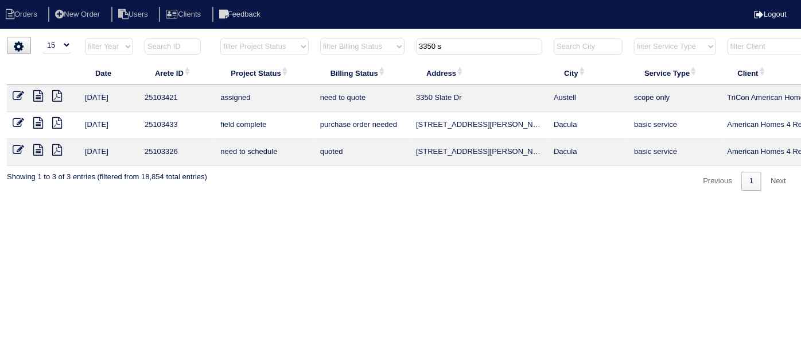
type input "3350 s"
click at [19, 122] on icon at bounding box center [18, 122] width 11 height 11
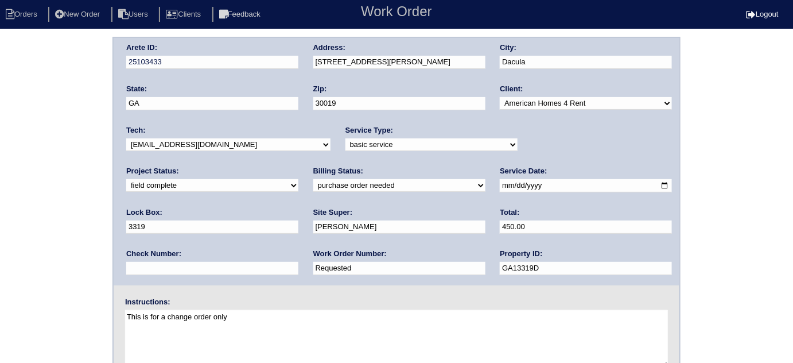
drag, startPoint x: 182, startPoint y: 266, endPoint x: 79, endPoint y: 233, distance: 108.1
click at [96, 245] on div "Arete ID: 25103433 Address: [STREET_ADDRESS][PERSON_NAME] City: Dacula State: […" at bounding box center [396, 269] width 793 height 464
type input "1282322"
click at [79, 233] on div "Arete ID: 25103433 Address: 3350 Stratton Ln City: Dacula State: GA Zip: 30019 …" at bounding box center [396, 269] width 793 height 464
click at [313, 186] on select "need to quote quoted need to invoice invoiced paid warranty purchase order need…" at bounding box center [399, 185] width 172 height 13
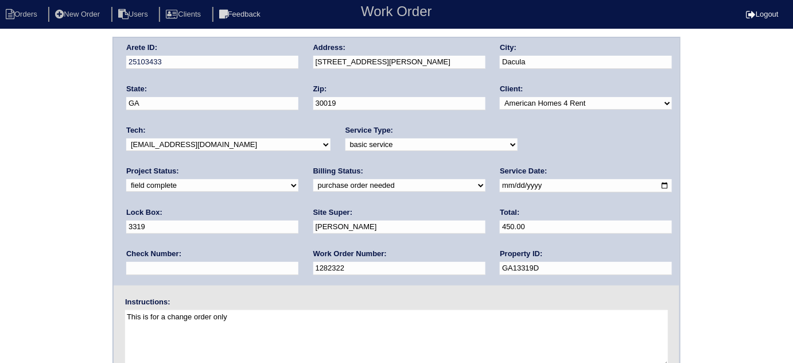
select select "need to invoice"
click at [313, 179] on select "need to quote quoted need to invoice invoiced paid warranty purchase order need…" at bounding box center [399, 185] width 172 height 13
click at [65, 237] on div "Arete ID: 25103433 Address: 3350 Stratton Ln City: Dacula State: GA Zip: 30019 …" at bounding box center [396, 269] width 793 height 464
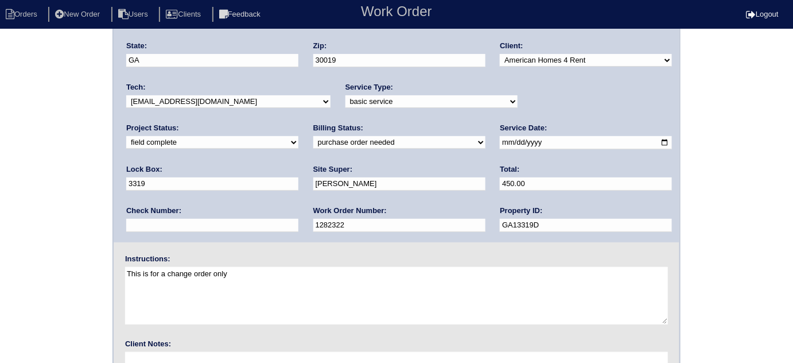
scroll to position [135, 0]
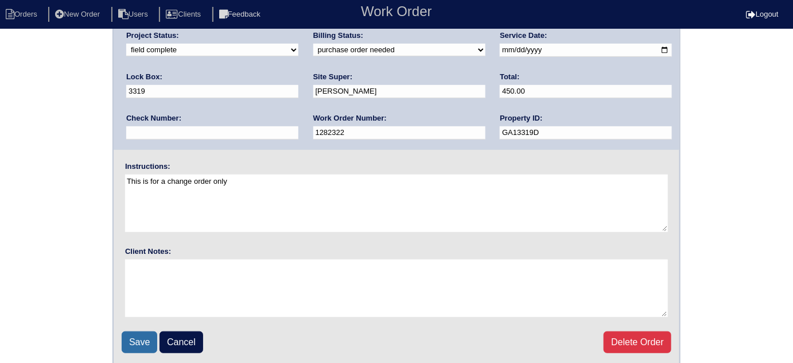
click at [134, 344] on input "Save" at bounding box center [140, 342] width 36 height 22
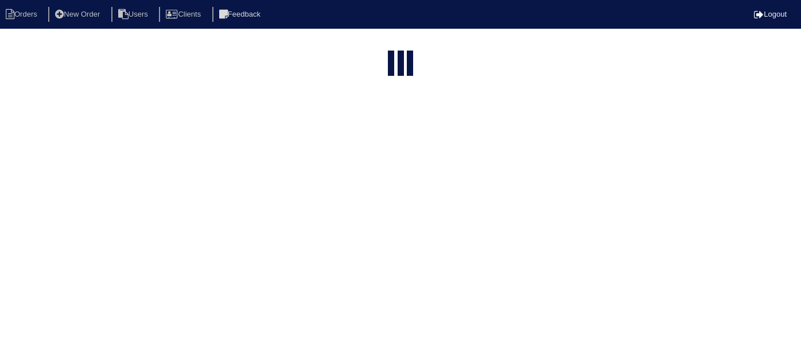
select select "15"
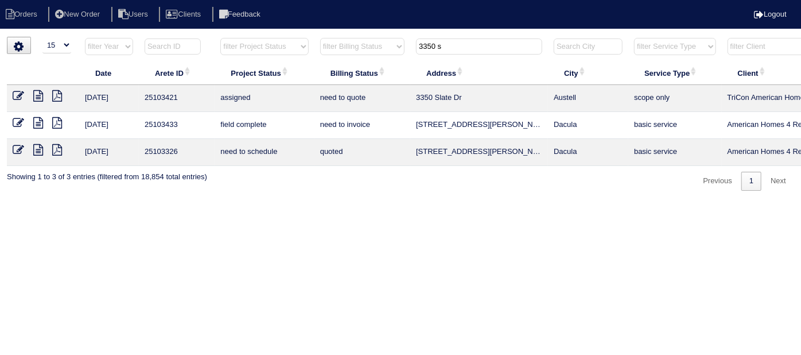
drag, startPoint x: 446, startPoint y: 45, endPoint x: 333, endPoint y: 34, distance: 113.5
click at [379, 41] on tr "filter Year -- Any Year -- 2025 2024 2023 2022 2021 2020 2019 filter Project St…" at bounding box center [504, 49] width 994 height 24
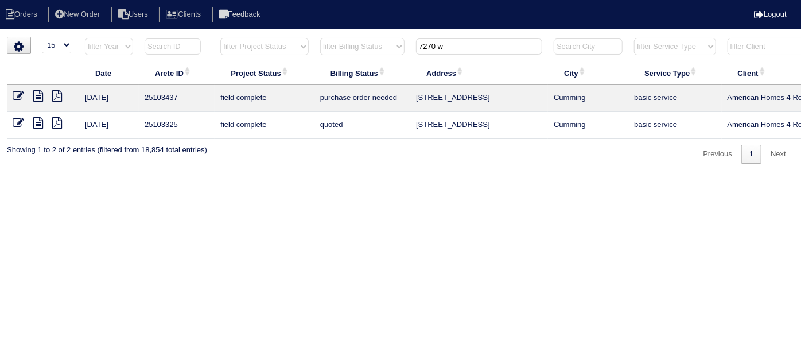
type input "7270 w"
click at [18, 98] on icon at bounding box center [18, 95] width 11 height 11
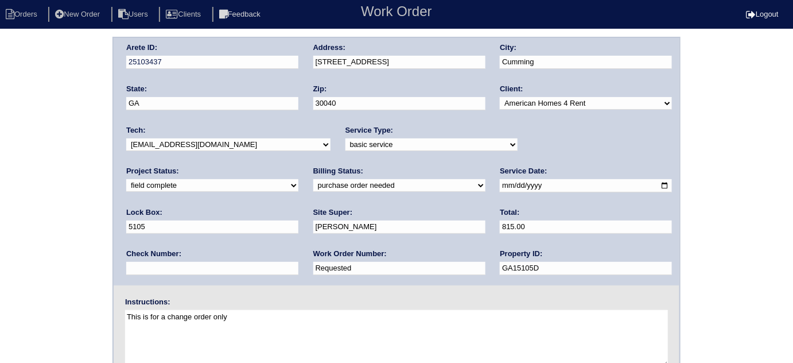
drag, startPoint x: 178, startPoint y: 273, endPoint x: 0, endPoint y: 232, distance: 183.1
click at [0, 232] on div "Arete ID: 25103437 Address: 7270 Wyngate Dr City: Cumming State: GA Zip: 30040 …" at bounding box center [396, 269] width 793 height 464
type input "1282340"
click at [313, 185] on select "need to quote quoted need to invoice invoiced paid warranty purchase order need…" at bounding box center [399, 185] width 172 height 13
select select "need to invoice"
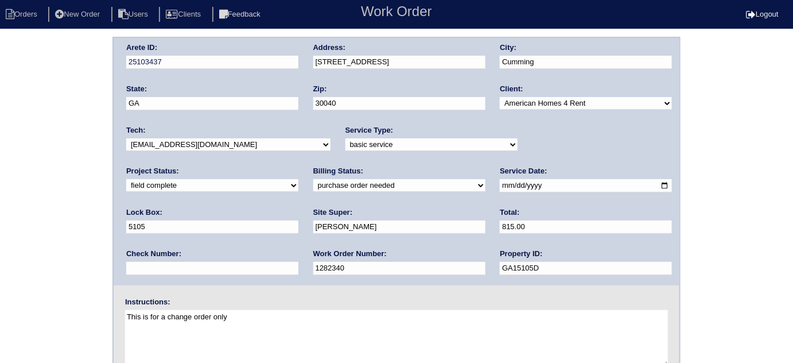
click at [313, 179] on select "need to quote quoted need to invoice invoiced paid warranty purchase order need…" at bounding box center [399, 185] width 172 height 13
click at [18, 218] on div "Arete ID: 25103437 Address: 7270 Wyngate Dr City: Cumming State: GA Zip: 30040 …" at bounding box center [396, 269] width 793 height 464
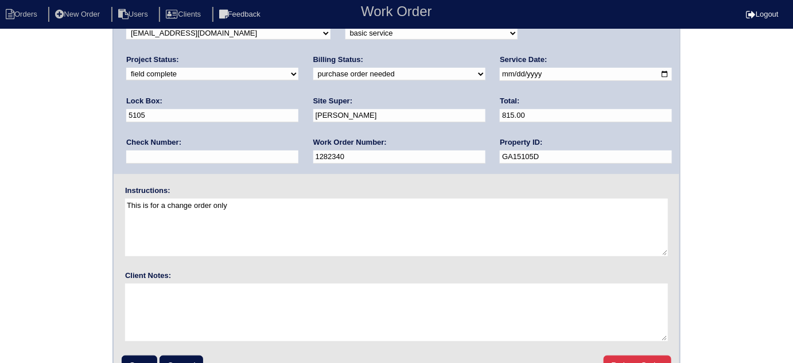
scroll to position [135, 0]
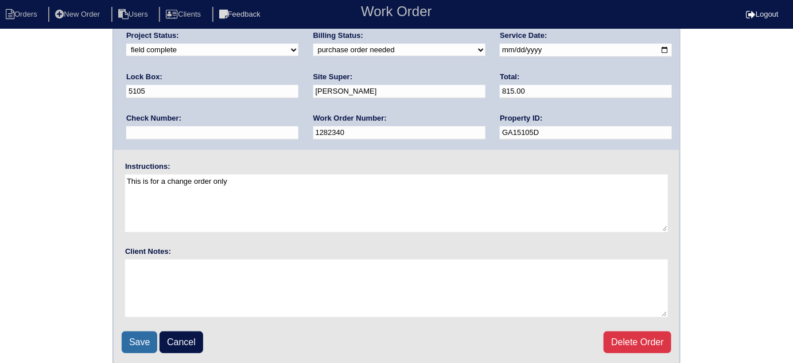
click at [129, 338] on input "Save" at bounding box center [140, 342] width 36 height 22
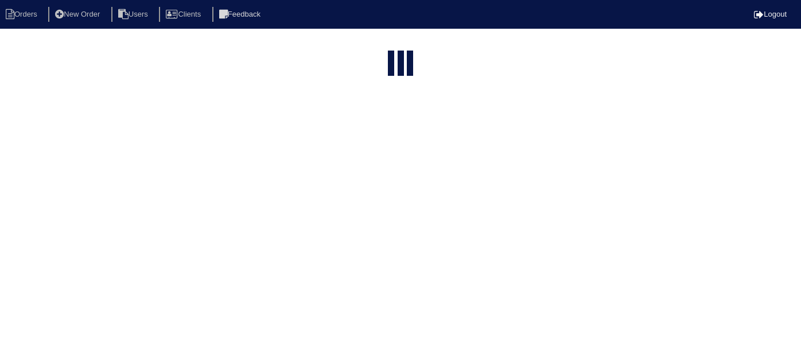
select select "15"
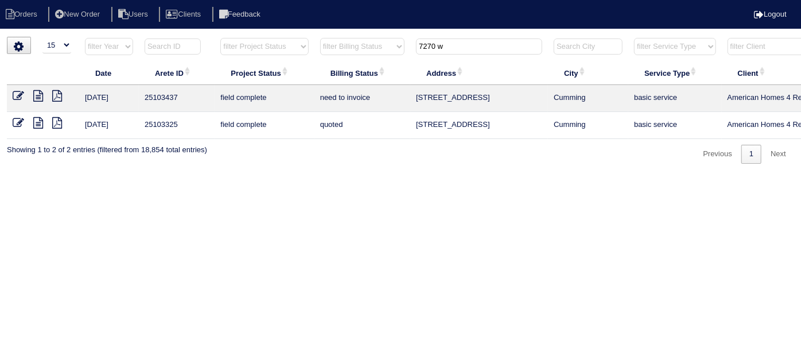
drag, startPoint x: 451, startPoint y: 44, endPoint x: 118, endPoint y: 42, distance: 333.9
click at [132, 43] on tr "filter Year -- Any Year -- 2025 2024 2023 2022 2021 2020 2019 filter Project St…" at bounding box center [504, 49] width 994 height 24
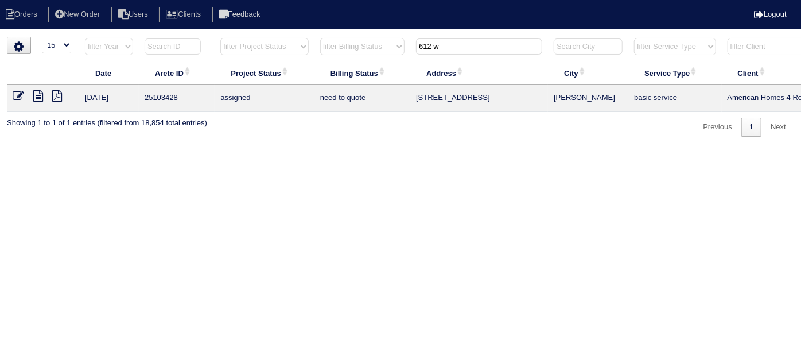
drag, startPoint x: 451, startPoint y: 50, endPoint x: 6, endPoint y: 33, distance: 445.5
click at [6, 33] on html "Orders New Order Users Clients Feedback Logout Orders New Order Users Clients M…" at bounding box center [400, 74] width 801 height 148
type input "2084 c"
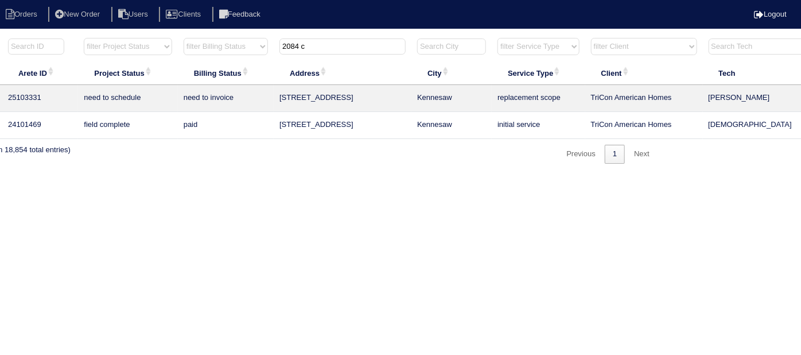
scroll to position [0, 200]
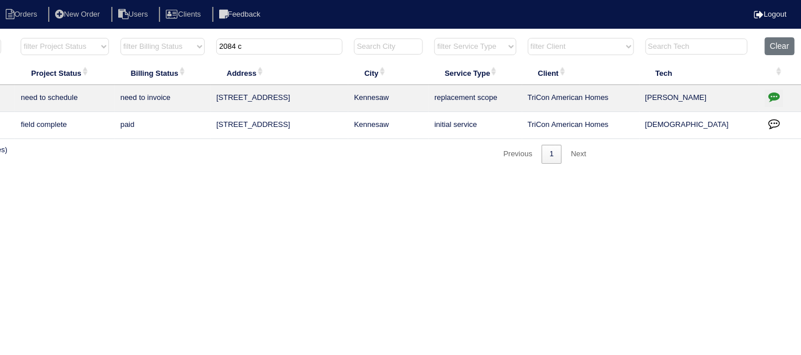
click at [772, 95] on icon "button" at bounding box center [773, 96] width 11 height 11
type textarea "9/12/25 - reassigned to tech to scope for replacement - rk 9/15/25 - Replacemen…"
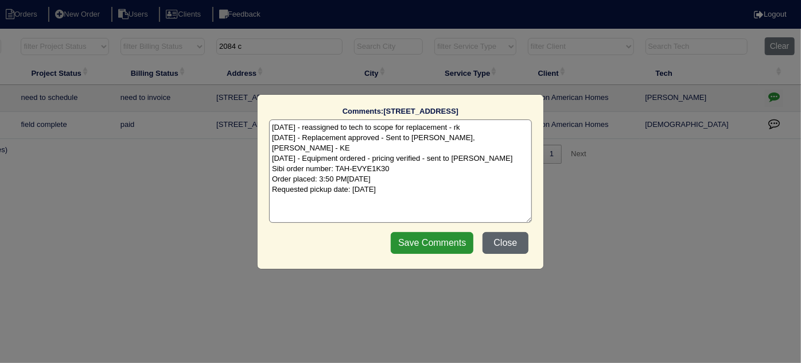
click at [503, 236] on button "Close" at bounding box center [505, 243] width 46 height 22
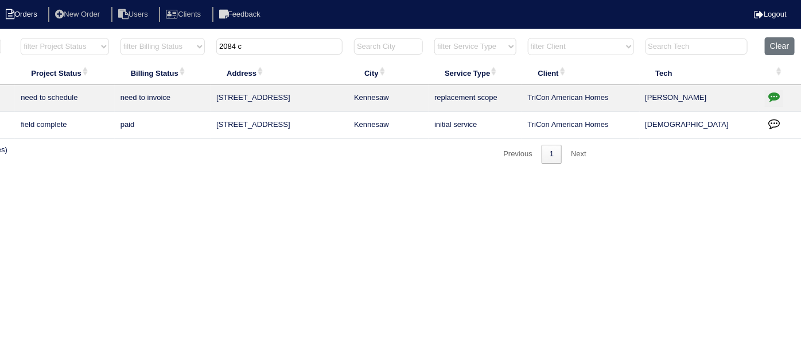
scroll to position [0, 194]
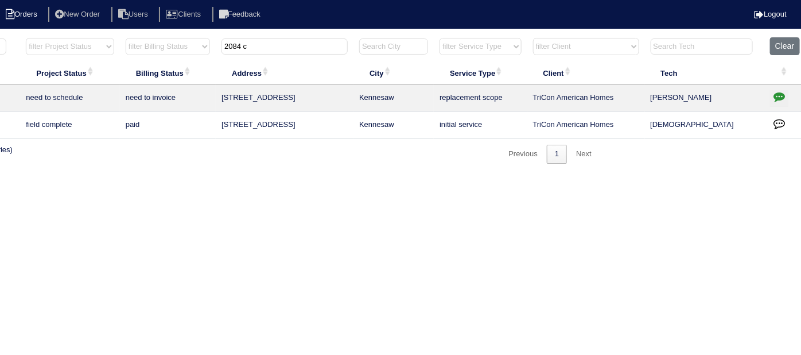
drag, startPoint x: 268, startPoint y: 47, endPoint x: 0, endPoint y: 7, distance: 270.9
click at [0, 37] on body "Orders New Order Users Clients Feedback Logout Orders New Order Users Clients M…" at bounding box center [206, 100] width 801 height 127
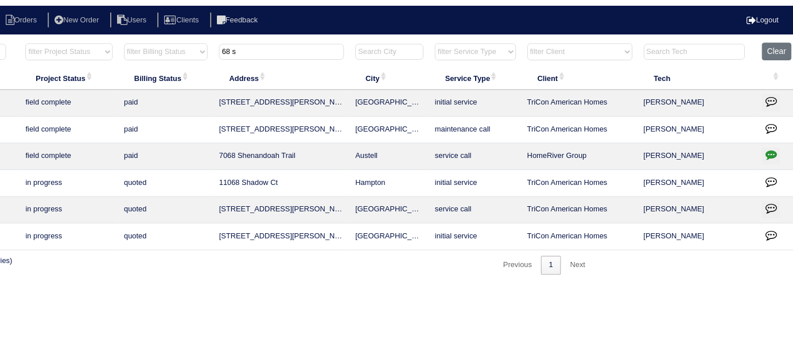
scroll to position [0, 0]
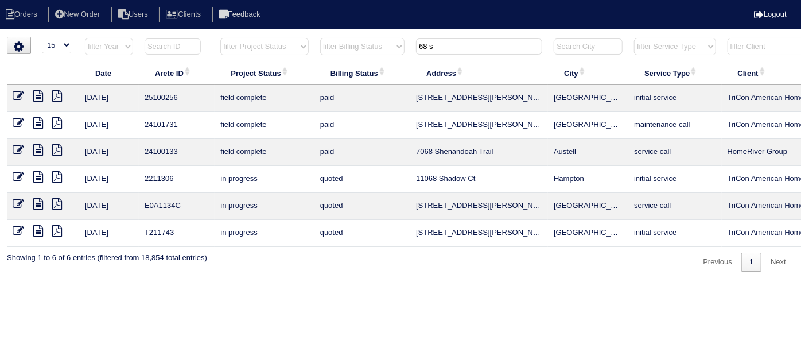
type input "68 s"
click at [59, 9] on li "New Order" at bounding box center [78, 14] width 61 height 15
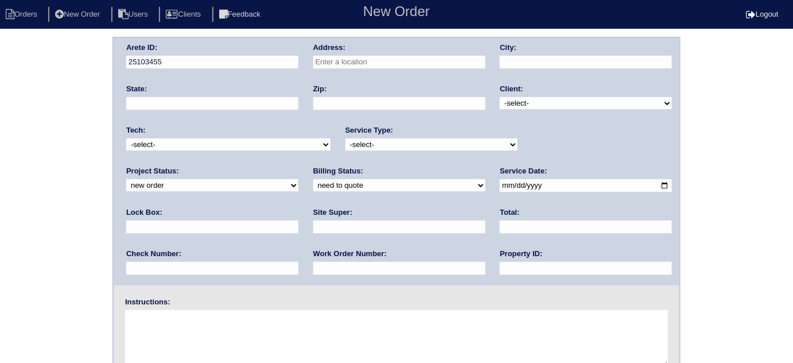
click at [404, 56] on input "text" at bounding box center [399, 62] width 172 height 13
click at [462, 59] on input "68 shenandoah drive" at bounding box center [399, 62] width 172 height 13
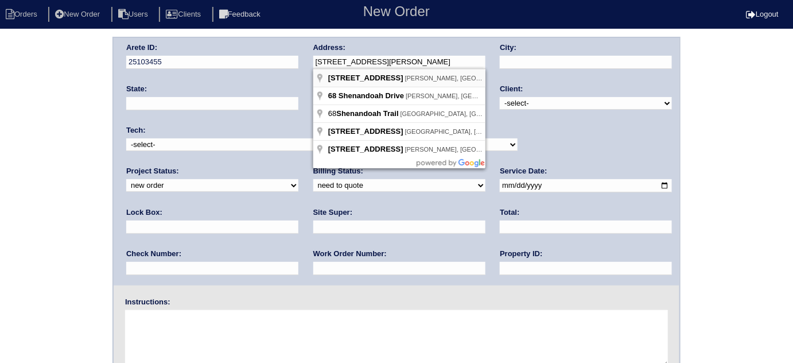
type input "68 Shenandoah Dr"
type input "Hiram"
type input "GA"
type input "30141"
click at [395, 63] on input "68 Shenandoah Dr" at bounding box center [399, 62] width 172 height 13
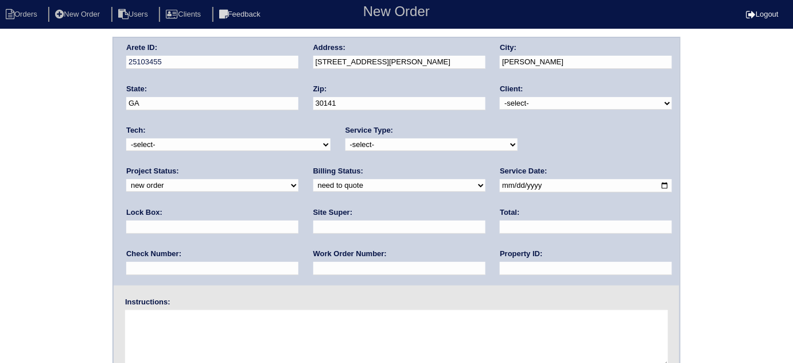
type input "68 Shenandoah Dr"
type input "McDonough"
type input "30252"
click at [517, 107] on select "-select- TriCon American Homes American Homes 4 Rent First Key Homes Zillow The…" at bounding box center [586, 103] width 172 height 13
select select "1"
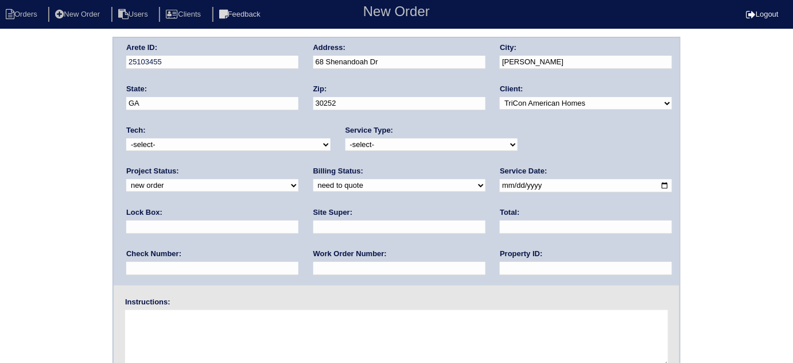
click at [500, 97] on select "-select- TriCon American Homes American Homes 4 Rent First Key Homes Zillow The…" at bounding box center [586, 103] width 172 height 13
drag, startPoint x: 446, startPoint y: 140, endPoint x: 438, endPoint y: 147, distance: 10.6
click at [446, 140] on select "-select- initial service basic service maintenance call replacement scope servi…" at bounding box center [431, 144] width 172 height 13
select select "initial service"
click at [345, 138] on select "-select- initial service basic service maintenance call replacement scope servi…" at bounding box center [431, 144] width 172 height 13
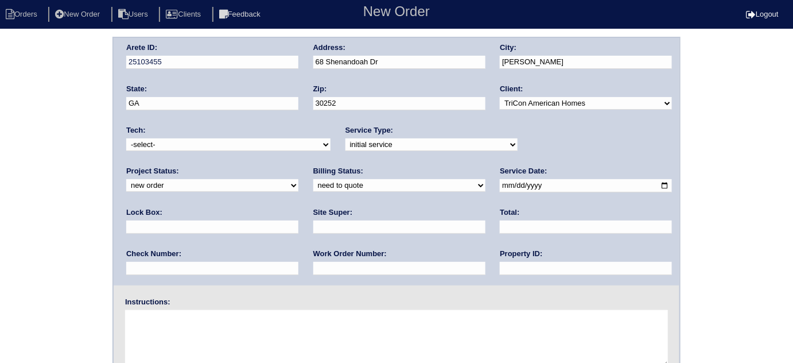
click at [298, 220] on input "text" at bounding box center [212, 226] width 172 height 13
type input "5751 - front door"
click at [500, 187] on input "date" at bounding box center [586, 185] width 172 height 13
type input "2025-09-17"
click at [500, 271] on input "text" at bounding box center [586, 268] width 172 height 13
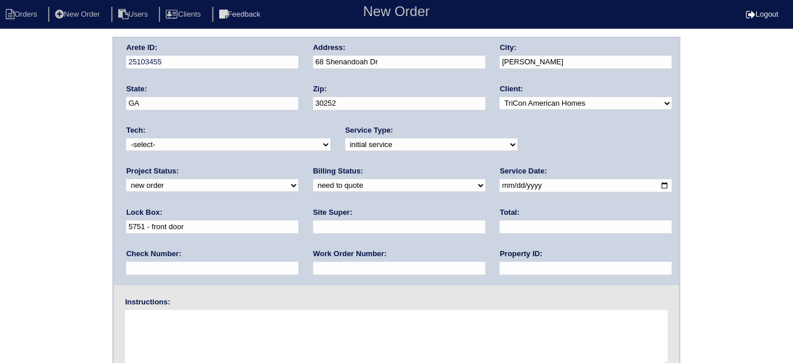
type input "N/A"
click at [313, 224] on input "text" at bounding box center [399, 226] width 172 height 13
type input "Theresa Iverson"
click at [313, 264] on input "text" at bounding box center [399, 268] width 172 height 13
type input "547751"
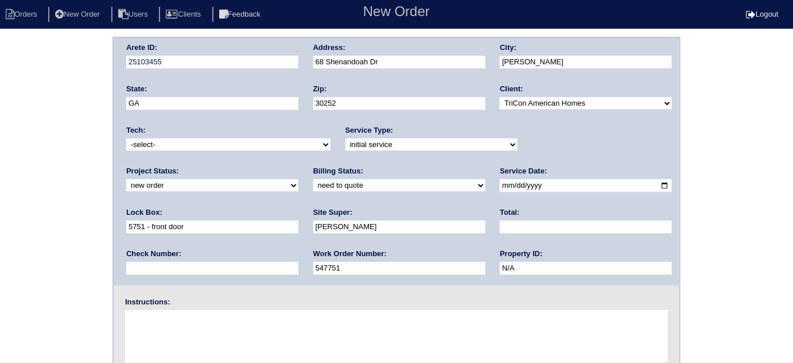
click at [171, 320] on textarea at bounding box center [396, 338] width 543 height 57
type textarea "Install smart tstats if needed"
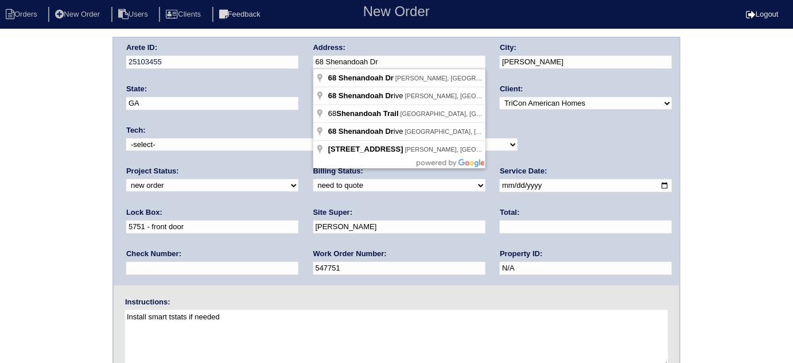
drag, startPoint x: 407, startPoint y: 65, endPoint x: 303, endPoint y: 68, distance: 103.9
click at [303, 68] on div "Arete ID: 25103455 Address: 68 Shenandoah Dr City: McDonough State: GA Zip: 302…" at bounding box center [397, 161] width 566 height 247
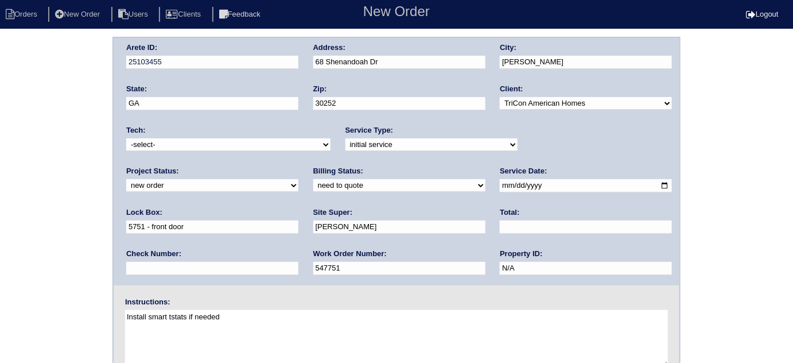
click at [35, 133] on div "Arete ID: 25103455 Address: 68 Shenandoah Dr City: McDonough State: GA Zip: 302…" at bounding box center [396, 269] width 793 height 464
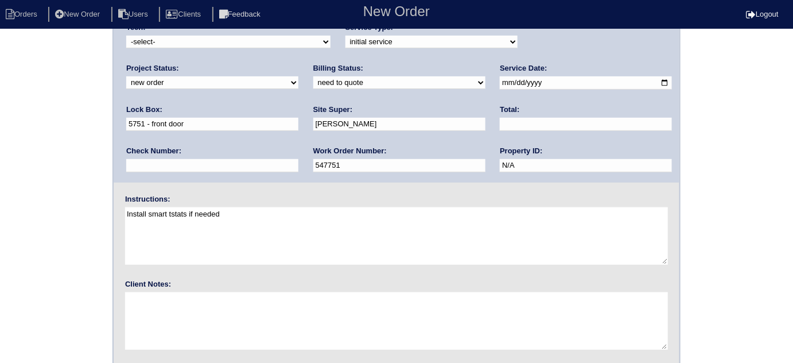
scroll to position [135, 0]
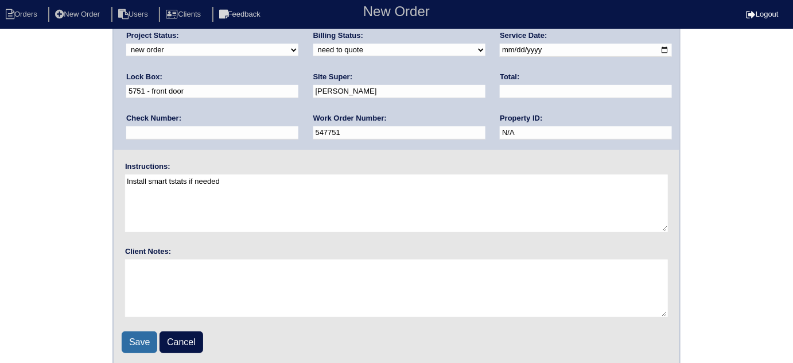
click at [141, 342] on input "Save" at bounding box center [140, 342] width 36 height 22
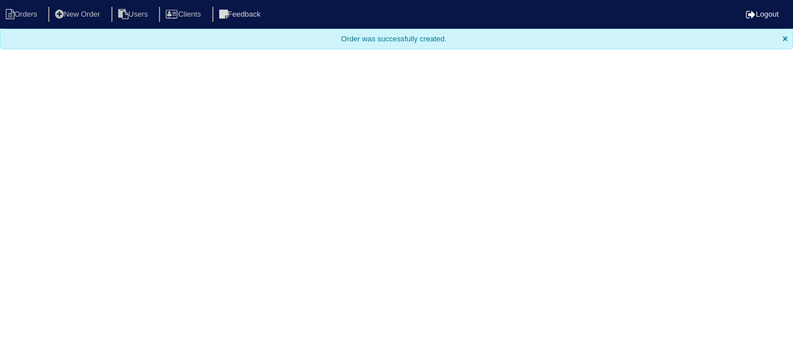
select select "15"
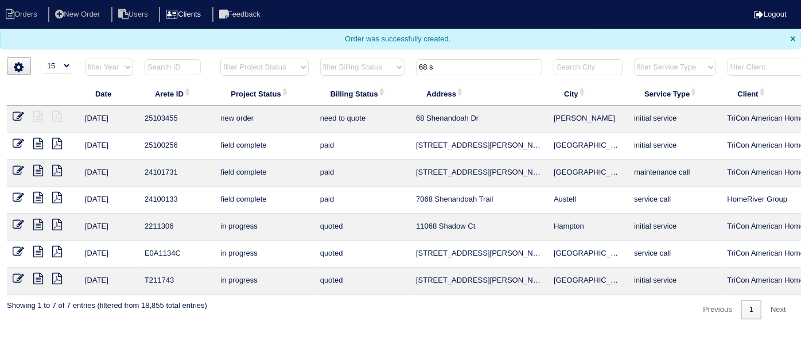
drag, startPoint x: 442, startPoint y: 64, endPoint x: 217, endPoint y: 16, distance: 229.4
click at [255, 30] on body "Orders New Order Users Clients Feedback Logout Orders New Order Users Clients M…" at bounding box center [400, 159] width 801 height 319
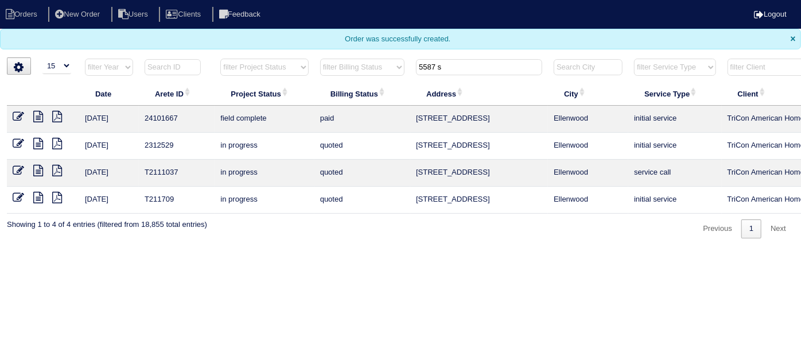
type input "5587 s"
click at [41, 116] on icon at bounding box center [38, 116] width 10 height 11
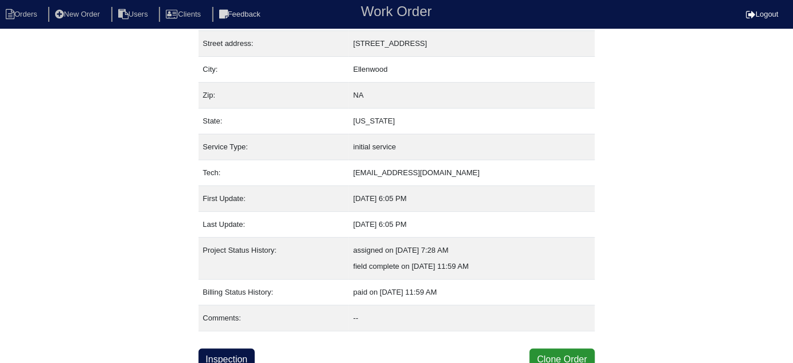
scroll to position [63, 0]
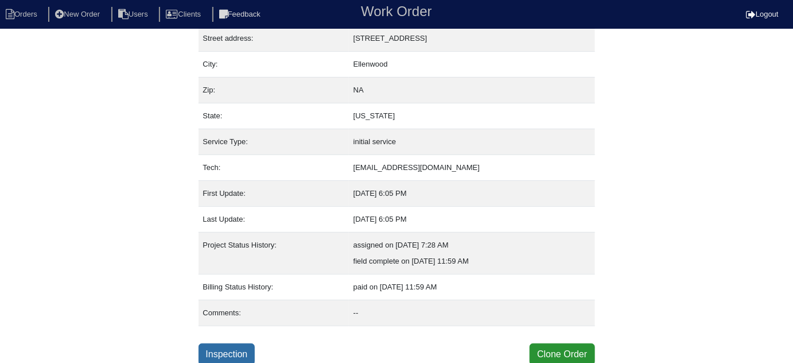
click at [240, 349] on link "Inspection" at bounding box center [226, 354] width 57 height 22
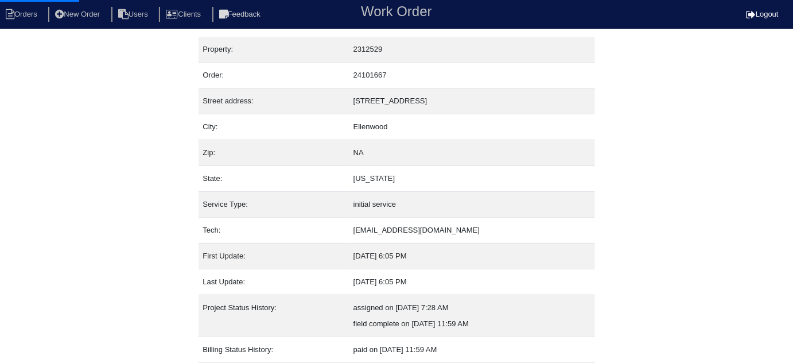
select select "0"
select select "3"
select select "[PERSON_NAME]"
select select "0"
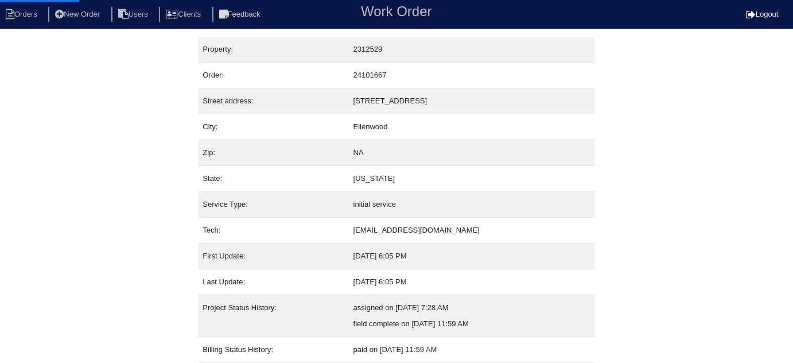
select select "1"
select select "0"
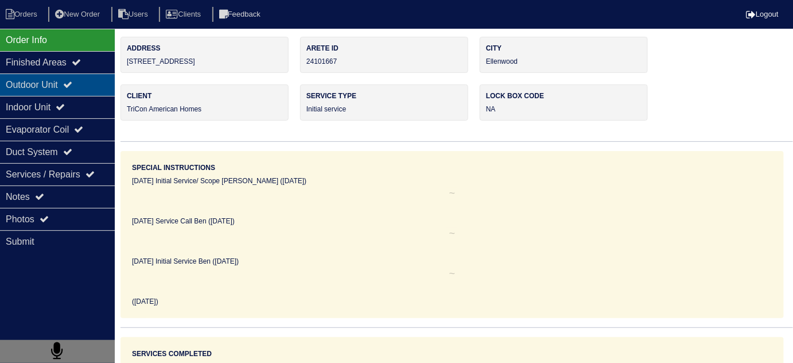
click at [39, 84] on div "Outdoor Unit" at bounding box center [57, 84] width 115 height 22
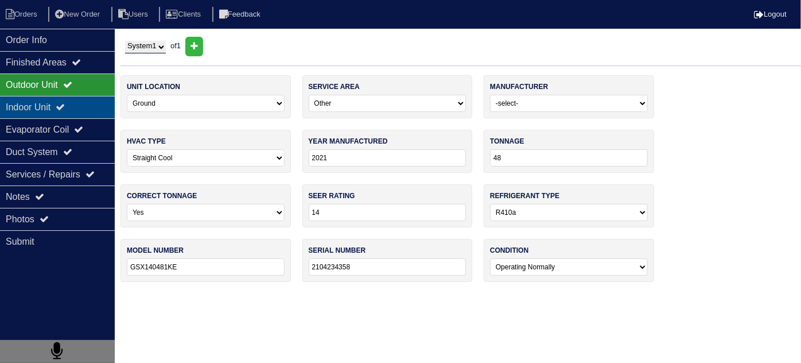
click at [32, 96] on div "Indoor Unit" at bounding box center [57, 107] width 115 height 22
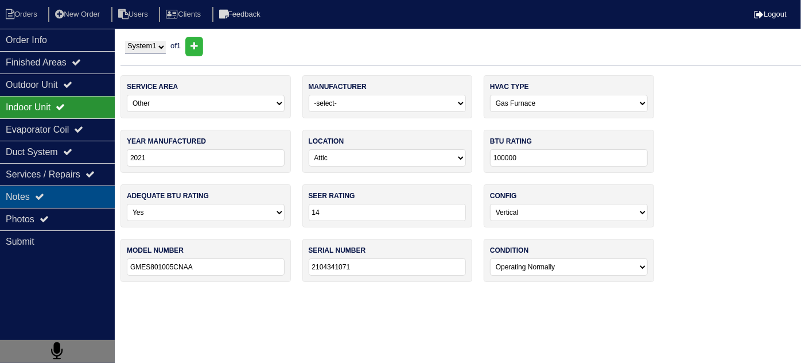
click at [44, 206] on div "Notes" at bounding box center [57, 196] width 115 height 22
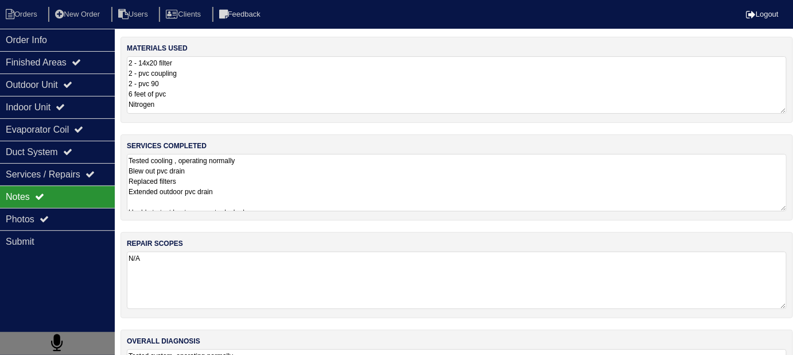
click at [340, 196] on textarea "Tested cooling , operating normally Blew out pvc drain Replaced filters Extende…" at bounding box center [457, 182] width 660 height 57
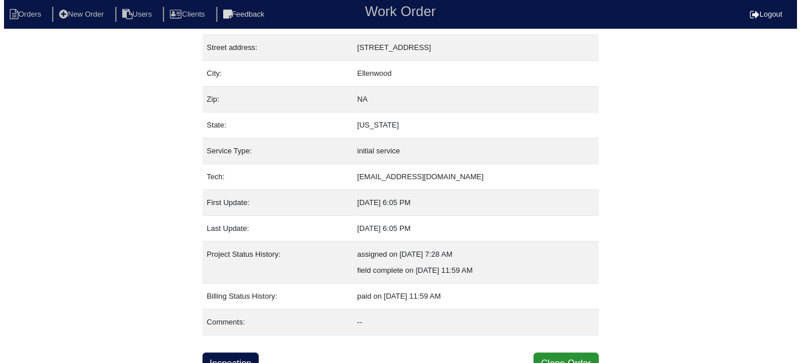
scroll to position [63, 0]
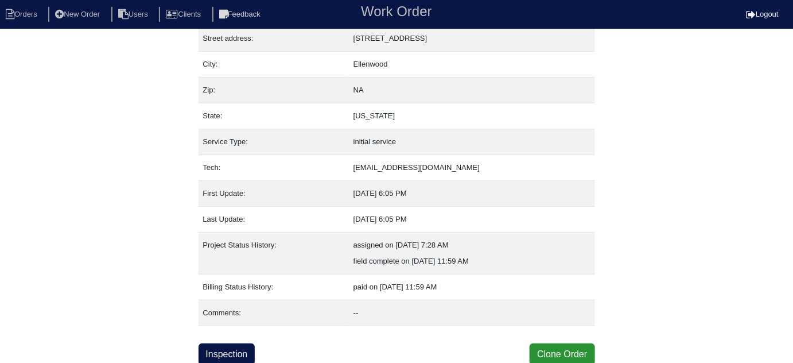
click at [550, 340] on div "Property: 2312529 Order: 24101667 Street address: 5587 Sapphire Circle City: El…" at bounding box center [396, 169] width 396 height 391
click at [552, 345] on button "Clone Order" at bounding box center [561, 354] width 65 height 22
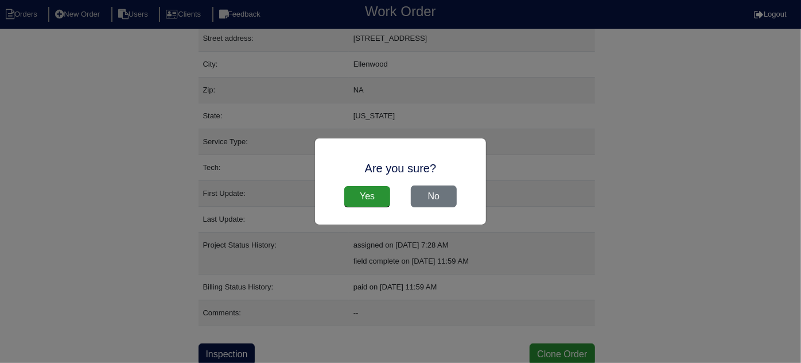
click at [391, 197] on div "Yes No" at bounding box center [400, 196] width 148 height 33
click at [379, 198] on input "Yes" at bounding box center [367, 196] width 46 height 22
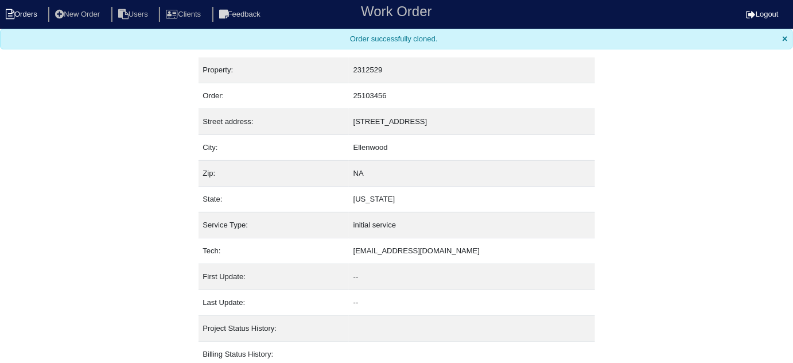
click at [23, 13] on li "Orders" at bounding box center [23, 14] width 46 height 15
select select "15"
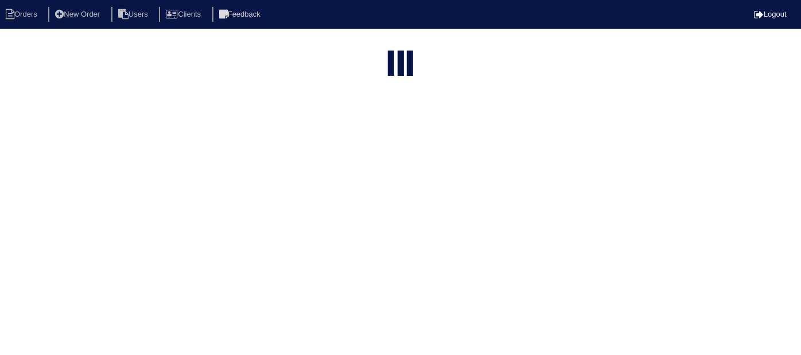
type input "5587 s"
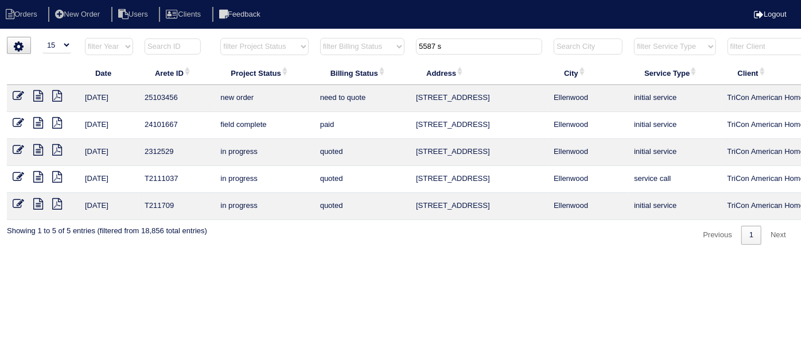
click at [18, 95] on icon at bounding box center [18, 95] width 11 height 11
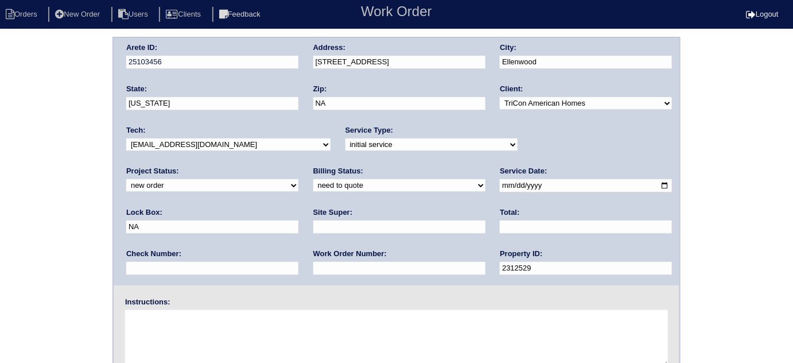
drag, startPoint x: 583, startPoint y: 182, endPoint x: 287, endPoint y: 85, distance: 311.6
click at [391, 137] on div "Arete ID: 25103456 Address: 5587 Sapphire Circle City: Ellenwood State: Georgia…" at bounding box center [397, 161] width 566 height 247
type input "9470"
click at [313, 228] on input "text" at bounding box center [399, 226] width 172 height 13
type input "Patrick Thompson"
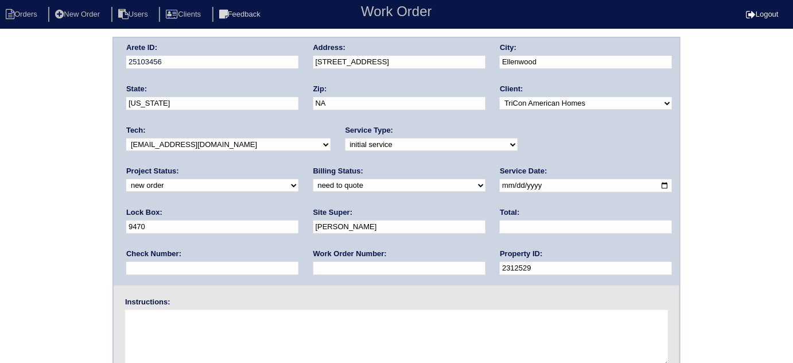
click at [313, 270] on input "text" at bounding box center [399, 268] width 172 height 13
type input "547760"
click at [228, 349] on textarea at bounding box center [396, 338] width 543 height 57
type textarea "Install smart tstats if needed"
drag, startPoint x: 398, startPoint y: 60, endPoint x: 306, endPoint y: 59, distance: 91.2
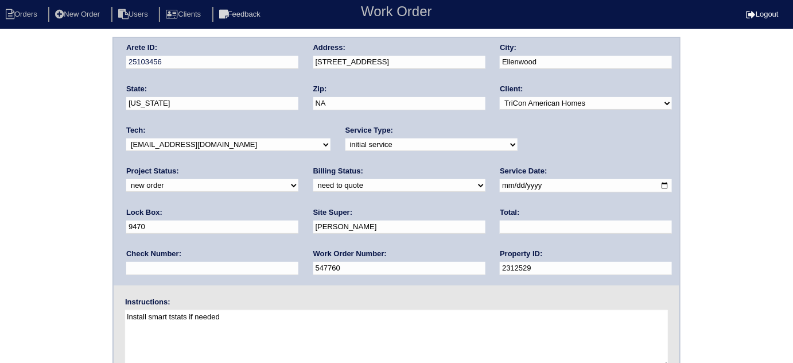
click at [306, 59] on div "Arete ID: 25103456 Address: 5587 Sapphire Circle City: Ellenwood State: Georgia…" at bounding box center [397, 161] width 566 height 247
click at [65, 33] on html "Orders New Order Users Clients Feedback Work Order Logout Work Order Orders New…" at bounding box center [396, 250] width 793 height 501
click at [72, 163] on div "Arete ID: 25103456 Address: 5587 Sapphire Circle City: Ellenwood State: Georgia…" at bounding box center [396, 269] width 793 height 464
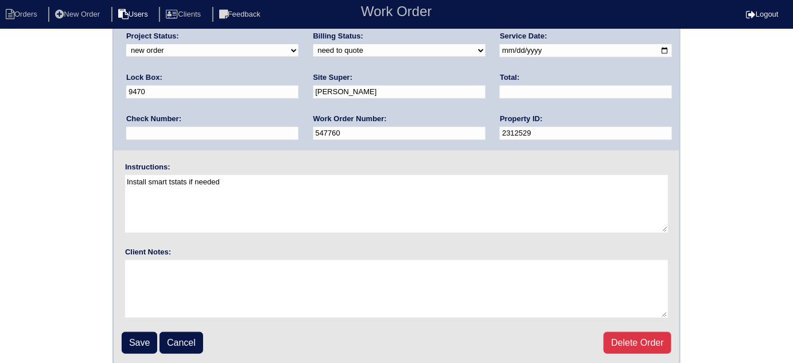
scroll to position [135, 0]
drag, startPoint x: 67, startPoint y: 149, endPoint x: 72, endPoint y: 204, distance: 55.9
click at [66, 149] on div "Arete ID: 25103456 Address: 5587 Sapphire Circle City: Ellenwood State: Georgia…" at bounding box center [396, 133] width 793 height 464
click at [136, 334] on input "Save" at bounding box center [140, 342] width 36 height 22
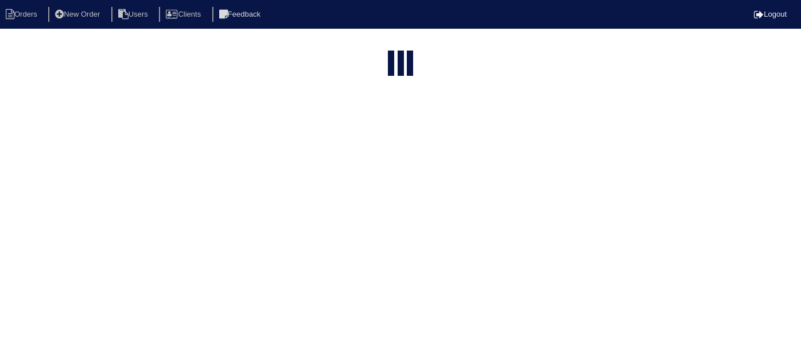
select select "15"
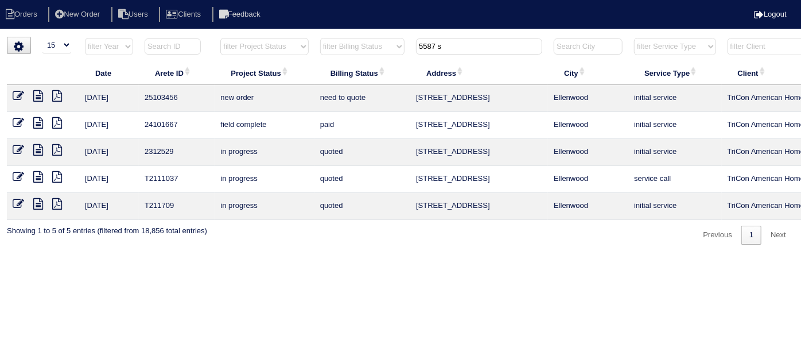
click at [41, 99] on icon at bounding box center [38, 95] width 10 height 11
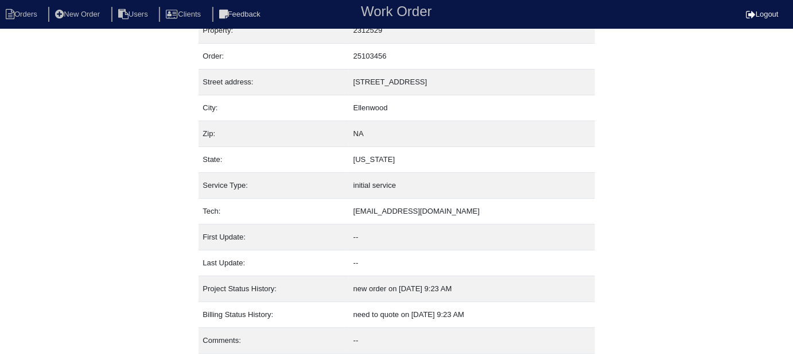
scroll to position [46, 0]
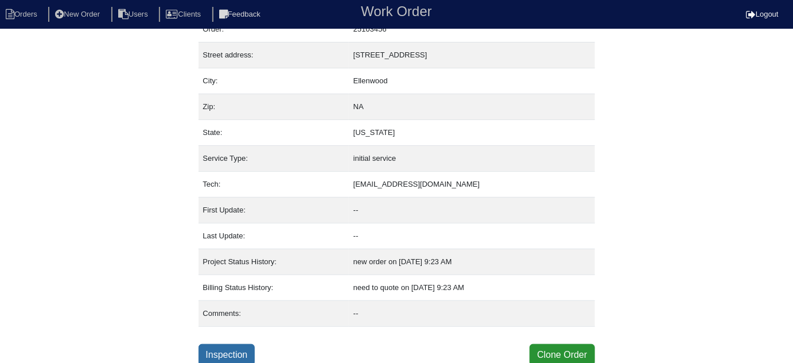
click at [237, 344] on link "Inspection" at bounding box center [226, 355] width 57 height 22
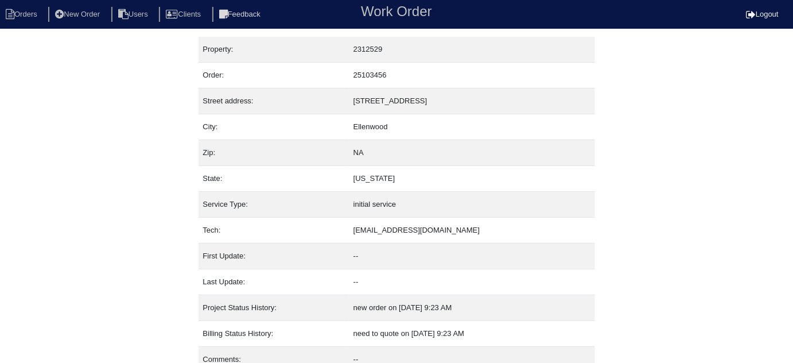
select select "3"
select select "Goodman"
select select "0"
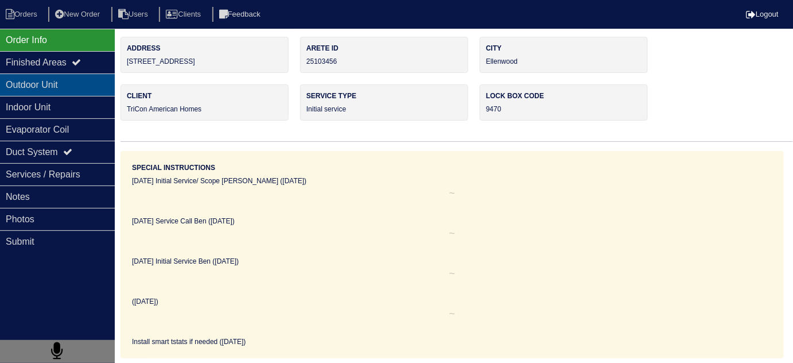
click at [78, 89] on div "Outdoor Unit" at bounding box center [57, 84] width 115 height 22
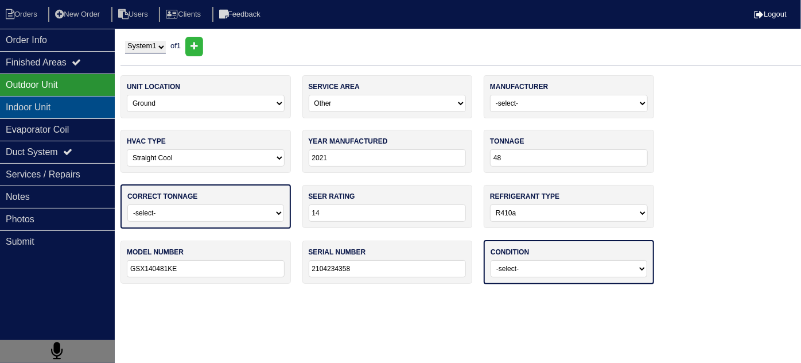
click at [64, 105] on div "Indoor Unit" at bounding box center [57, 107] width 115 height 22
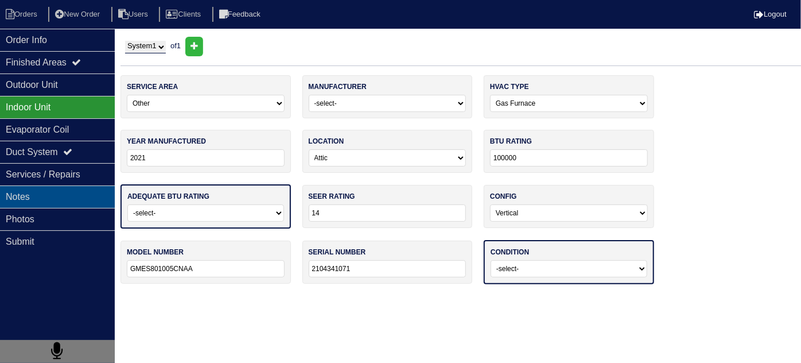
click at [56, 196] on div "Notes" at bounding box center [57, 196] width 115 height 22
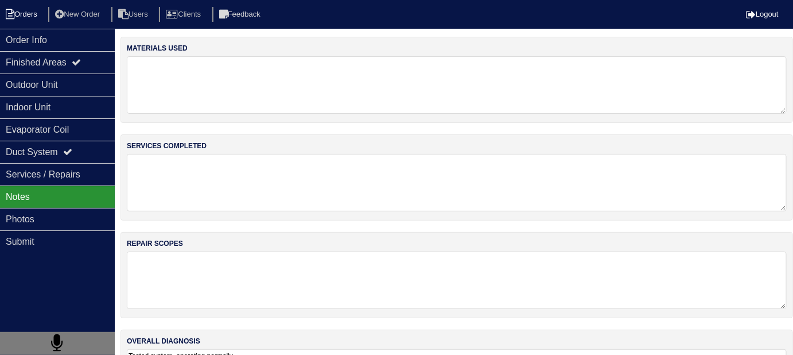
click at [17, 11] on li "Orders" at bounding box center [23, 14] width 46 height 15
select select "15"
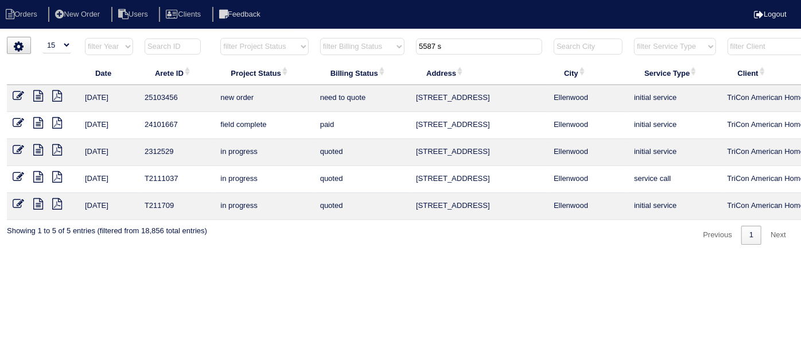
drag, startPoint x: 451, startPoint y: 43, endPoint x: 312, endPoint y: 29, distance: 140.1
click at [365, 41] on tr "filter Year -- Any Year -- 2025 2024 2023 2022 2021 2020 2019 filter Project St…" at bounding box center [504, 49] width 994 height 24
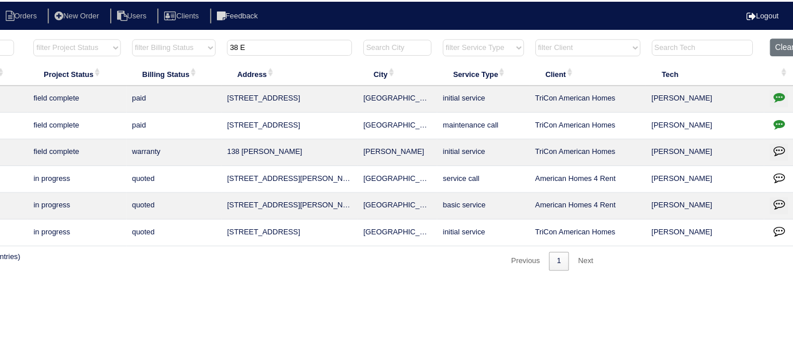
scroll to position [0, 200]
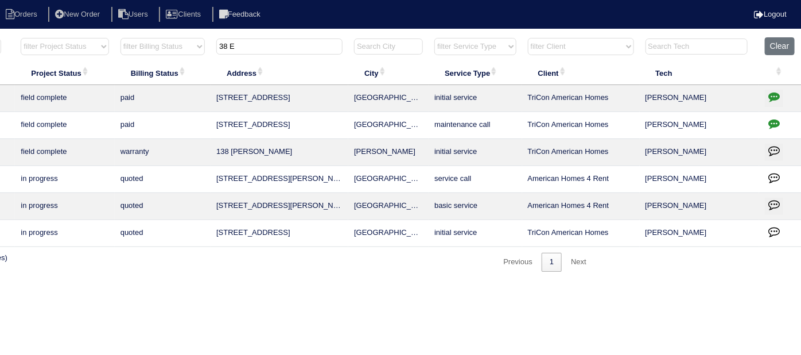
type input "38 E"
click at [772, 94] on icon "button" at bounding box center [773, 96] width 11 height 11
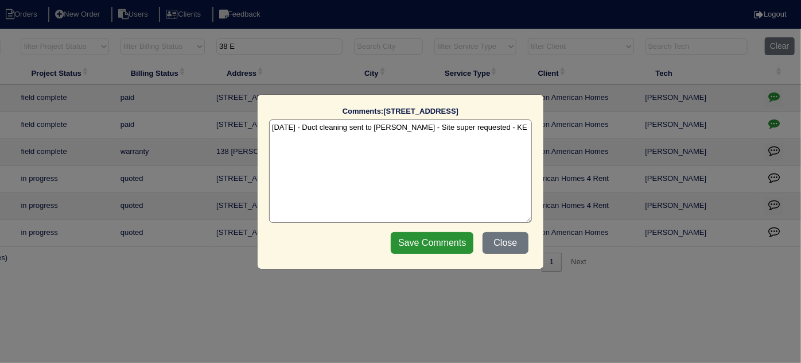
click at [490, 127] on textarea "8/28/25 - Duct cleaning sent to Dan - Site super requested - KE" at bounding box center [400, 170] width 263 height 103
type textarea "8/28/25 - Duct cleaning sent to Dan - Site super requested - KE 9/16/25 - Duct …"
click at [434, 251] on input "Save Comments" at bounding box center [432, 243] width 83 height 22
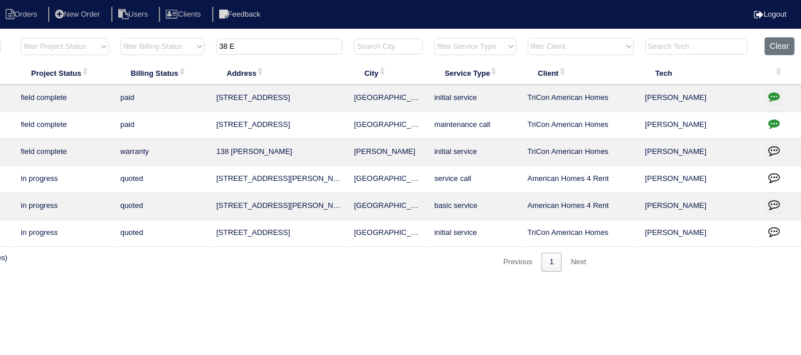
drag, startPoint x: 243, startPoint y: 52, endPoint x: 181, endPoint y: 40, distance: 63.7
click at [182, 40] on tr "filter Year -- Any Year -- 2025 2024 2023 2022 2021 2020 2019 filter Project St…" at bounding box center [304, 49] width 994 height 24
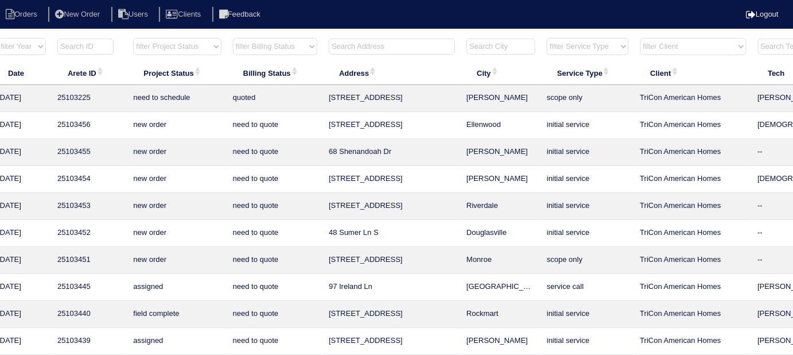
scroll to position [0, 0]
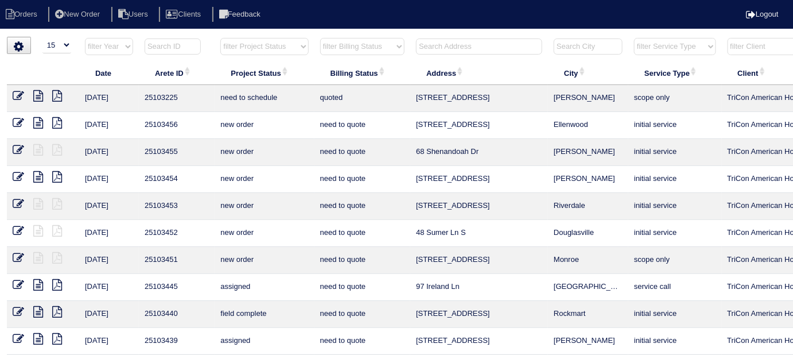
click at [255, 45] on select "filter Project Status -- Any Project Status -- new order assigned in progress f…" at bounding box center [264, 46] width 88 height 17
click at [220, 38] on select "filter Project Status -- Any Project Status -- new order assigned in progress f…" at bounding box center [264, 46] width 88 height 17
select select "field complete"
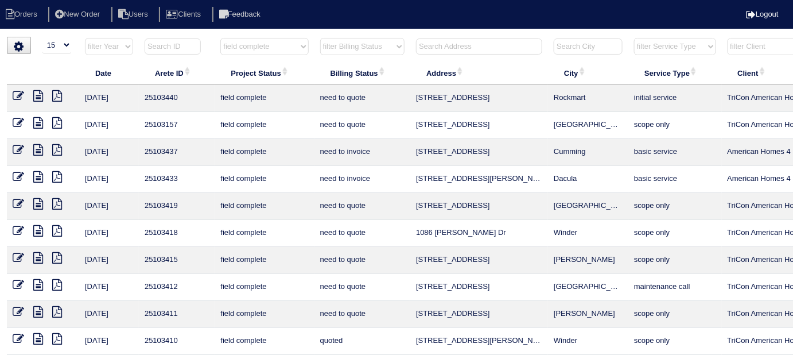
click at [348, 42] on select "filter Billing Status -- Any Billing Status -- need to quote quoted need to inv…" at bounding box center [362, 46] width 84 height 17
select select
click at [320, 38] on select "filter Billing Status -- Any Billing Status -- need to quote quoted need to inv…" at bounding box center [362, 46] width 84 height 17
select select "field complete"
click at [349, 48] on select "filter Billing Status -- Any Billing Status -- need to quote quoted need to inv…" at bounding box center [362, 46] width 84 height 17
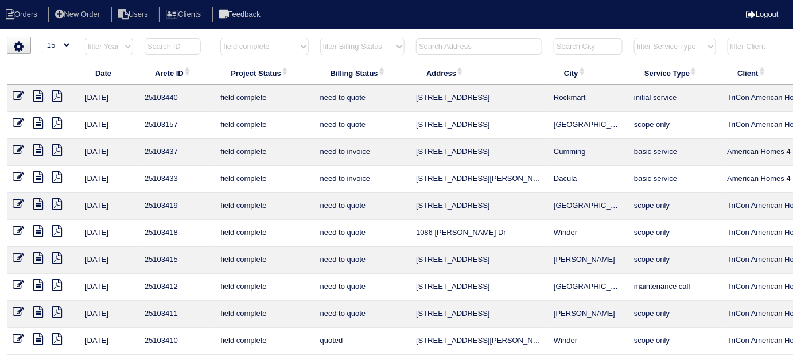
select select "need to quote"
click at [320, 38] on select "filter Billing Status -- Any Billing Status -- need to quote quoted need to inv…" at bounding box center [362, 46] width 84 height 17
select select "field complete"
select select "need to quote"
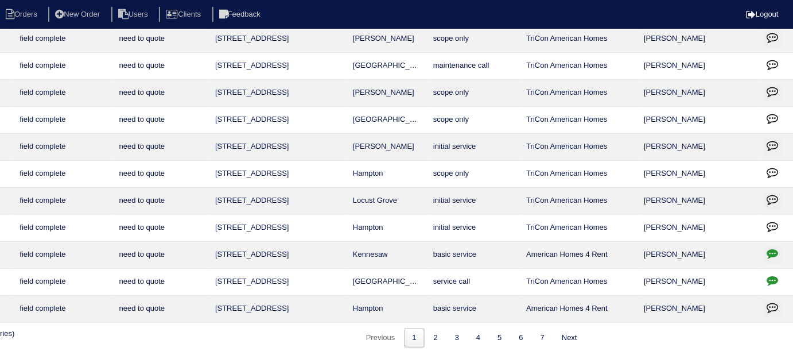
scroll to position [167, 208]
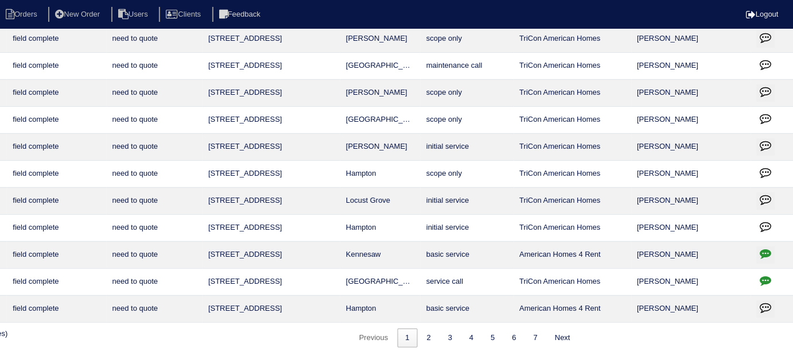
click at [769, 281] on icon "button" at bounding box center [765, 279] width 11 height 11
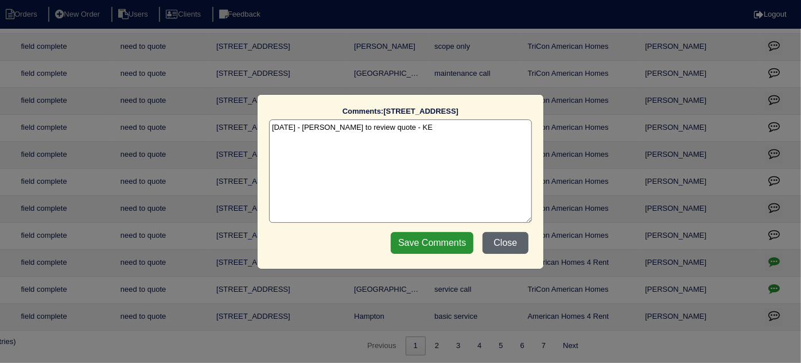
click at [505, 235] on button "Close" at bounding box center [505, 243] width 46 height 22
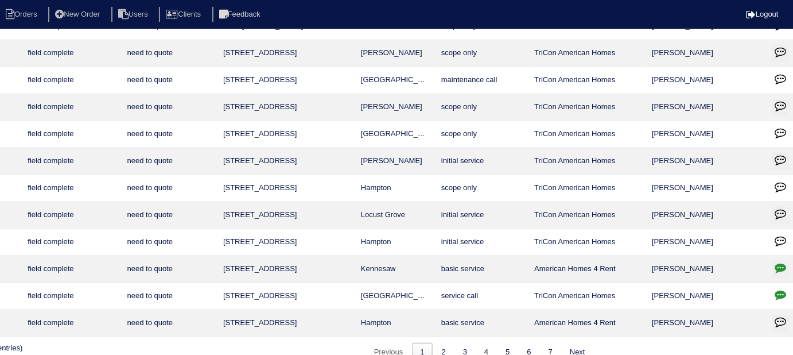
scroll to position [153, 208]
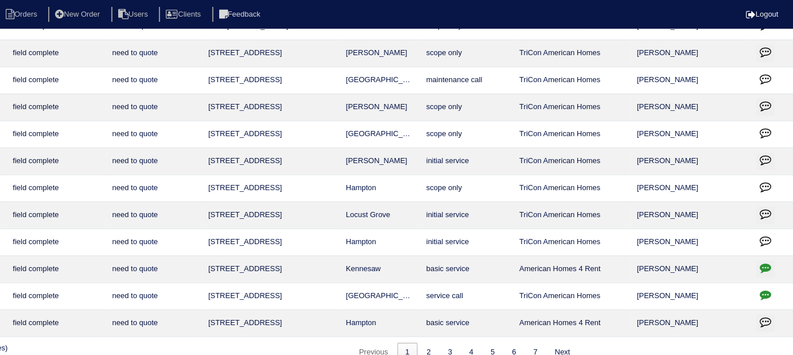
click at [768, 262] on icon "button" at bounding box center [765, 267] width 11 height 11
type textarea "9/15/25 - This is for a change order only - rk"
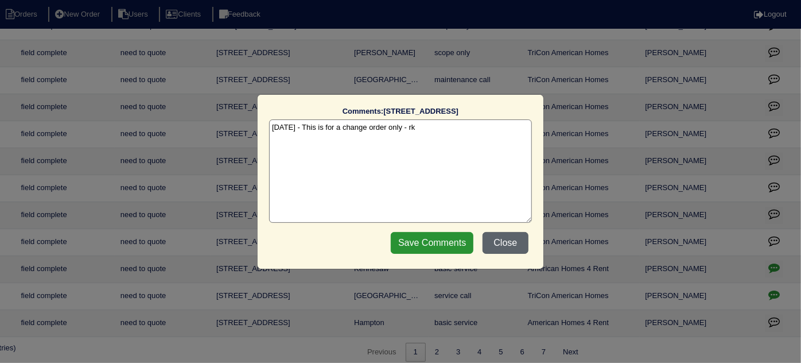
drag, startPoint x: 509, startPoint y: 244, endPoint x: 502, endPoint y: 233, distance: 12.6
click at [508, 243] on button "Close" at bounding box center [505, 243] width 46 height 22
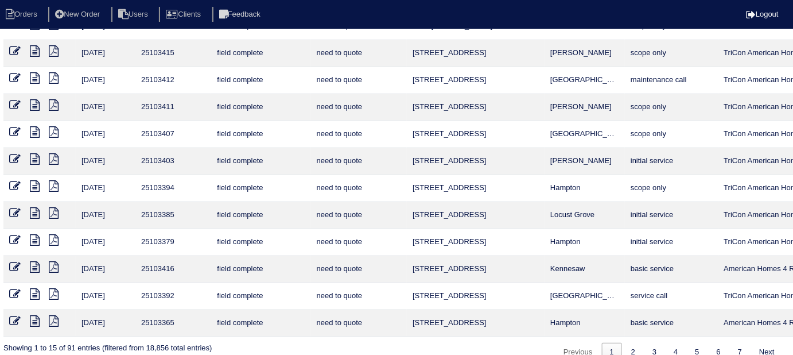
scroll to position [153, 0]
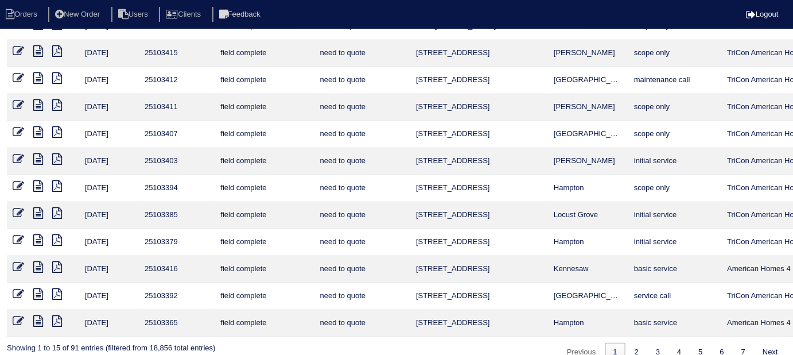
click at [16, 266] on icon at bounding box center [18, 266] width 11 height 11
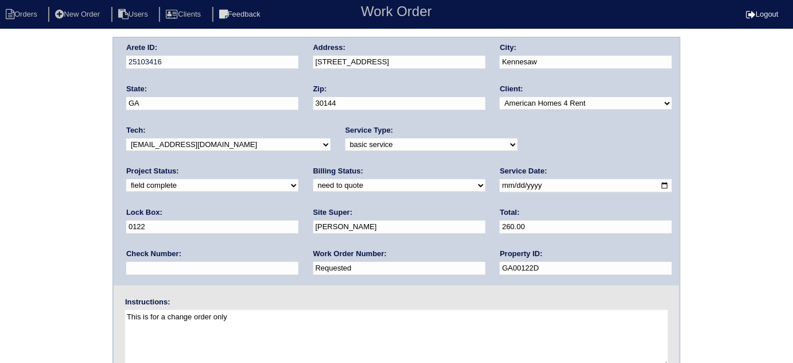
click at [313, 186] on select "need to quote quoted need to invoice invoiced paid warranty purchase order need…" at bounding box center [399, 185] width 172 height 13
select select "purchase order needed"
click at [313, 179] on select "need to quote quoted need to invoice invoiced paid warranty purchase order need…" at bounding box center [399, 185] width 172 height 13
click at [0, 270] on div "Arete ID: 25103416 Address: [STREET_ADDRESS] City: [GEOGRAPHIC_DATA] State: [GE…" at bounding box center [396, 269] width 793 height 464
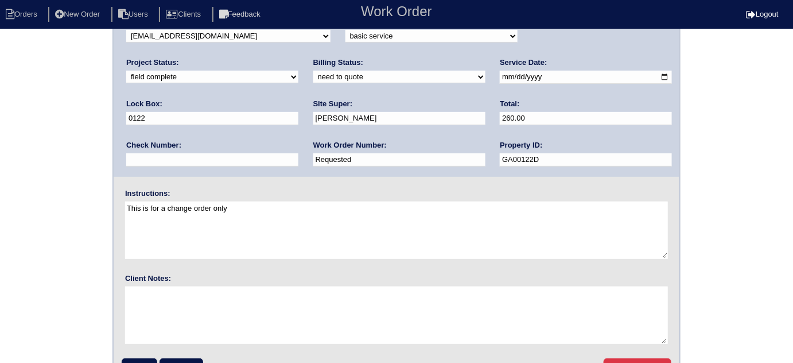
scroll to position [135, 0]
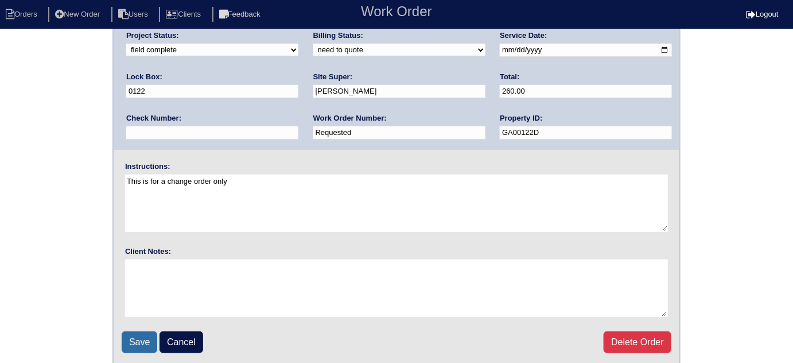
click at [138, 342] on input "Save" at bounding box center [140, 342] width 36 height 22
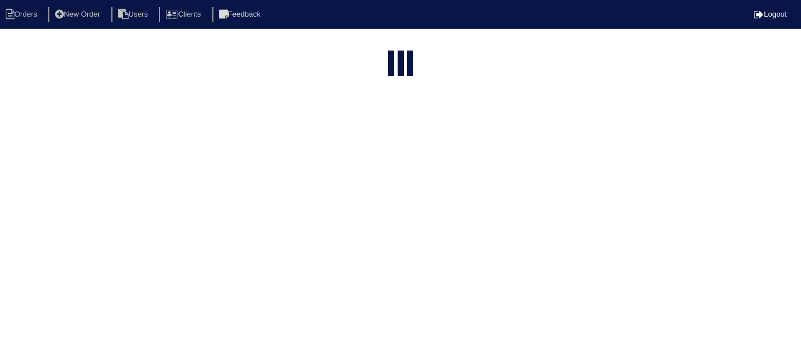
select select "15"
select select "field complete"
select select "need to quote"
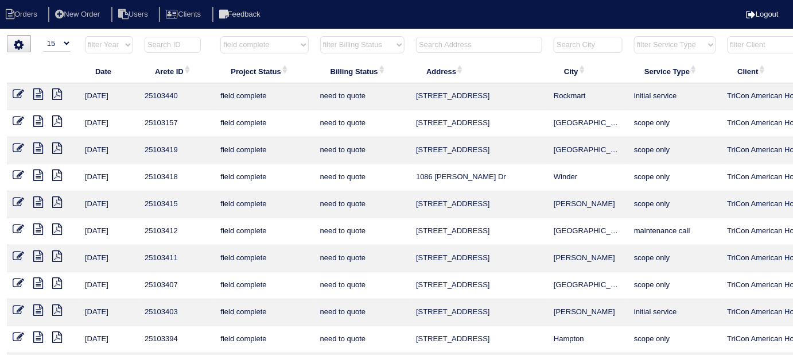
scroll to position [2, 0]
click at [59, 147] on icon at bounding box center [57, 147] width 10 height 11
click at [260, 35] on select "filter Project Status -- Any Project Status -- new order assigned in progress f…" at bounding box center [264, 43] width 88 height 17
select select
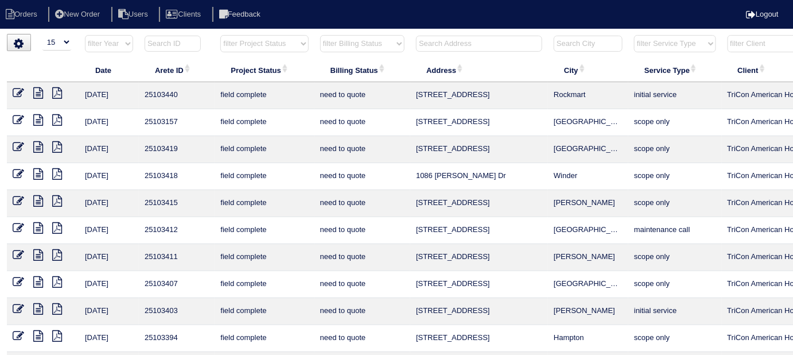
click at [220, 35] on select "filter Project Status -- Any Project Status -- new order assigned in progress f…" at bounding box center [264, 43] width 88 height 17
select select "need to quote"
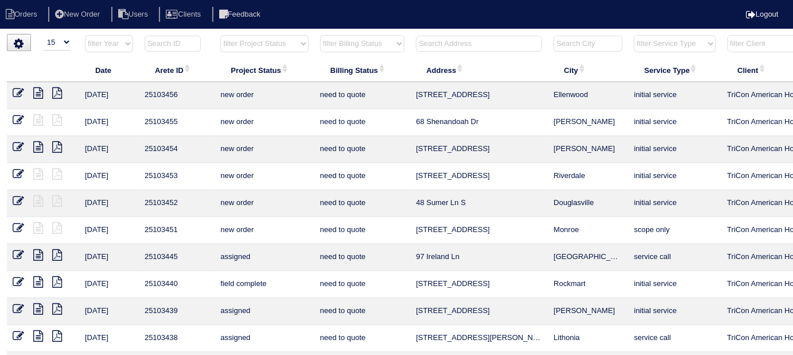
drag, startPoint x: 331, startPoint y: 39, endPoint x: 334, endPoint y: 50, distance: 11.3
click at [331, 39] on select "filter Billing Status -- Any Billing Status -- need to quote quoted need to inv…" at bounding box center [362, 43] width 84 height 17
select select
click at [320, 35] on select "filter Billing Status -- Any Billing Status -- need to quote quoted need to inv…" at bounding box center [362, 43] width 84 height 17
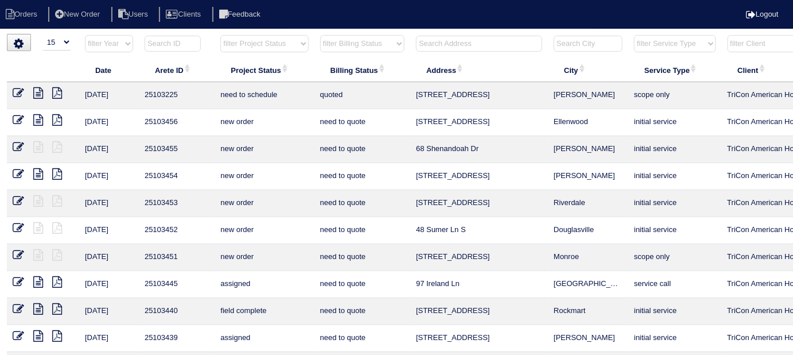
click at [434, 45] on input "text" at bounding box center [479, 44] width 126 height 16
click at [258, 45] on select "filter Project Status -- Any Project Status -- new order assigned in progress f…" at bounding box center [264, 43] width 88 height 17
click at [220, 35] on select "filter Project Status -- Any Project Status -- new order assigned in progress f…" at bounding box center [264, 43] width 88 height 17
select select "field complete"
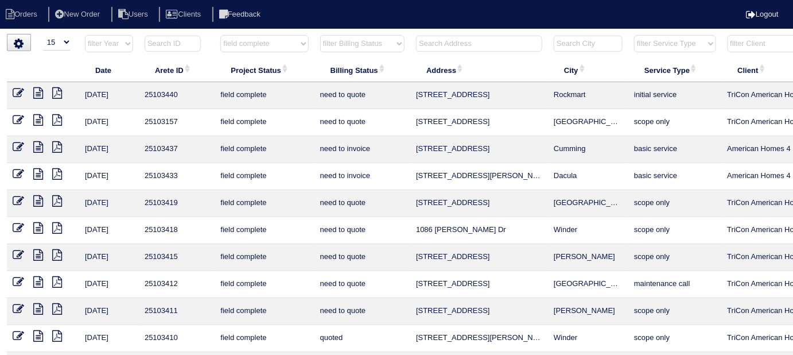
click at [333, 34] on div "▼ 10 15 25 50 200 500 Search: Date Arete ID Project Status Billing Status Addre…" at bounding box center [396, 272] width 779 height 477
click at [333, 44] on select "filter Billing Status -- Any Billing Status -- need to quote quoted need to inv…" at bounding box center [362, 43] width 84 height 17
select select "need to quote"
click at [320, 35] on select "filter Billing Status -- Any Billing Status -- need to quote quoted need to inv…" at bounding box center [362, 43] width 84 height 17
select select "field complete"
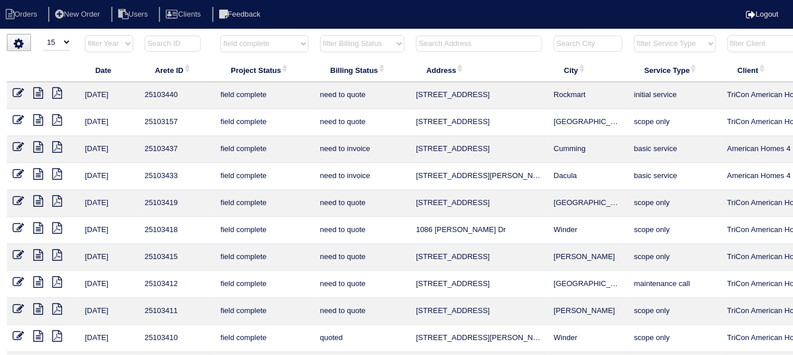
select select "need to quote"
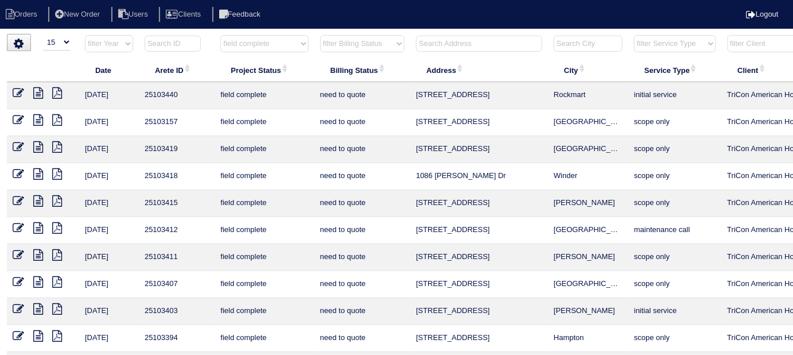
click at [54, 171] on icon at bounding box center [57, 173] width 10 height 11
click at [60, 201] on icon at bounding box center [57, 200] width 10 height 11
click at [60, 200] on icon at bounding box center [57, 200] width 10 height 11
click at [57, 222] on icon at bounding box center [57, 227] width 10 height 11
click at [251, 48] on select "filter Project Status -- Any Project Status -- new order assigned in progress f…" at bounding box center [264, 43] width 88 height 17
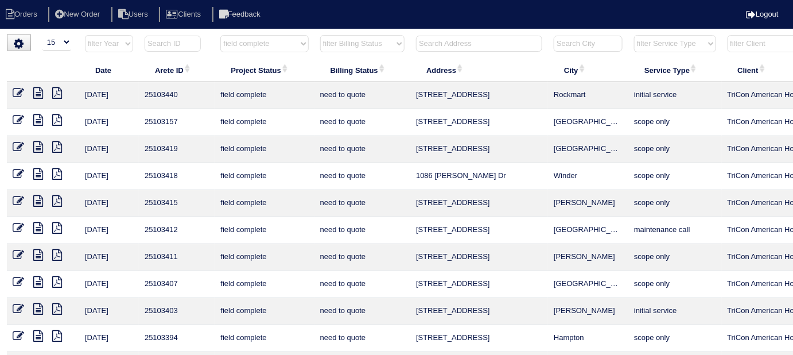
click at [268, 50] on select "filter Project Status -- Any Project Status -- new order assigned in progress f…" at bounding box center [264, 43] width 88 height 17
click at [267, 45] on select "filter Project Status -- Any Project Status -- new order assigned in progress f…" at bounding box center [264, 43] width 88 height 17
select select
click at [220, 37] on select "filter Project Status -- Any Project Status -- new order assigned in progress f…" at bounding box center [264, 43] width 88 height 17
click at [339, 43] on select "filter Billing Status -- Any Billing Status -- need to quote quoted need to inv…" at bounding box center [362, 43] width 84 height 17
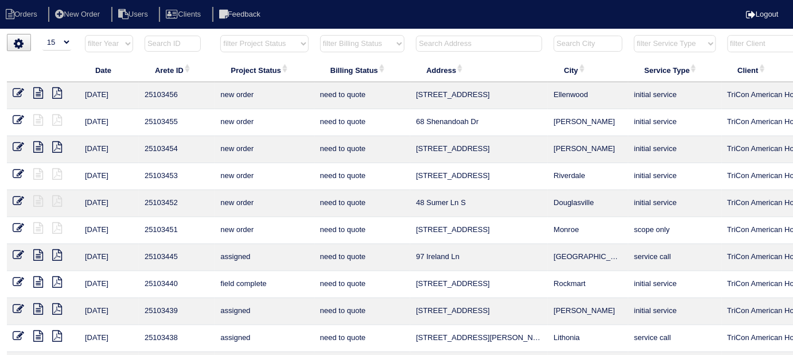
select select "need to quote"
select select
click at [320, 37] on select "filter Billing Status -- Any Billing Status -- need to quote quoted need to inv…" at bounding box center [362, 43] width 84 height 17
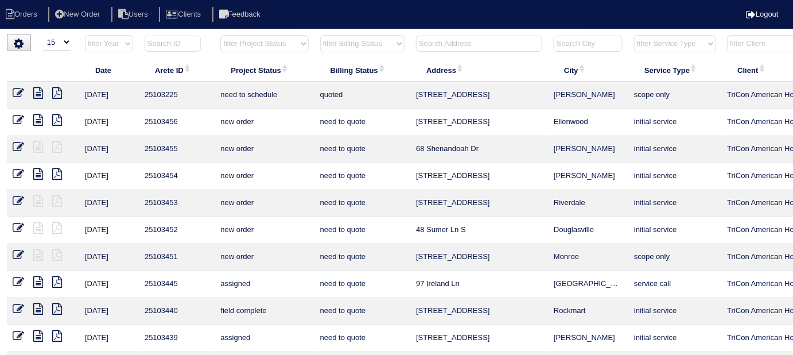
click at [433, 48] on input "text" at bounding box center [479, 44] width 126 height 16
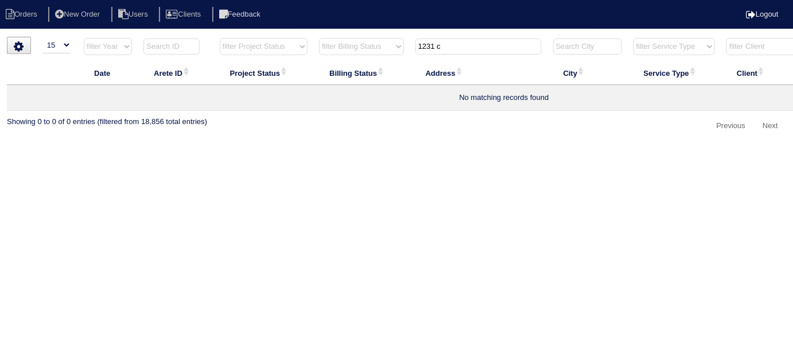
drag, startPoint x: 446, startPoint y: 49, endPoint x: 429, endPoint y: 50, distance: 16.7
click at [429, 50] on input "1231 c" at bounding box center [478, 46] width 126 height 16
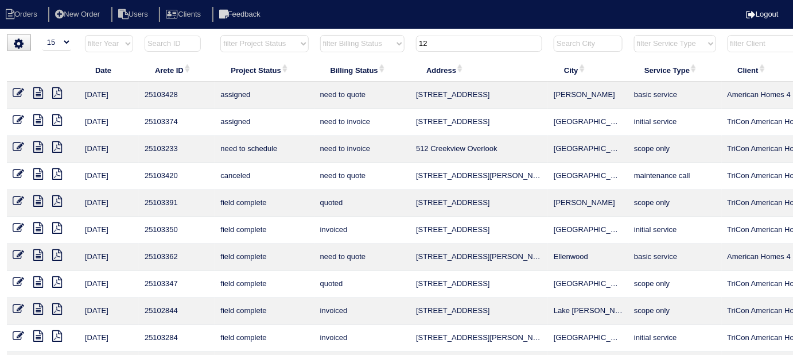
type input "12"
click at [237, 41] on select "filter Project Status -- Any Project Status -- new order assigned in progress f…" at bounding box center [264, 43] width 88 height 17
select select "new order"
click at [220, 37] on select "filter Project Status -- Any Project Status -- new order assigned in progress f…" at bounding box center [264, 43] width 88 height 17
type input "12"
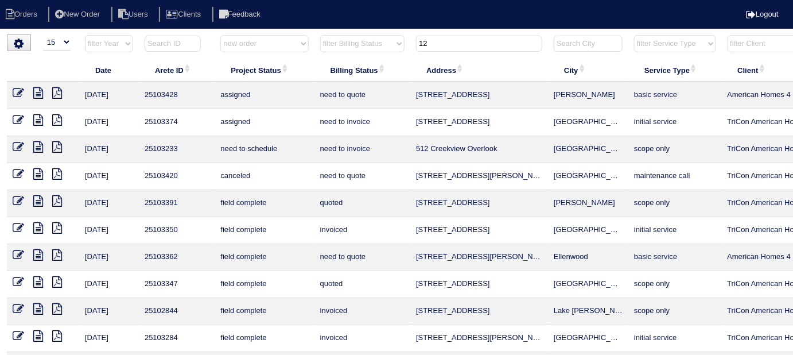
select select "new order"
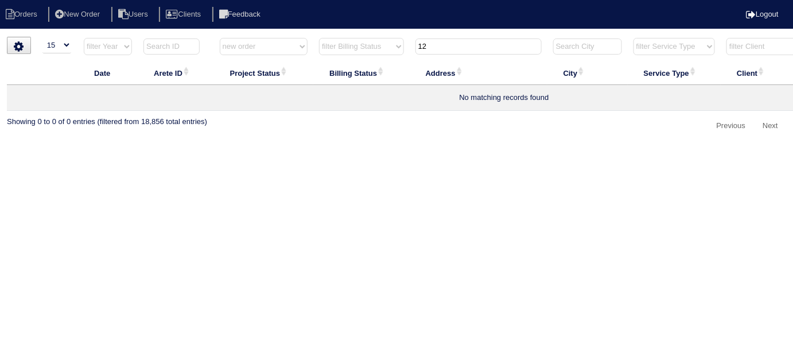
drag, startPoint x: 445, startPoint y: 43, endPoint x: 340, endPoint y: 44, distance: 104.4
click at [349, 42] on tr "filter Year -- Any Year -- 2025 2024 2023 2022 2021 2020 2019 filter Project St…" at bounding box center [504, 49] width 994 height 24
type input "\"
select select "new order"
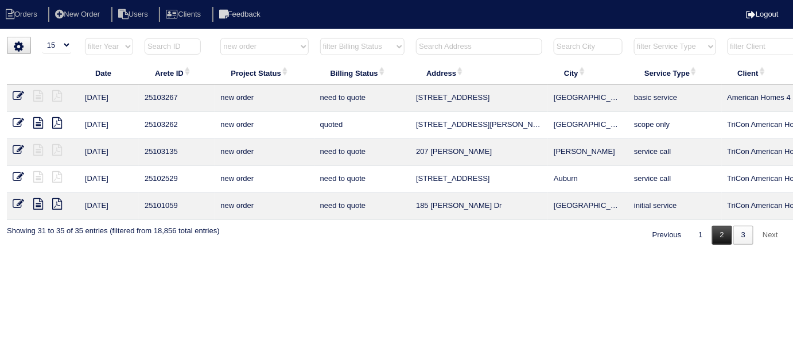
click at [726, 238] on link "2" at bounding box center [722, 234] width 20 height 19
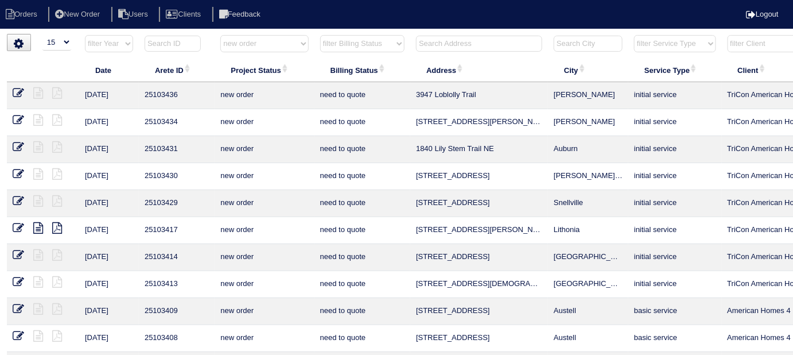
drag, startPoint x: 700, startPoint y: 341, endPoint x: 326, endPoint y: 93, distance: 448.7
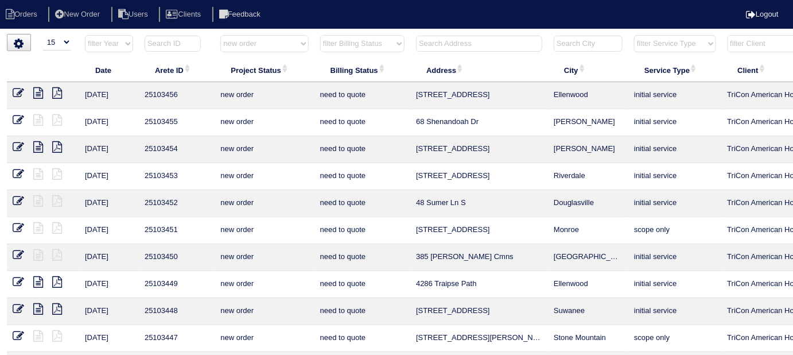
click at [264, 41] on select "filter Project Status -- Any Project Status -- new order assigned in progress f…" at bounding box center [264, 43] width 88 height 17
click at [220, 37] on select "filter Project Status -- Any Project Status -- new order assigned in progress f…" at bounding box center [264, 43] width 88 height 17
select select "field complete"
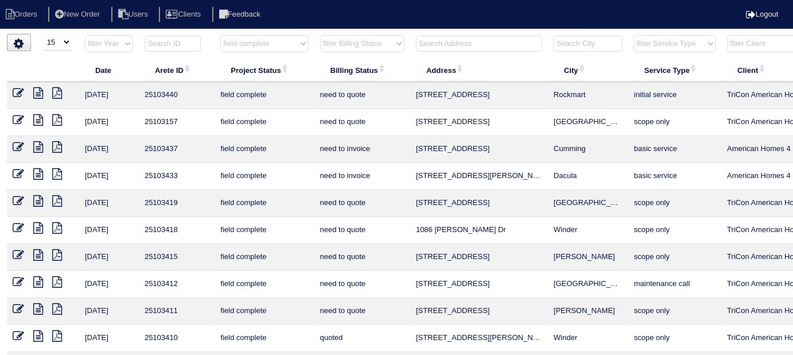
click at [334, 49] on select "filter Billing Status -- Any Billing Status -- need to quote quoted need to inv…" at bounding box center [362, 43] width 84 height 17
select select "need to quote"
click at [320, 37] on select "filter Billing Status -- Any Billing Status -- need to quote quoted need to inv…" at bounding box center [362, 43] width 84 height 17
select select "field complete"
select select "need to quote"
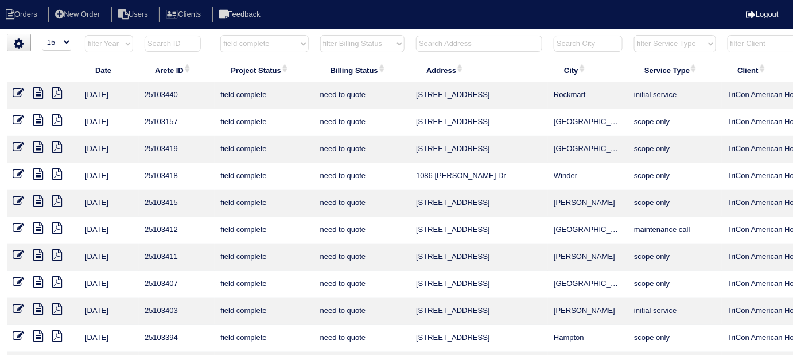
click at [61, 254] on icon at bounding box center [57, 254] width 10 height 11
click at [53, 276] on icon at bounding box center [57, 281] width 10 height 11
click at [58, 303] on icon at bounding box center [57, 308] width 10 height 11
click at [57, 330] on icon at bounding box center [57, 335] width 10 height 11
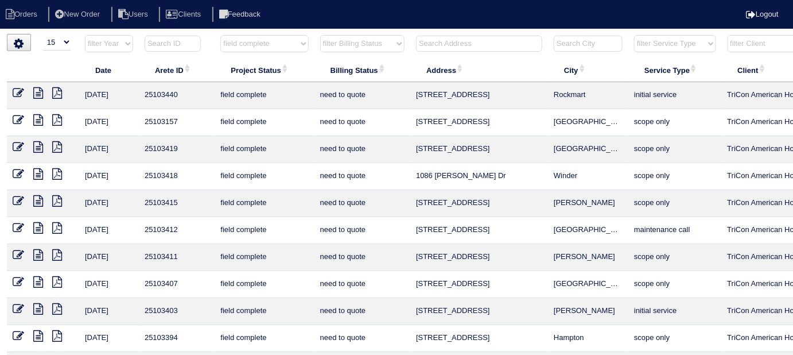
click at [266, 48] on select "filter Project Status -- Any Project Status -- new order assigned in progress f…" at bounding box center [264, 43] width 88 height 17
click at [267, 52] on select "filter Project Status -- Any Project Status -- new order assigned in progress f…" at bounding box center [264, 43] width 88 height 17
click at [264, 42] on select "filter Project Status -- Any Project Status -- new order assigned in progress f…" at bounding box center [264, 43] width 88 height 17
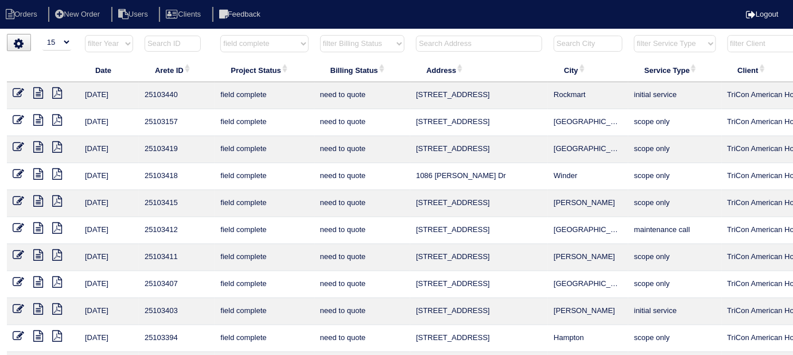
select select
click at [220, 37] on select "filter Project Status -- Any Project Status -- new order assigned in progress f…" at bounding box center [264, 43] width 88 height 17
select select "need to quote"
click at [353, 46] on select "filter Billing Status -- Any Billing Status -- need to quote quoted need to inv…" at bounding box center [362, 43] width 84 height 17
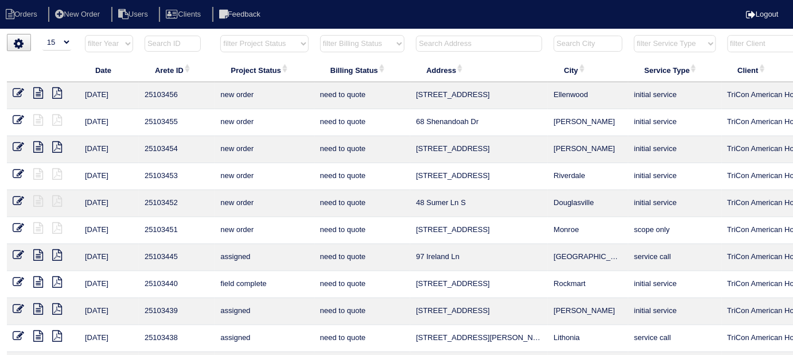
select select
click at [320, 37] on select "filter Billing Status -- Any Billing Status -- need to quote quoted need to inv…" at bounding box center [362, 43] width 84 height 17
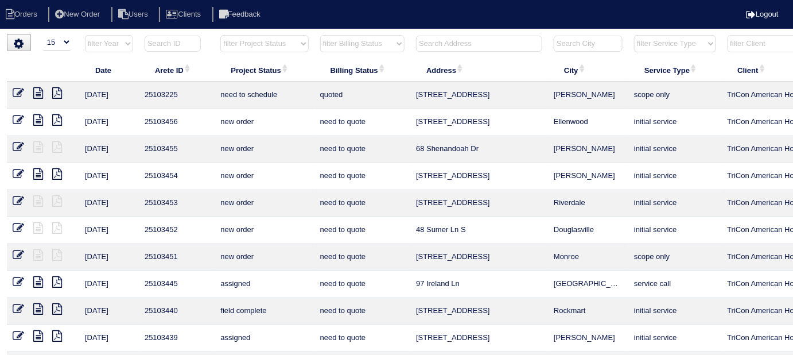
click at [434, 49] on input "text" at bounding box center [479, 44] width 126 height 16
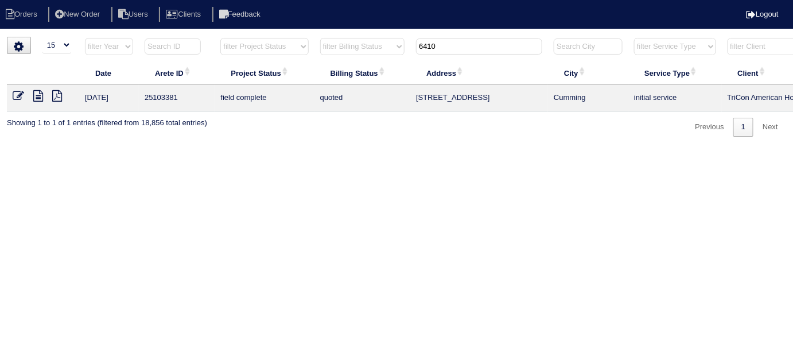
type input "6410"
drag, startPoint x: 14, startPoint y: 92, endPoint x: 108, endPoint y: 13, distance: 122.5
click at [15, 92] on icon at bounding box center [18, 95] width 11 height 11
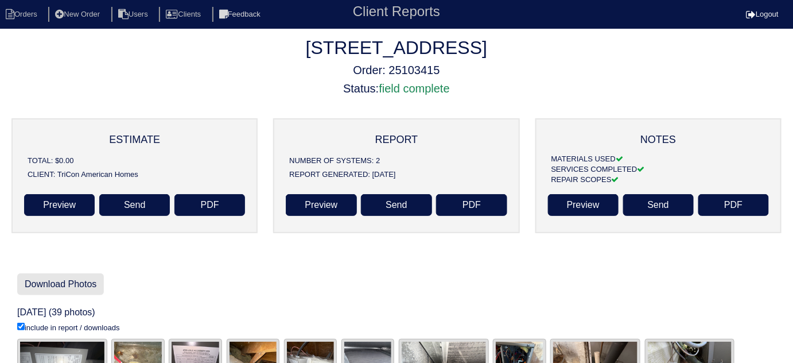
click at [64, 286] on link "Download Photos" at bounding box center [60, 284] width 87 height 22
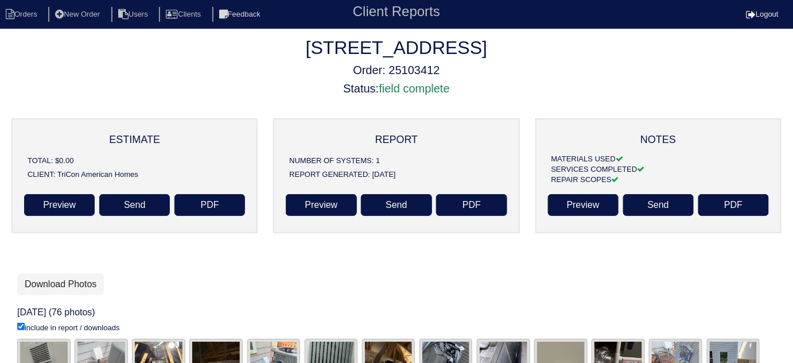
click at [287, 276] on div "Download Photos" at bounding box center [396, 284] width 758 height 22
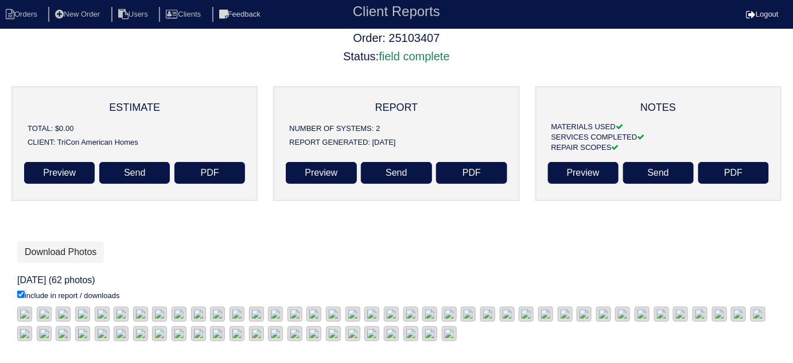
scroll to position [506, 0]
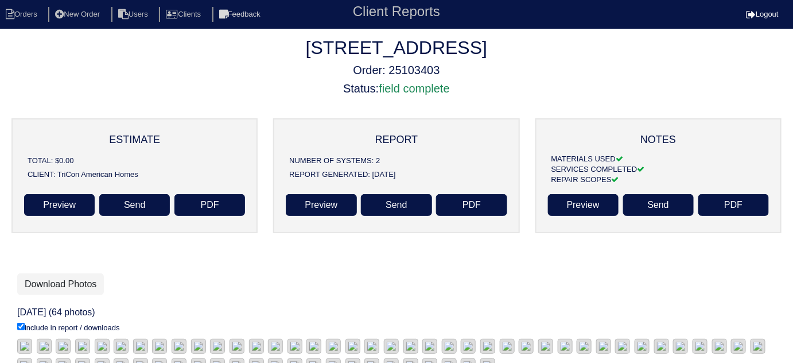
click at [48, 272] on div "65 Cascade Ct Order: 25103403 Status: field complete ESTIMATE TOTAL: $0.00 CLIE…" at bounding box center [396, 207] width 793 height 341
click at [48, 281] on link "Download Photos" at bounding box center [60, 284] width 87 height 22
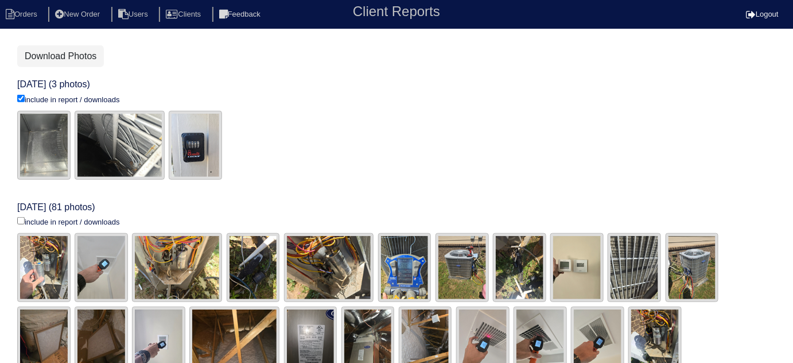
scroll to position [227, 0]
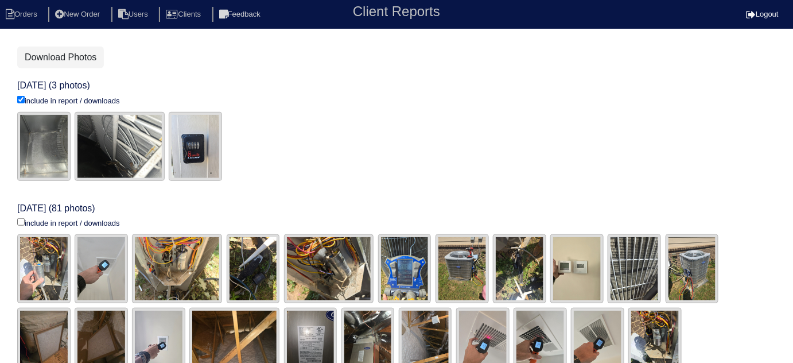
click at [20, 219] on input "include in report / downloads" at bounding box center [20, 221] width 7 height 7
checkbox input "true"
click at [71, 59] on link "Download Photos" at bounding box center [60, 57] width 87 height 22
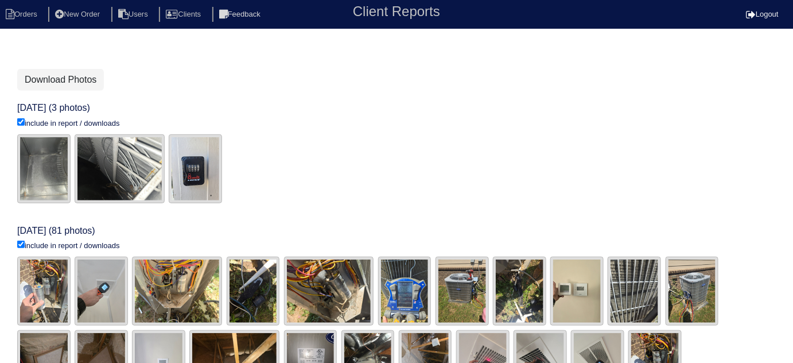
scroll to position [227, 0]
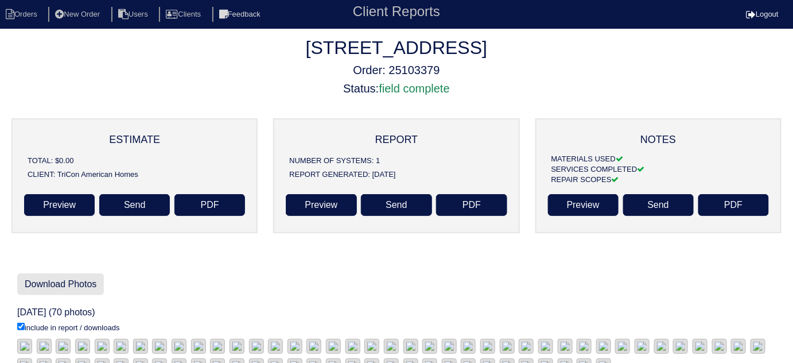
click at [96, 278] on link "Download Photos" at bounding box center [60, 284] width 87 height 22
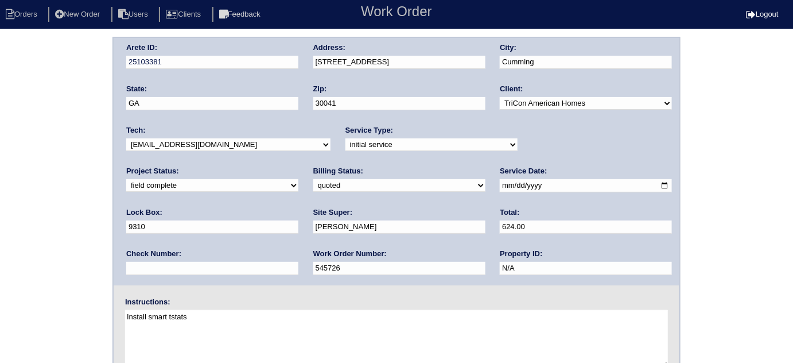
click at [313, 181] on select "need to quote quoted need to invoice invoiced paid warranty purchase order need…" at bounding box center [399, 185] width 172 height 13
select select "need to invoice"
click at [313, 179] on select "need to quote quoted need to invoice invoiced paid warranty purchase order need…" at bounding box center [399, 185] width 172 height 13
click at [82, 218] on div "Arete ID: 25103381 Address: [STREET_ADDRESS] City: [GEOGRAPHIC_DATA] State: [GE…" at bounding box center [396, 269] width 793 height 464
click at [98, 213] on div "Arete ID: 25103381 Address: [STREET_ADDRESS] City: [GEOGRAPHIC_DATA] State: [GE…" at bounding box center [396, 269] width 793 height 464
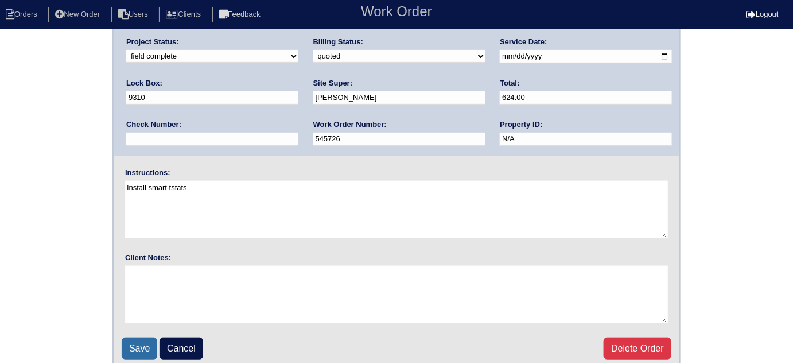
scroll to position [135, 0]
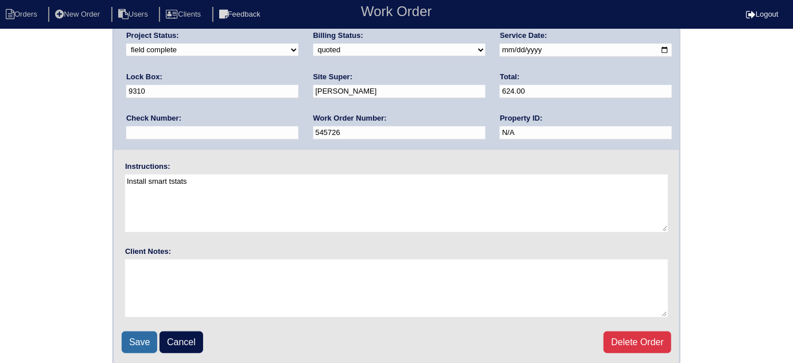
click at [133, 338] on input "Save" at bounding box center [140, 342] width 36 height 22
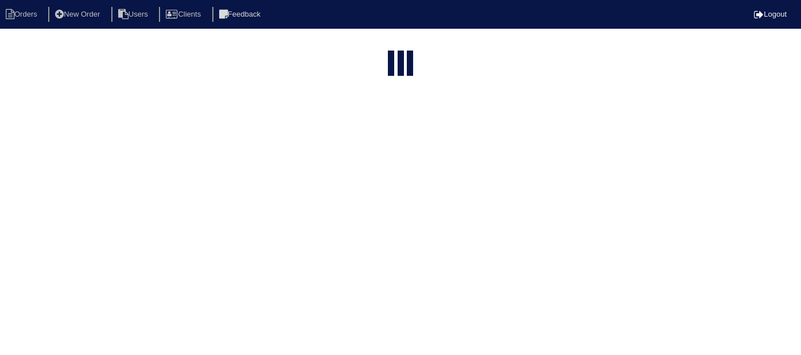
select select "15"
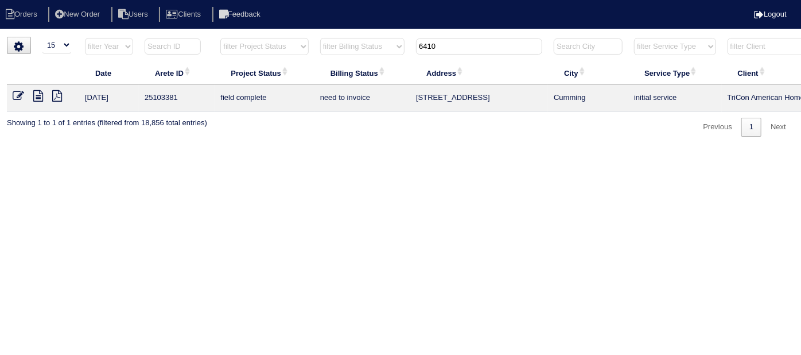
drag, startPoint x: 449, startPoint y: 38, endPoint x: 426, endPoint y: 33, distance: 24.0
click at [426, 33] on html "Orders New Order Users Clients Feedback Logout Orders New Order Users Clients M…" at bounding box center [400, 74] width 801 height 148
type input "6"
